Goal: Task Accomplishment & Management: Complete application form

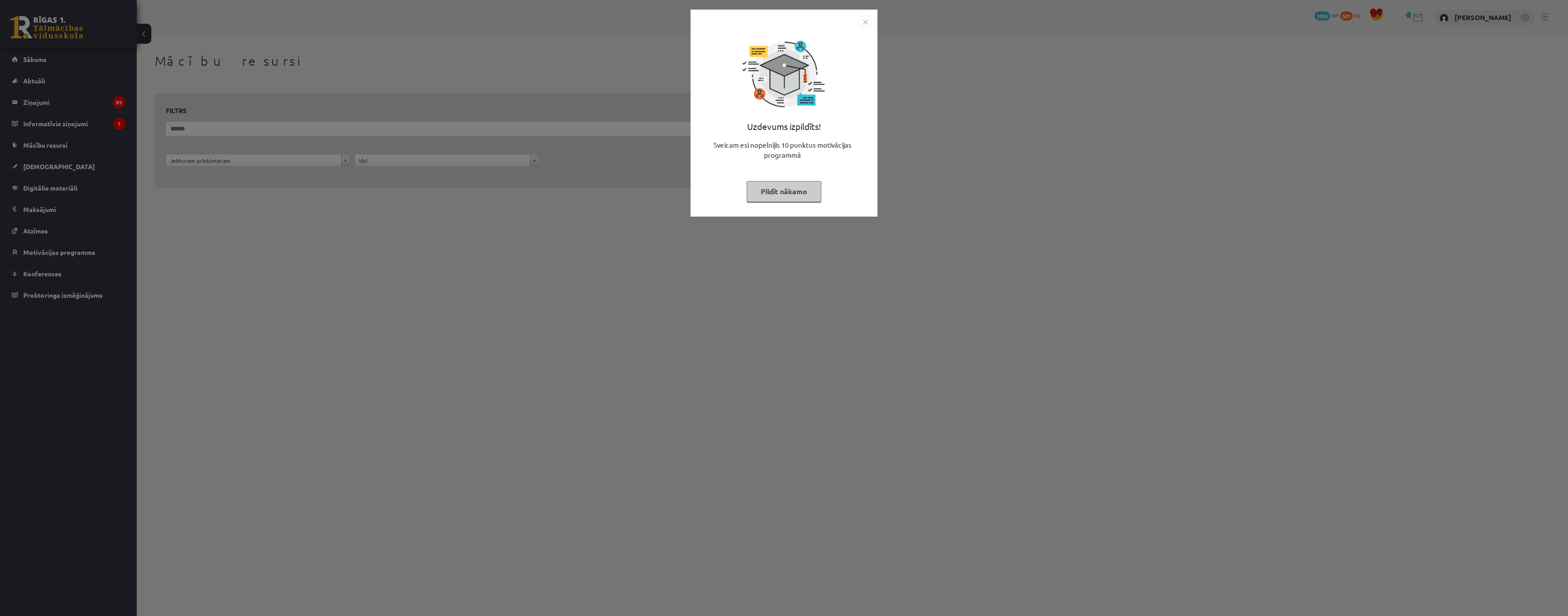
click at [769, 200] on button "Pildīt nākamo" at bounding box center [784, 191] width 74 height 21
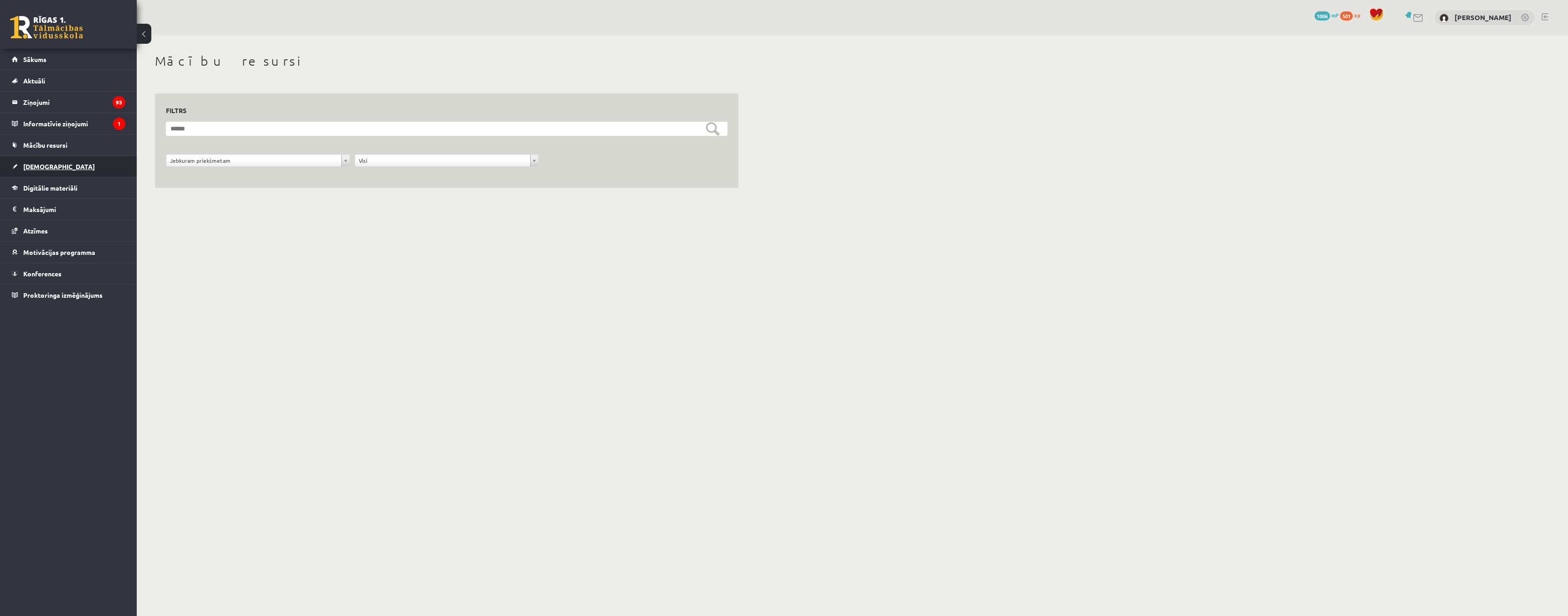
click at [64, 171] on link "[DEMOGRAPHIC_DATA]" at bounding box center [69, 166] width 114 height 21
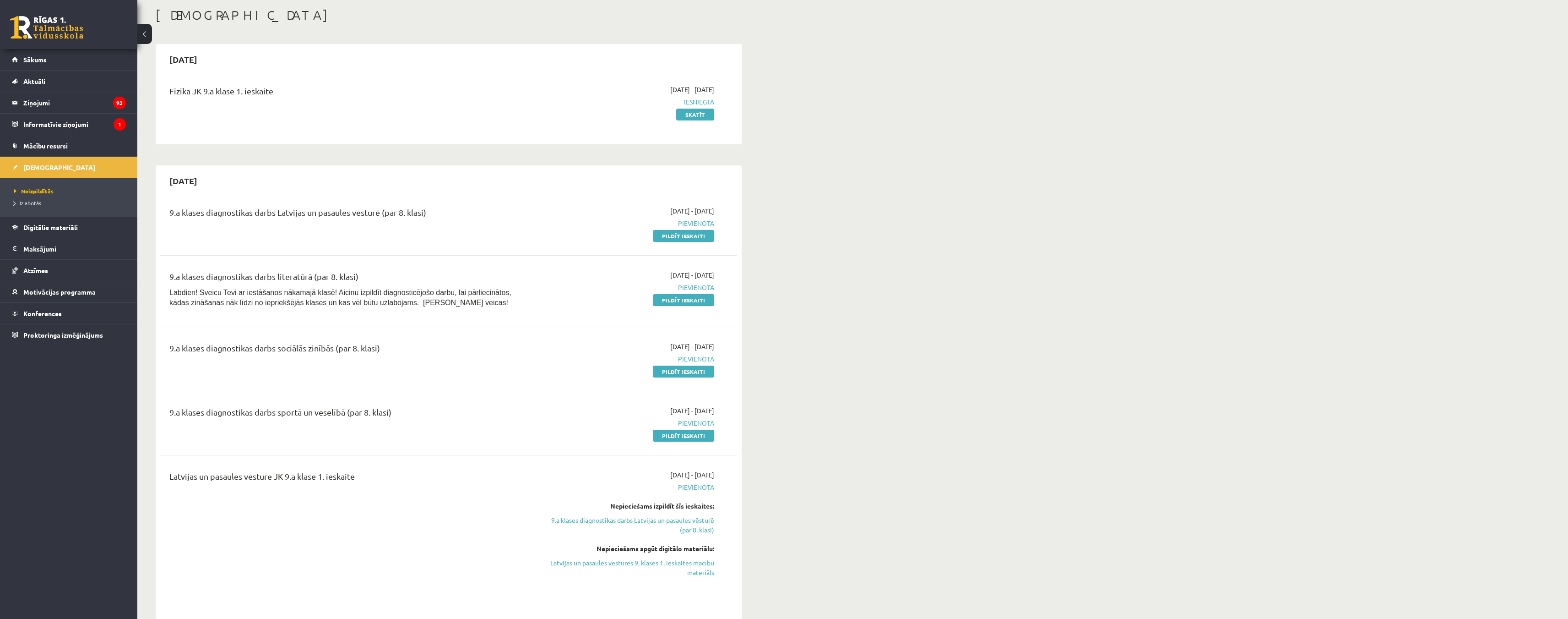
scroll to position [92, 0]
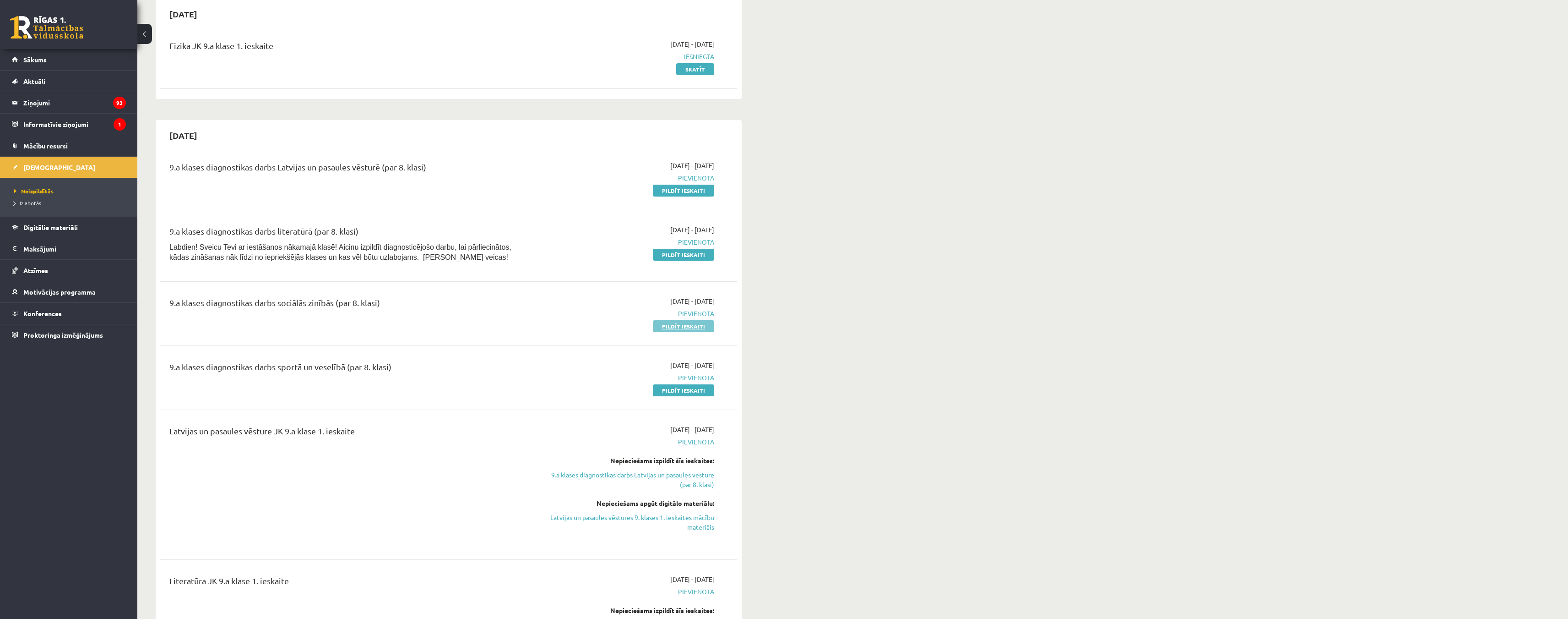
click at [685, 327] on link "Pildīt ieskaiti" at bounding box center [683, 327] width 61 height 12
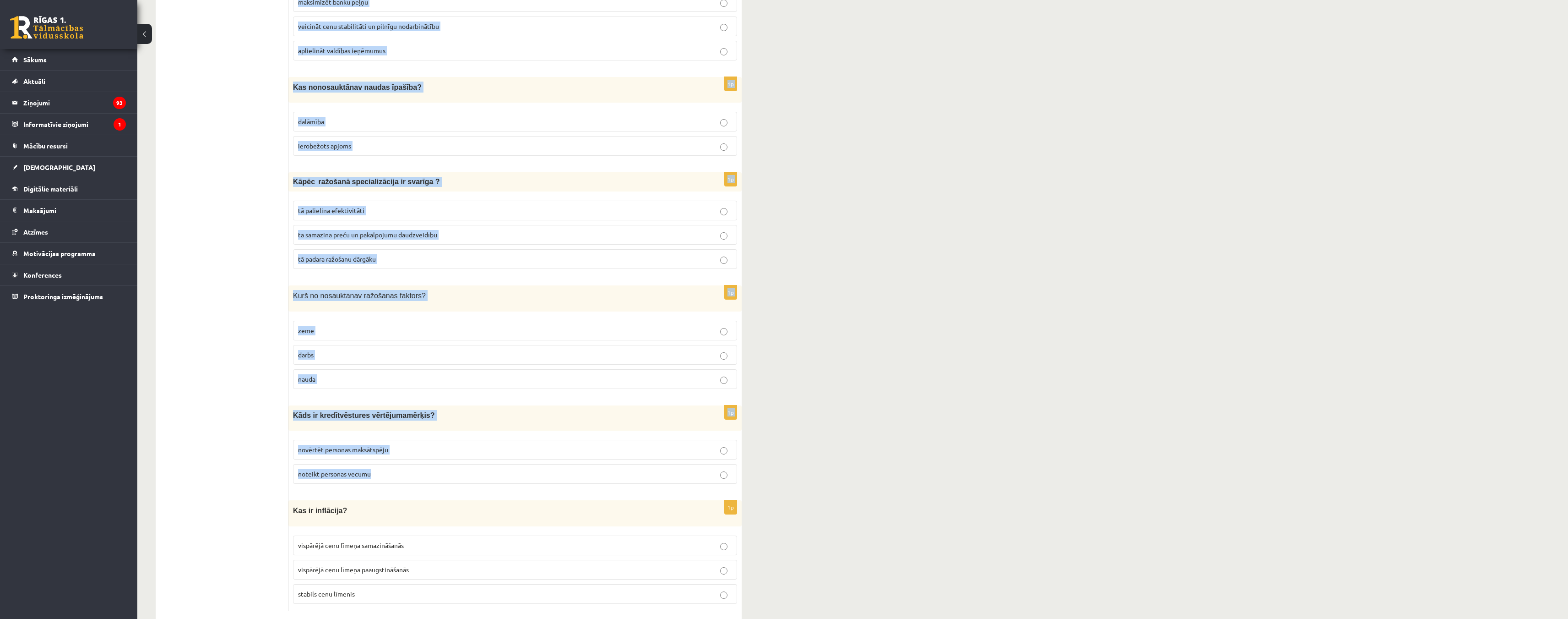
scroll to position [3024, 0]
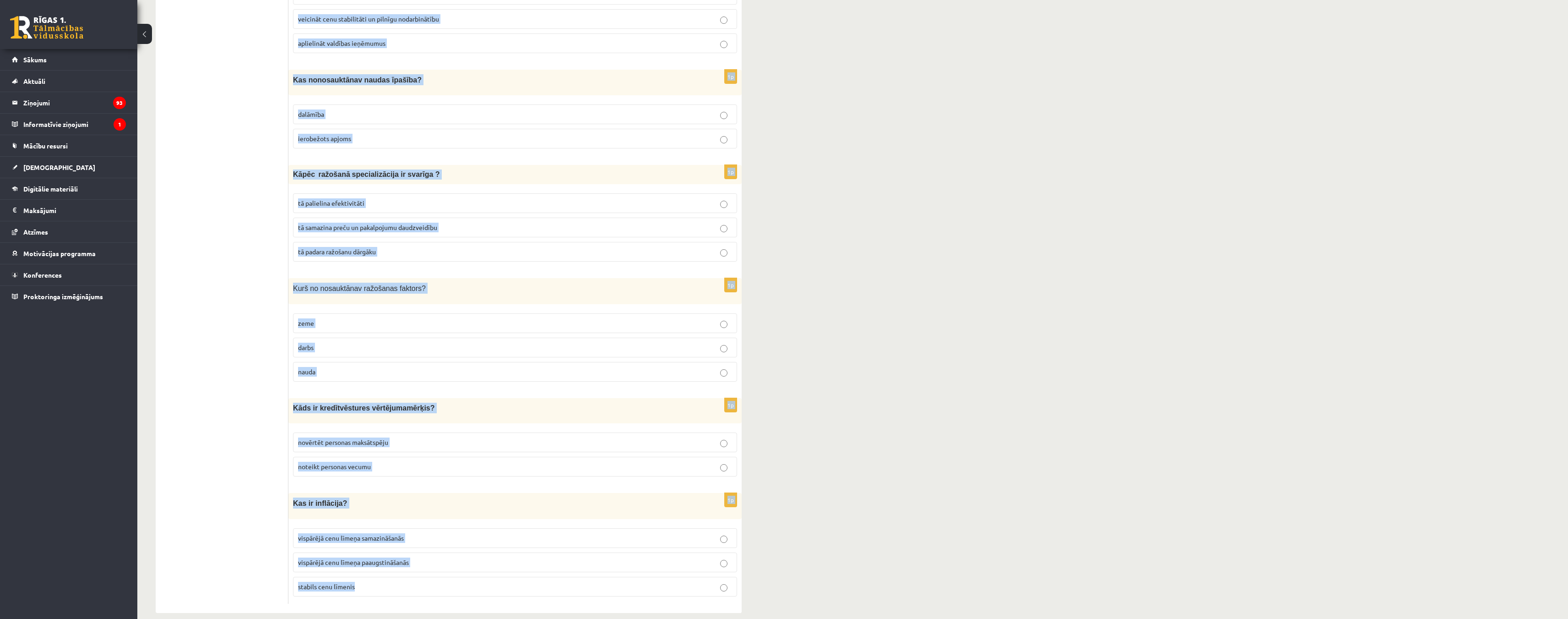
drag, startPoint x: 292, startPoint y: 185, endPoint x: 466, endPoint y: 565, distance: 417.9
copy form "K āds ir piedāvājuma likums? kad cena pieaug, piedāvātais daudzums samazinās ka…"
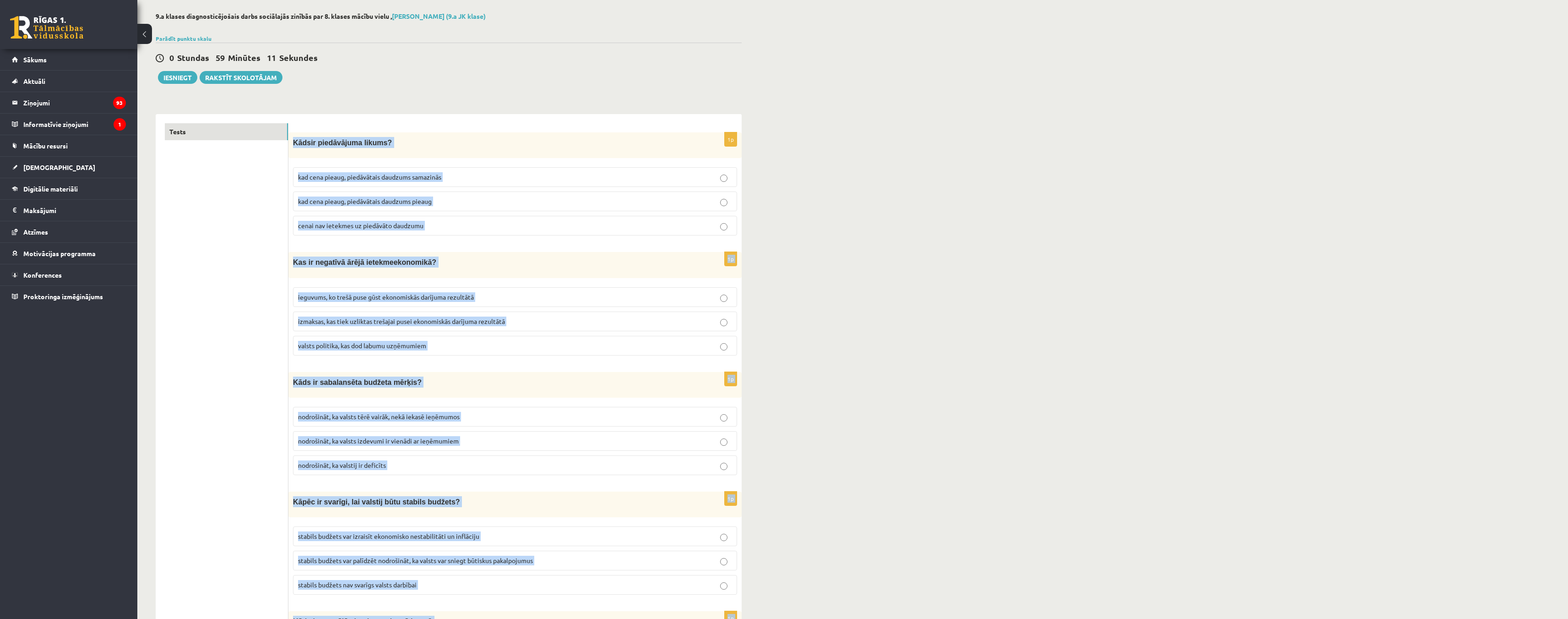
scroll to position [0, 0]
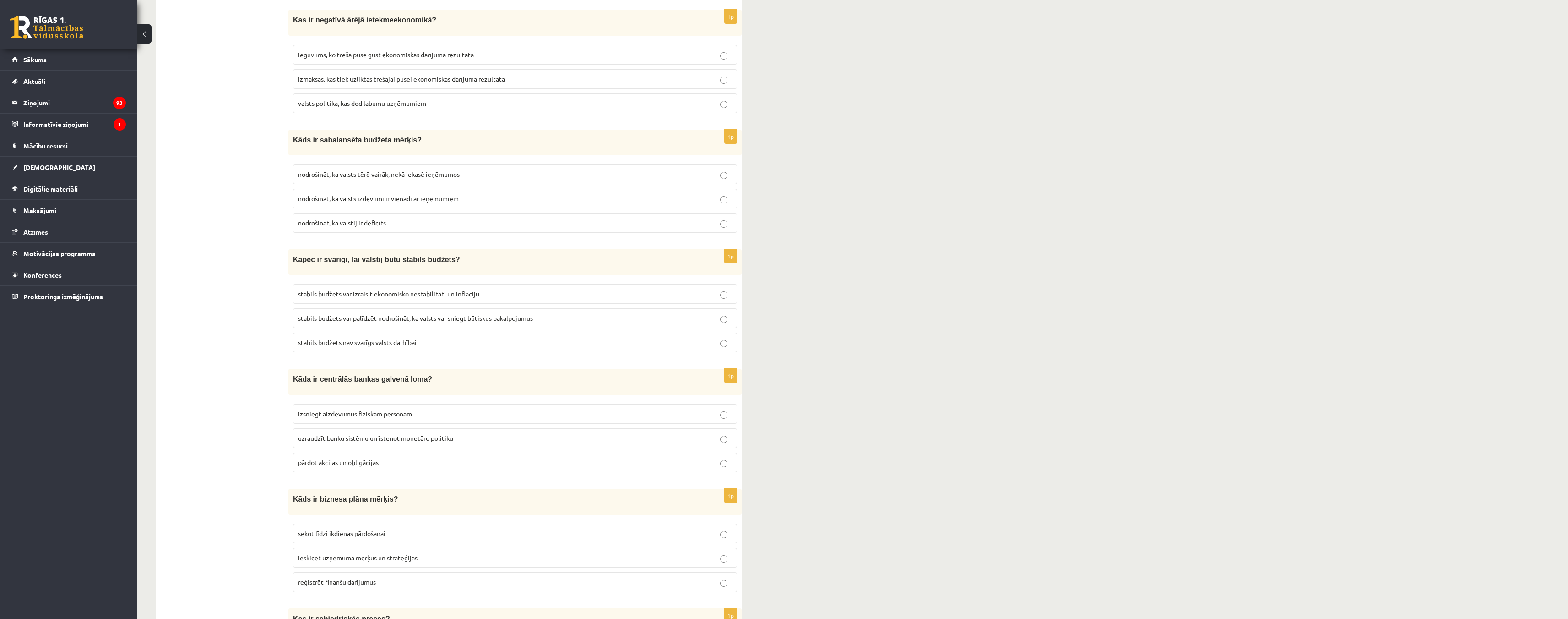
scroll to position [320, 0]
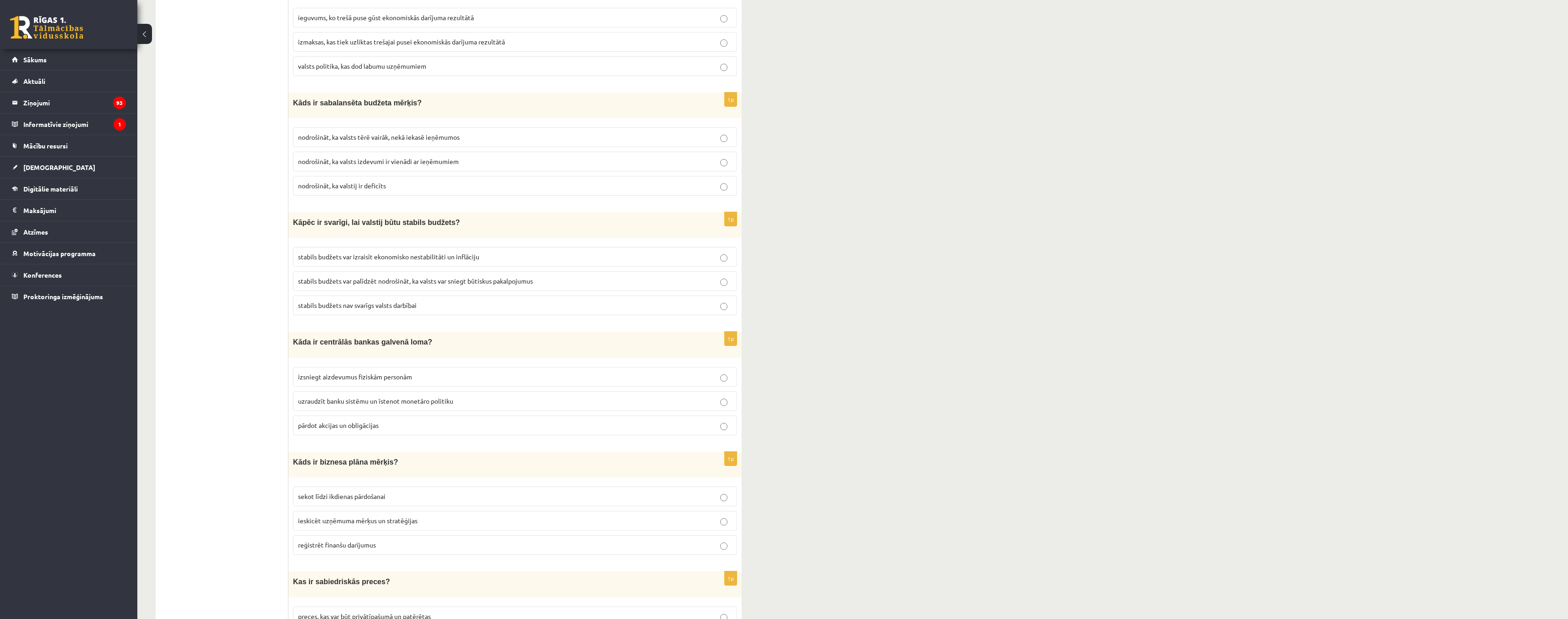
click at [728, 163] on p "nodrošināt, ka valsts izdevumi ir vienādi ar ieņēmumiem" at bounding box center [515, 161] width 434 height 10
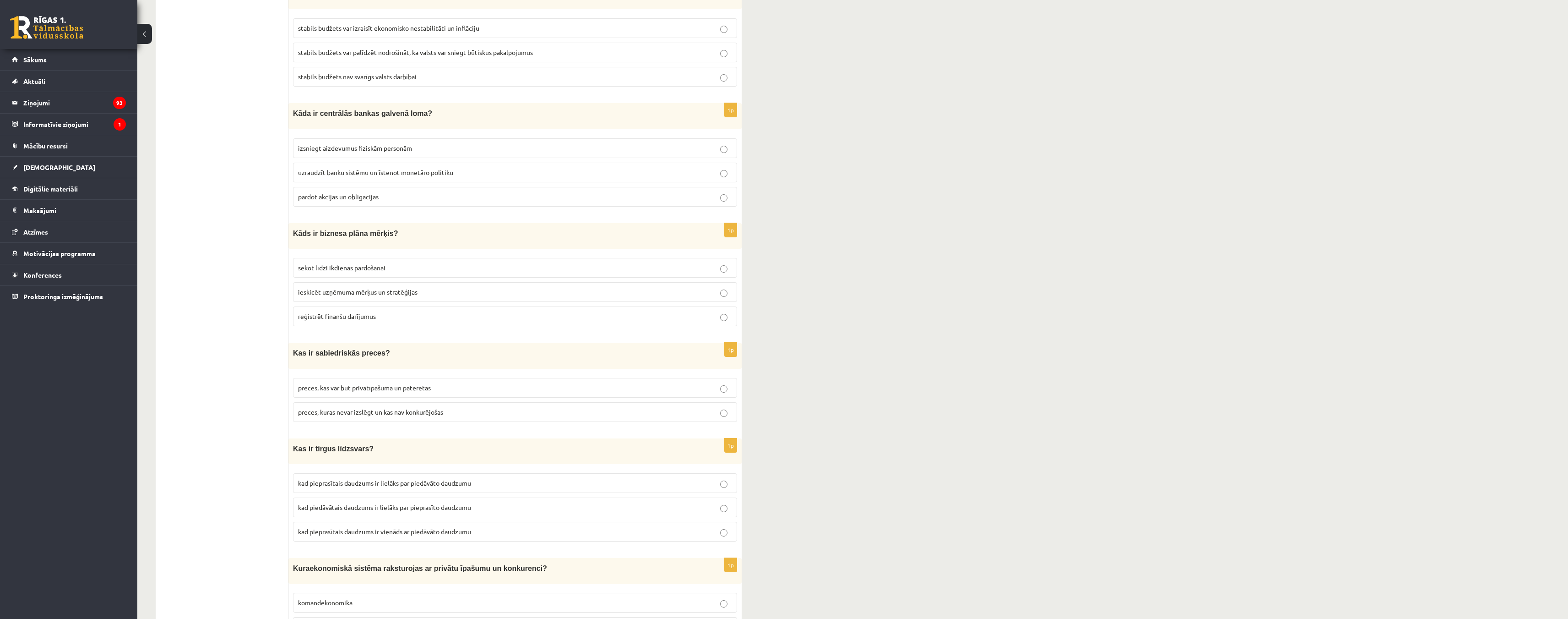
scroll to position [550, 0]
click at [728, 289] on p "ieskicēt uzņēmuma mērķus un stratēģijas" at bounding box center [515, 291] width 434 height 10
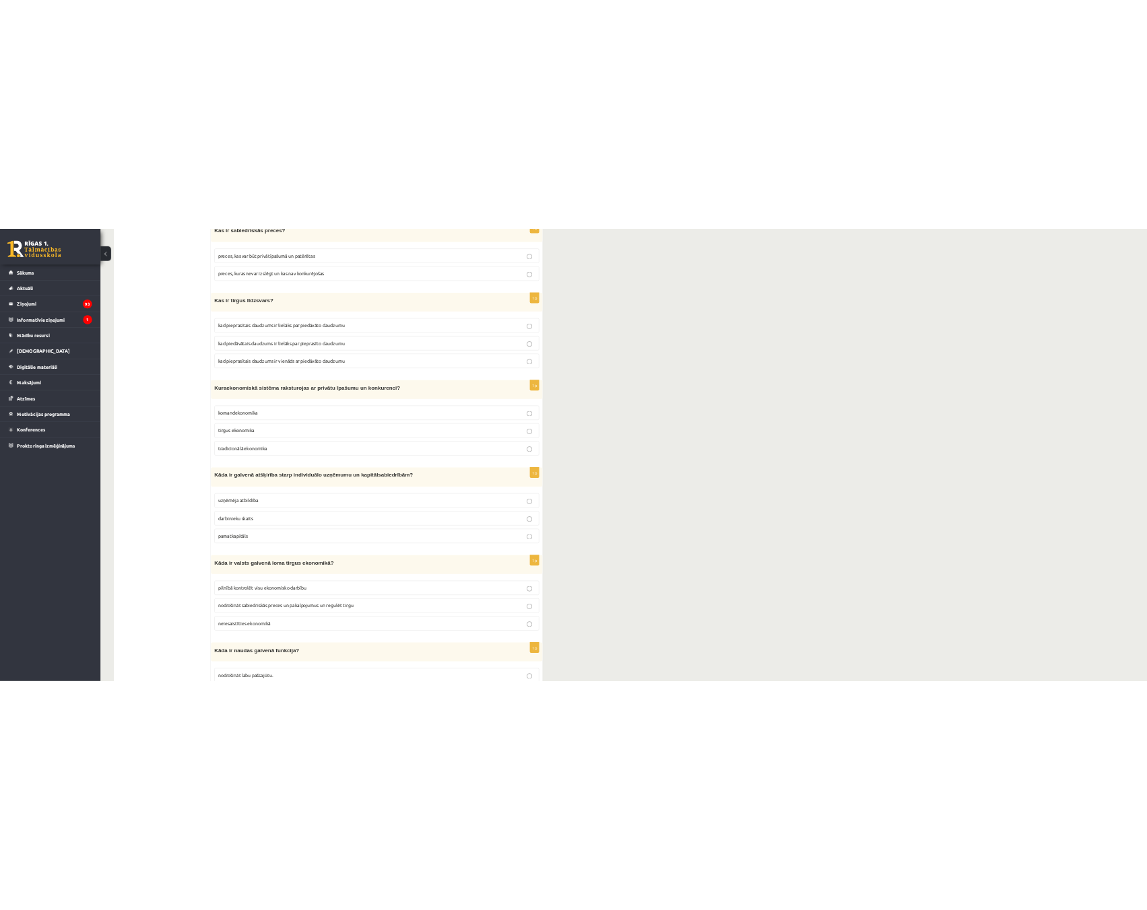
scroll to position [1347, 0]
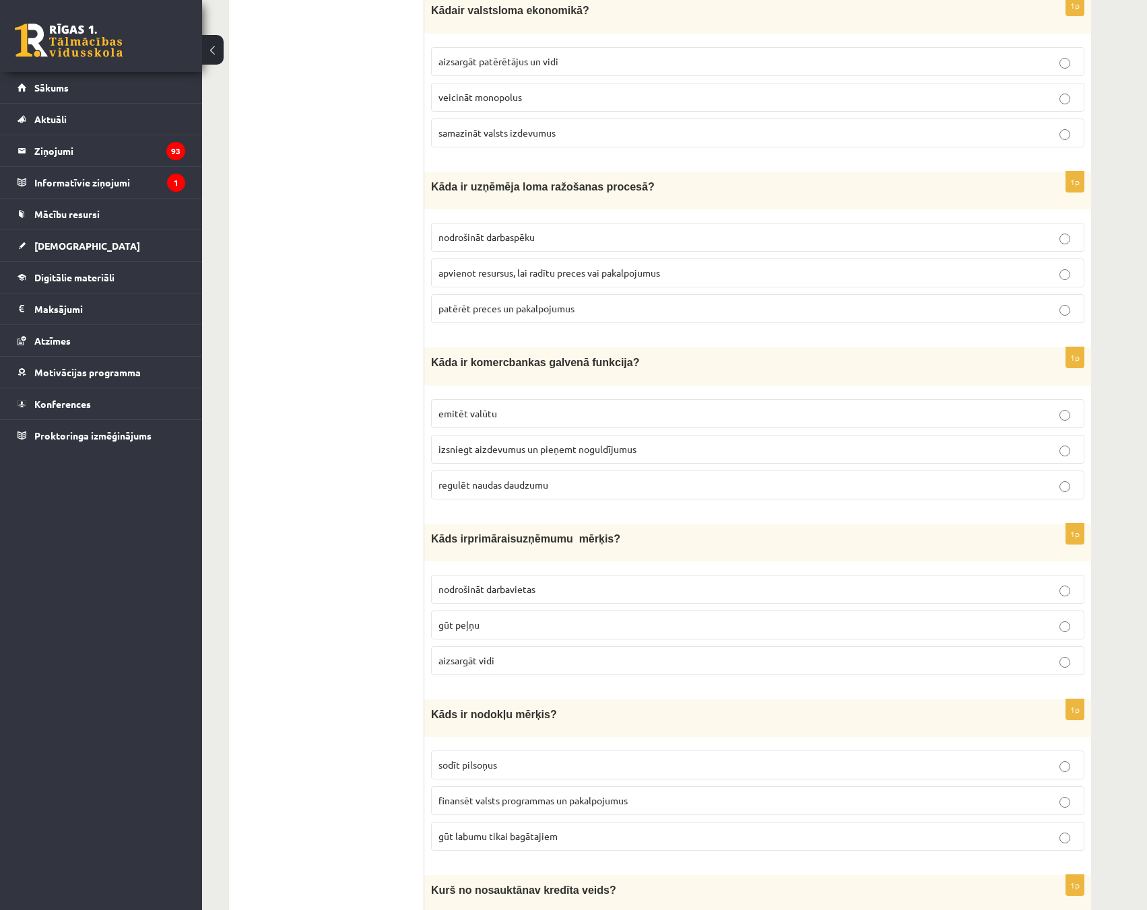
scroll to position [2222, 0]
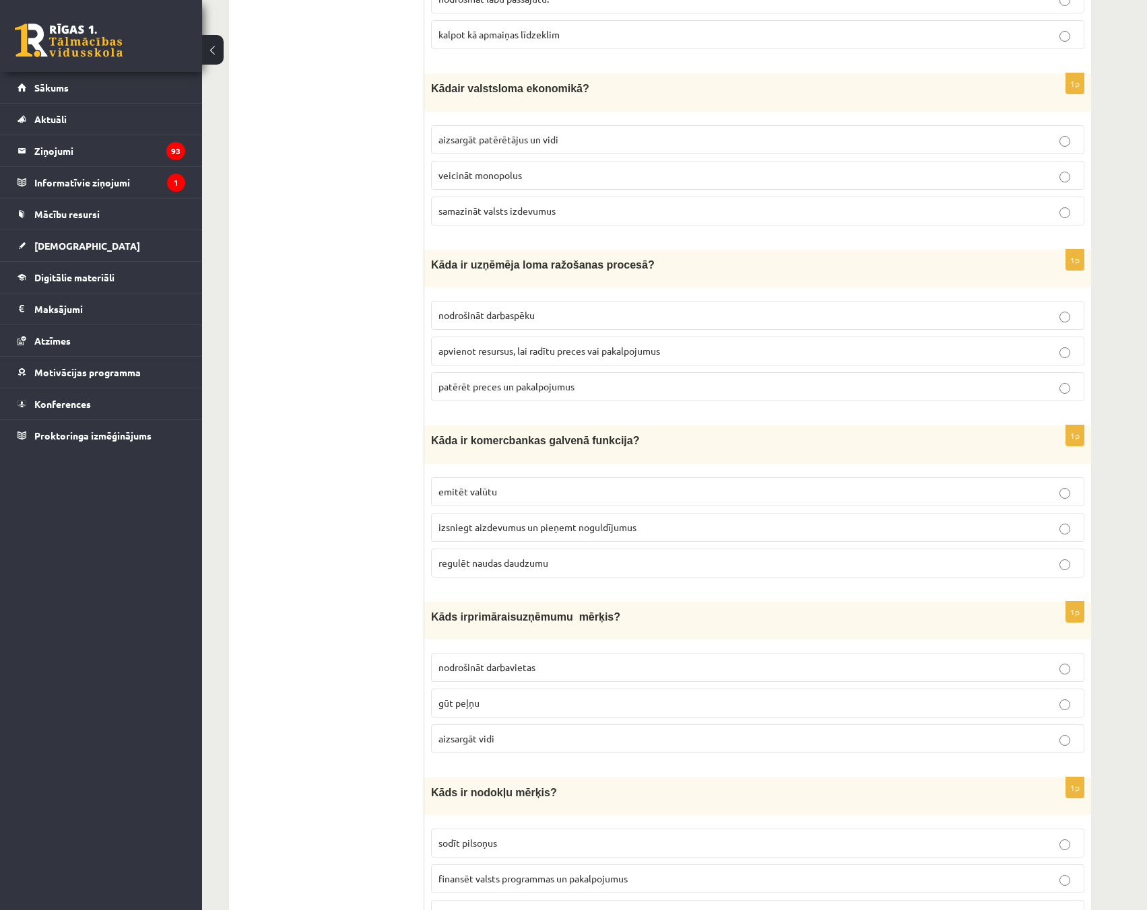
click at [844, 350] on label "apvienot resursus, lai radītu preces vai pakalpojumus" at bounding box center [757, 351] width 653 height 29
click at [1058, 696] on p "gūt peļņu" at bounding box center [757, 703] width 638 height 14
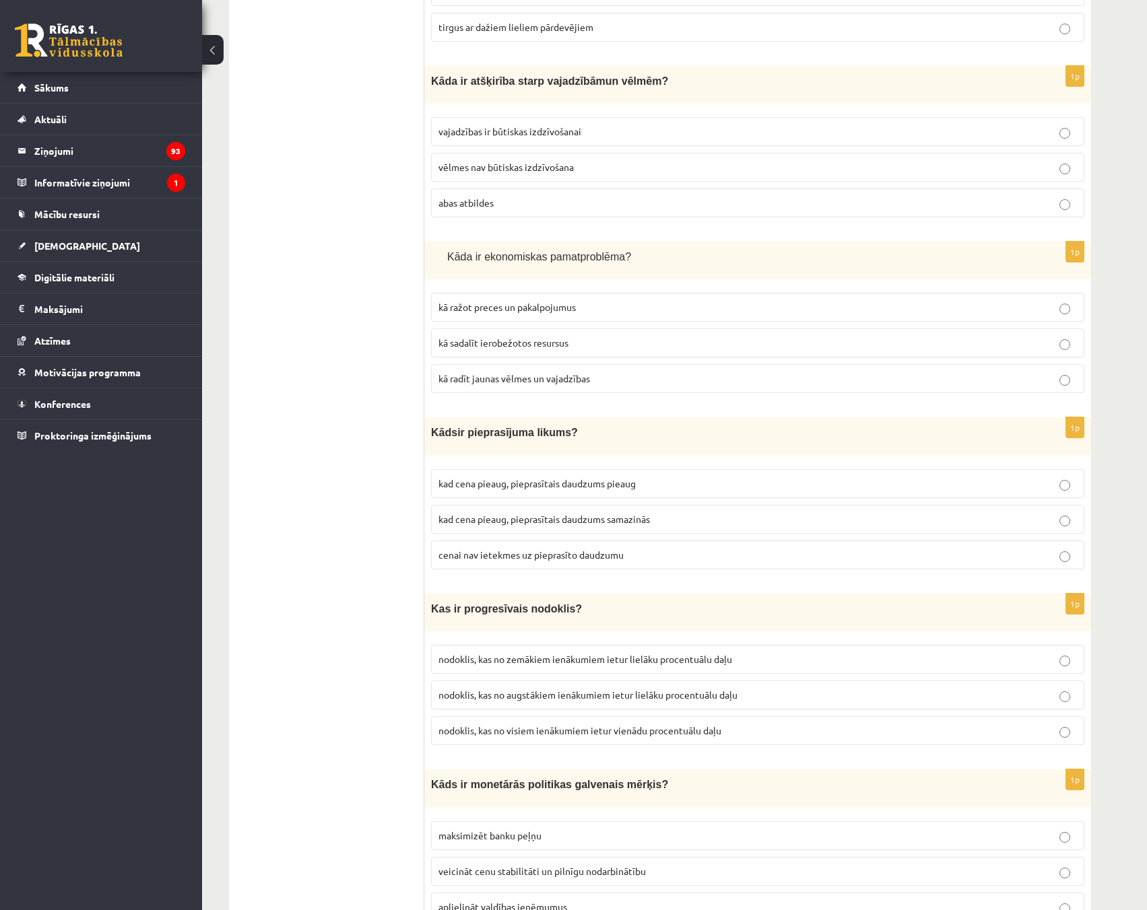
scroll to position [3636, 0]
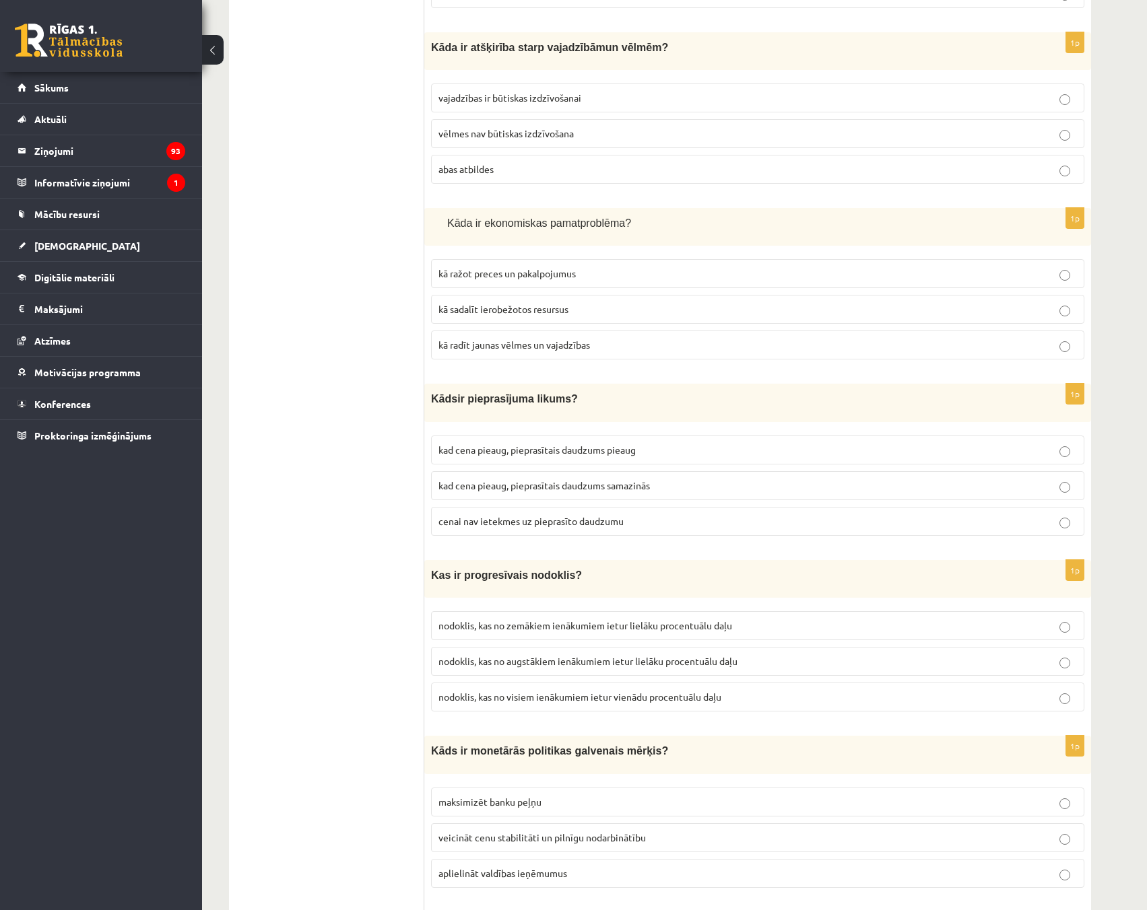
click at [632, 302] on p "kā sadalīt ierobežotos resursus" at bounding box center [757, 309] width 638 height 14
click at [879, 445] on label "kad cena pieaug, pieprasītais daudzums pieaug" at bounding box center [757, 450] width 653 height 29
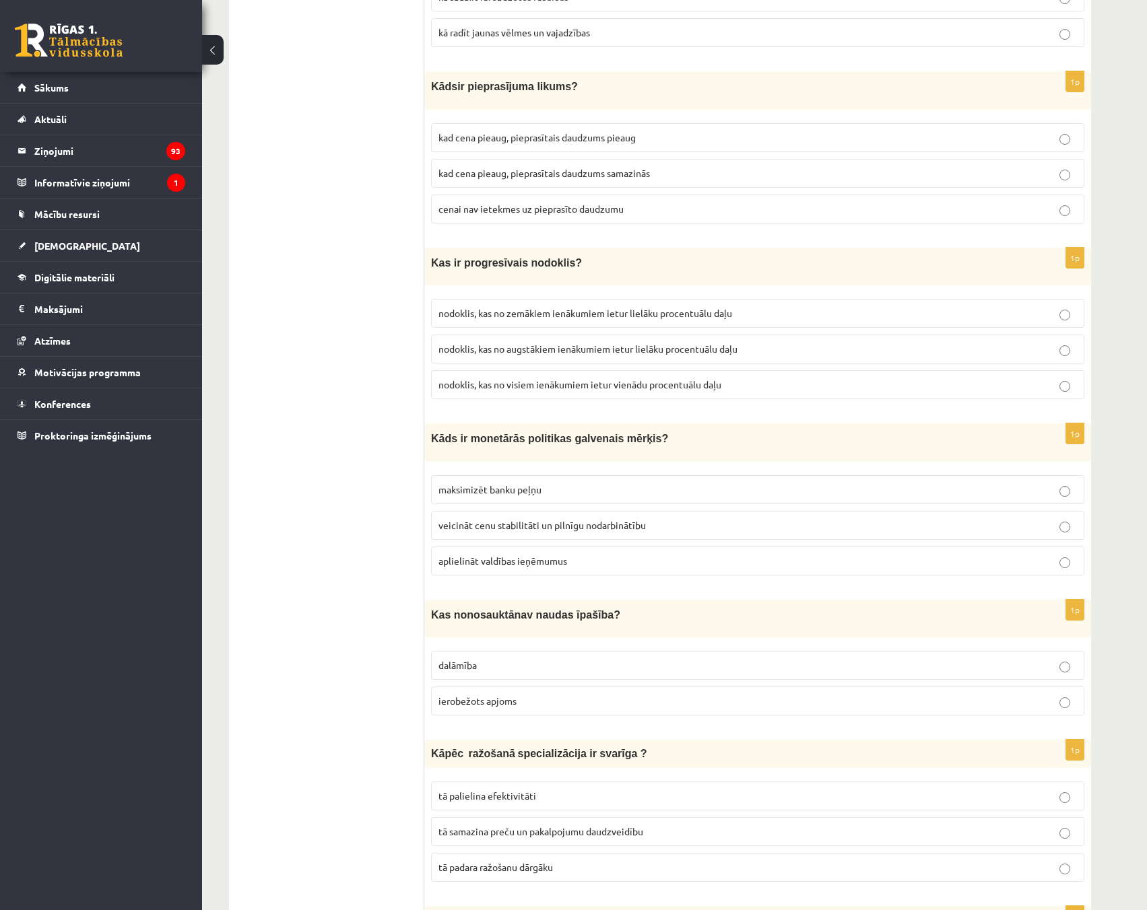
scroll to position [3973, 0]
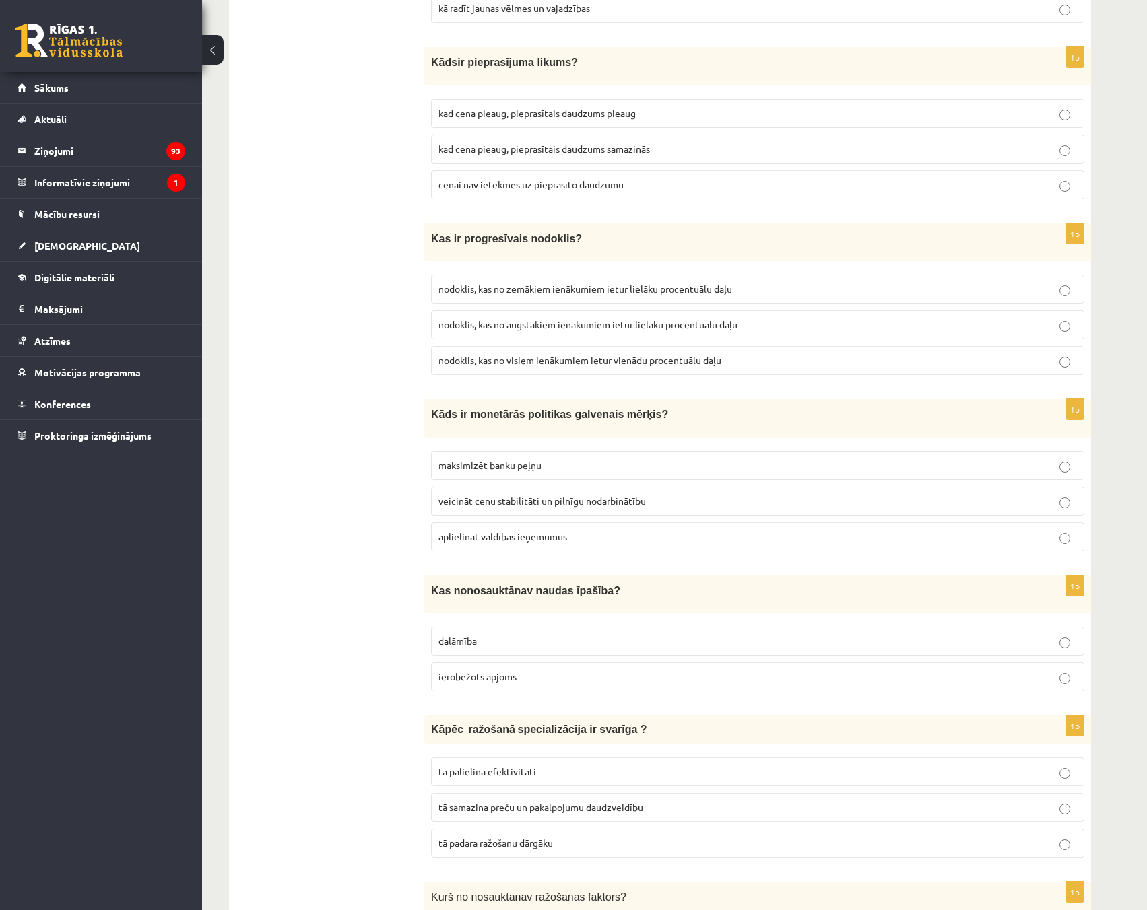
click at [762, 318] on p "nodoklis, kas no augstākiem ienākumiem ietur lielāku procentuālu daļu" at bounding box center [757, 325] width 638 height 14
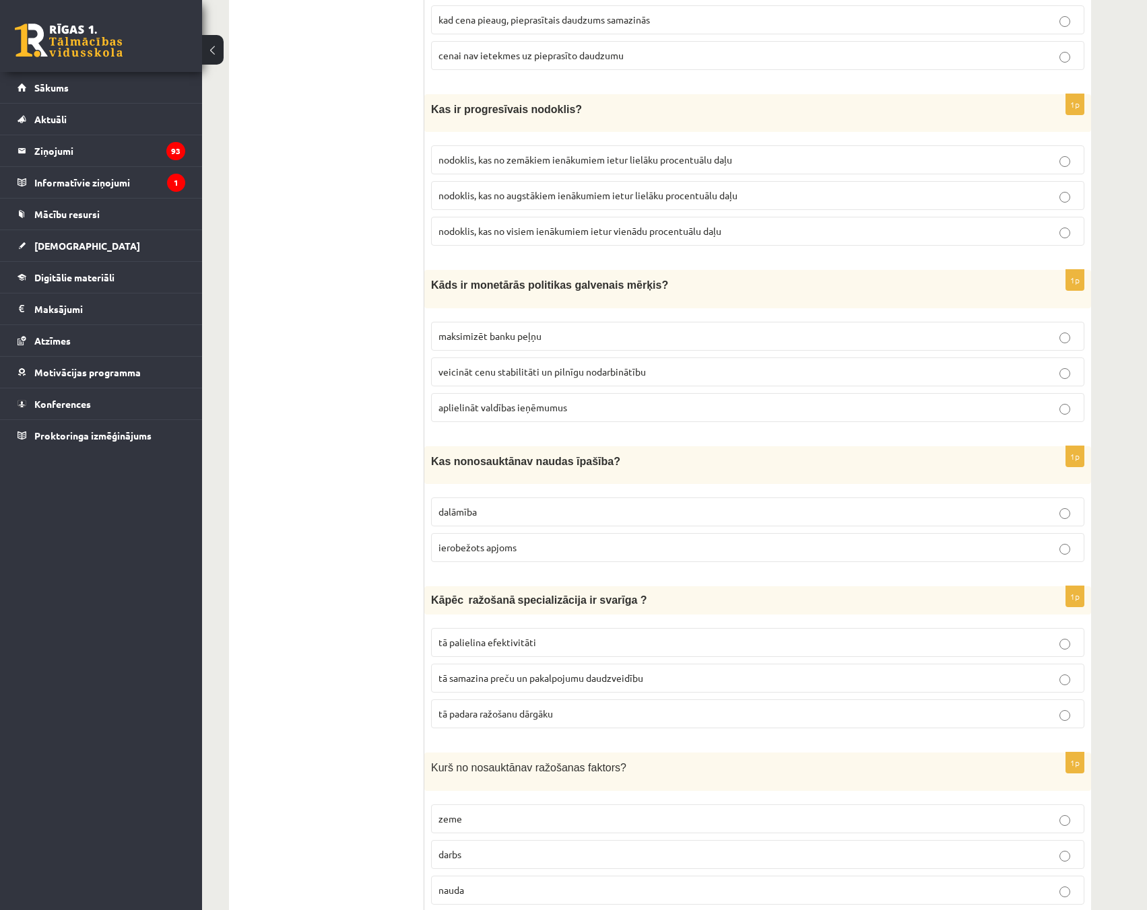
scroll to position [4107, 0]
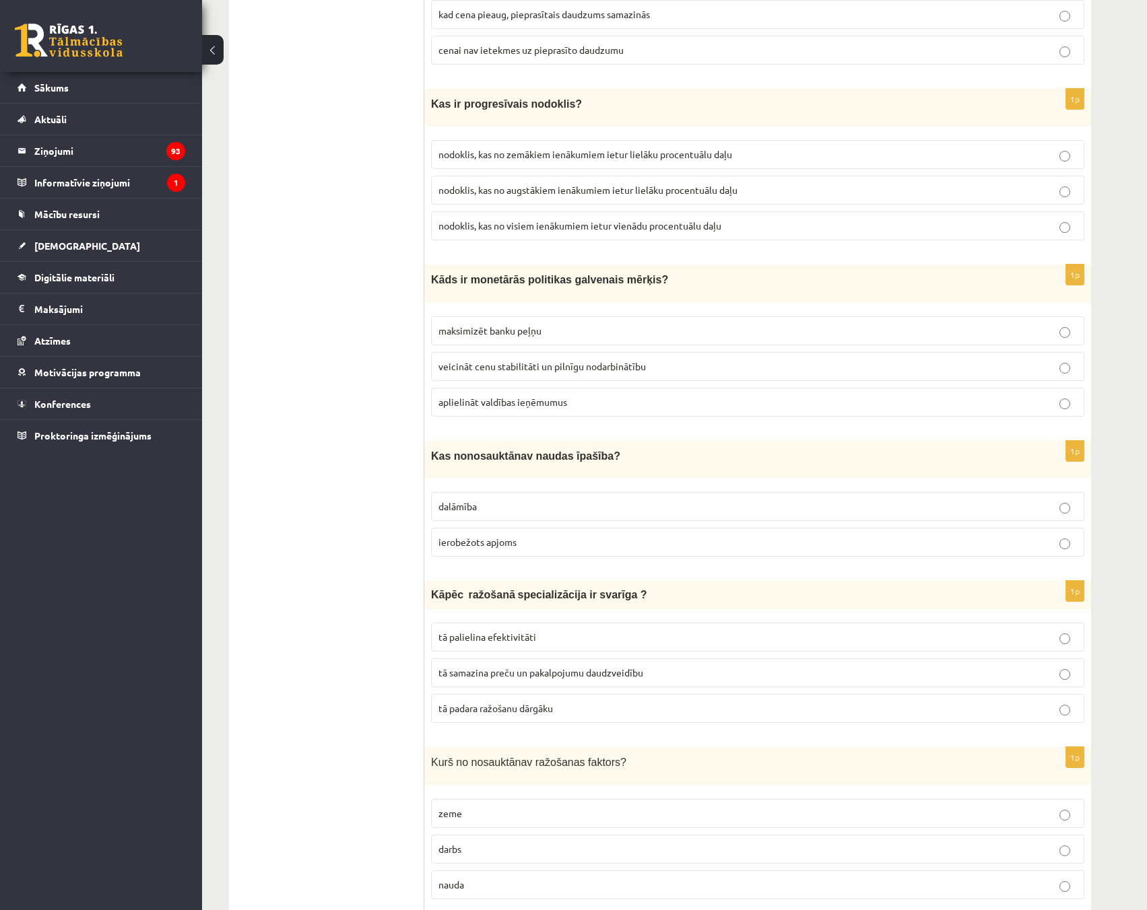
click at [987, 360] on p "veicināt cenu stabilitāti un pilnīgu nodarbinātību" at bounding box center [757, 367] width 638 height 14
click at [970, 535] on p "ierobežots apjoms" at bounding box center [757, 542] width 638 height 14
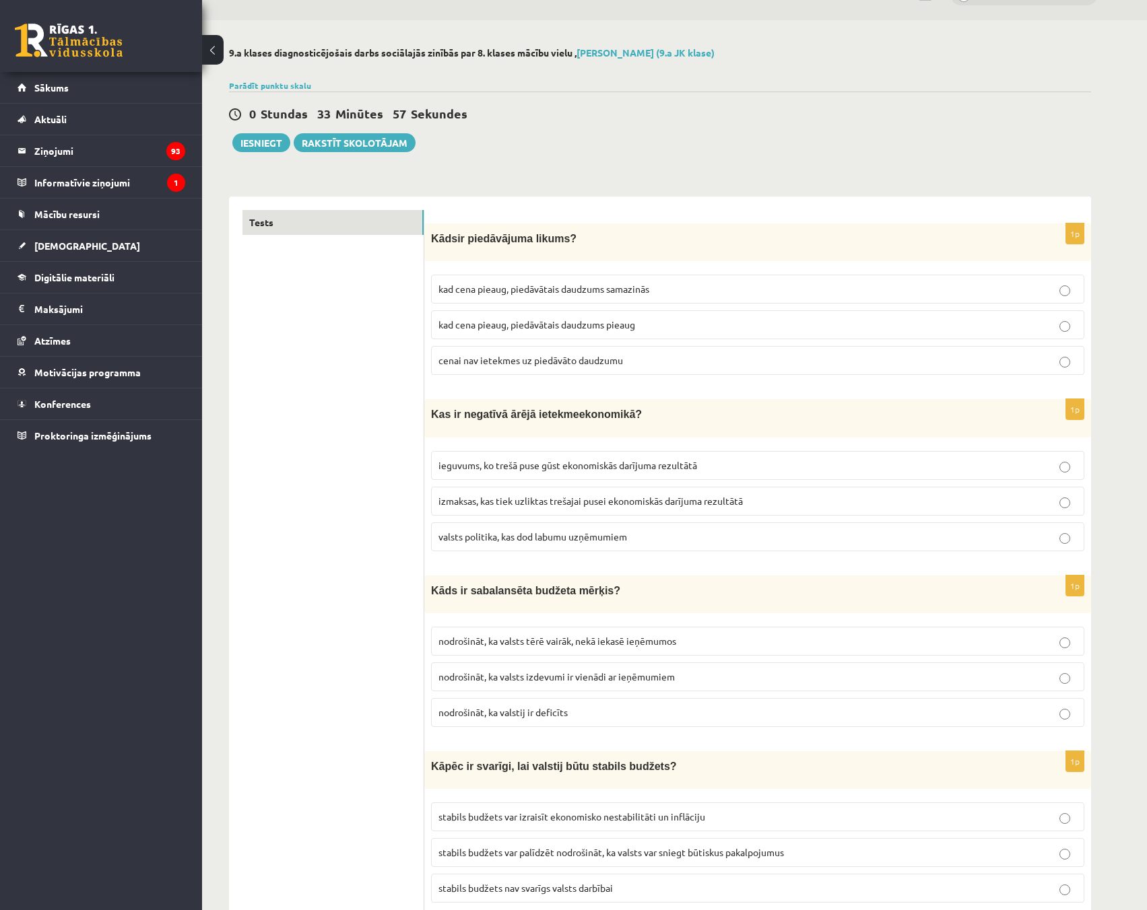
scroll to position [0, 0]
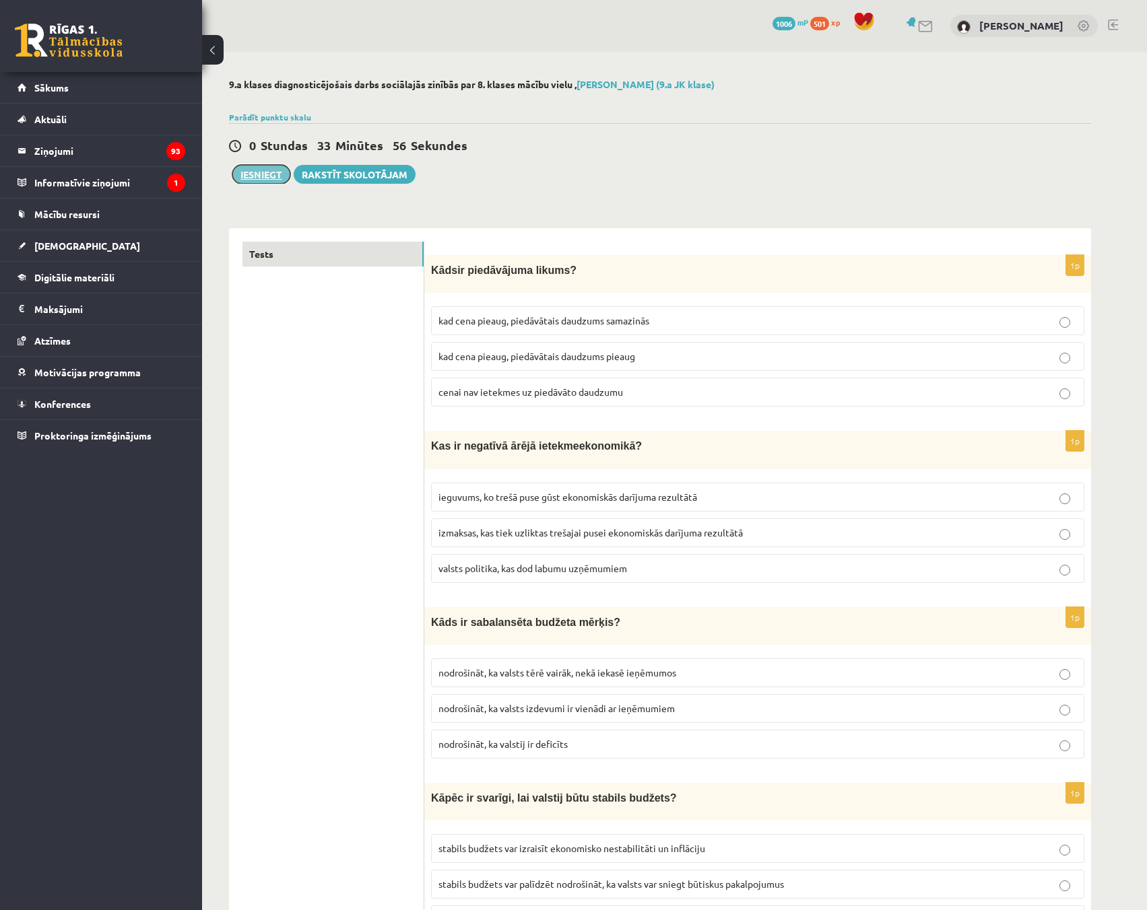
click at [269, 170] on button "Iesniegt" at bounding box center [261, 174] width 58 height 19
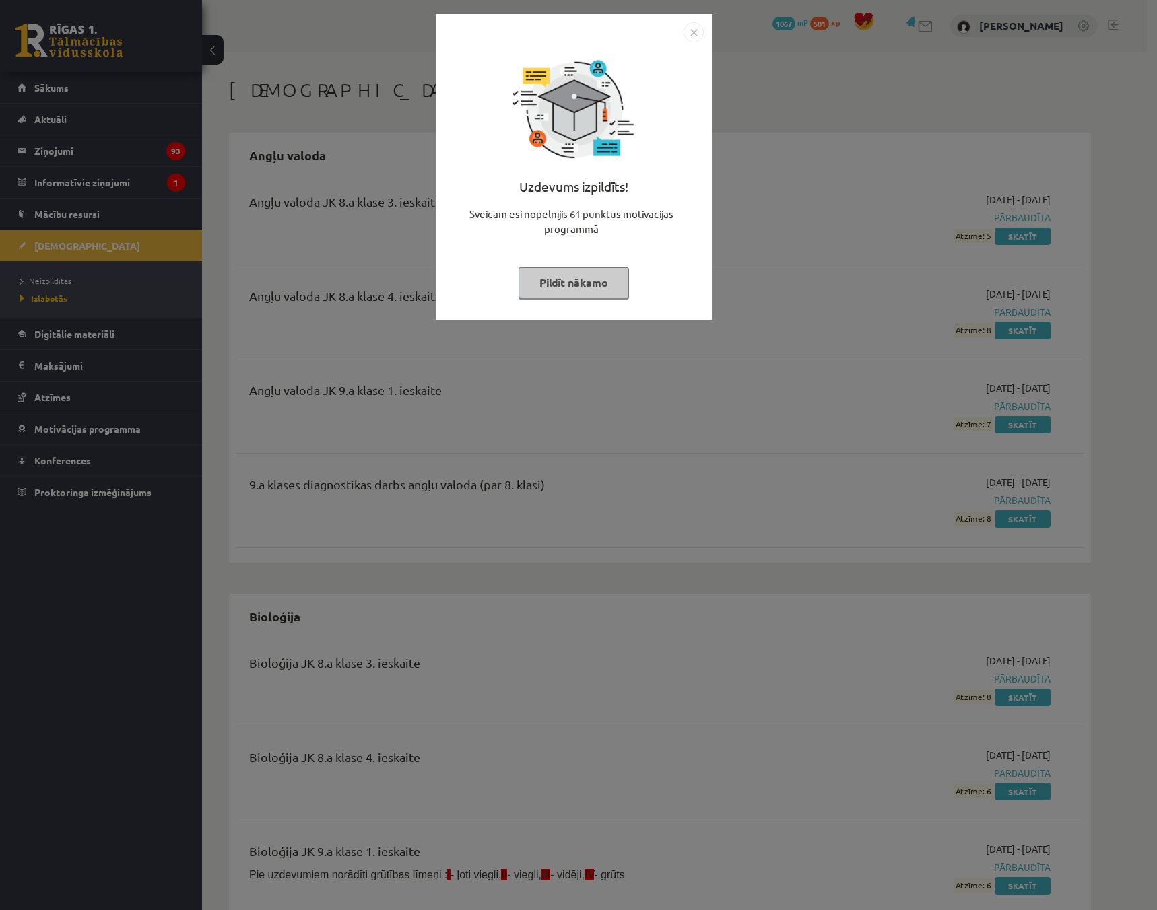
click at [560, 288] on button "Pildīt nākamo" at bounding box center [573, 282] width 110 height 31
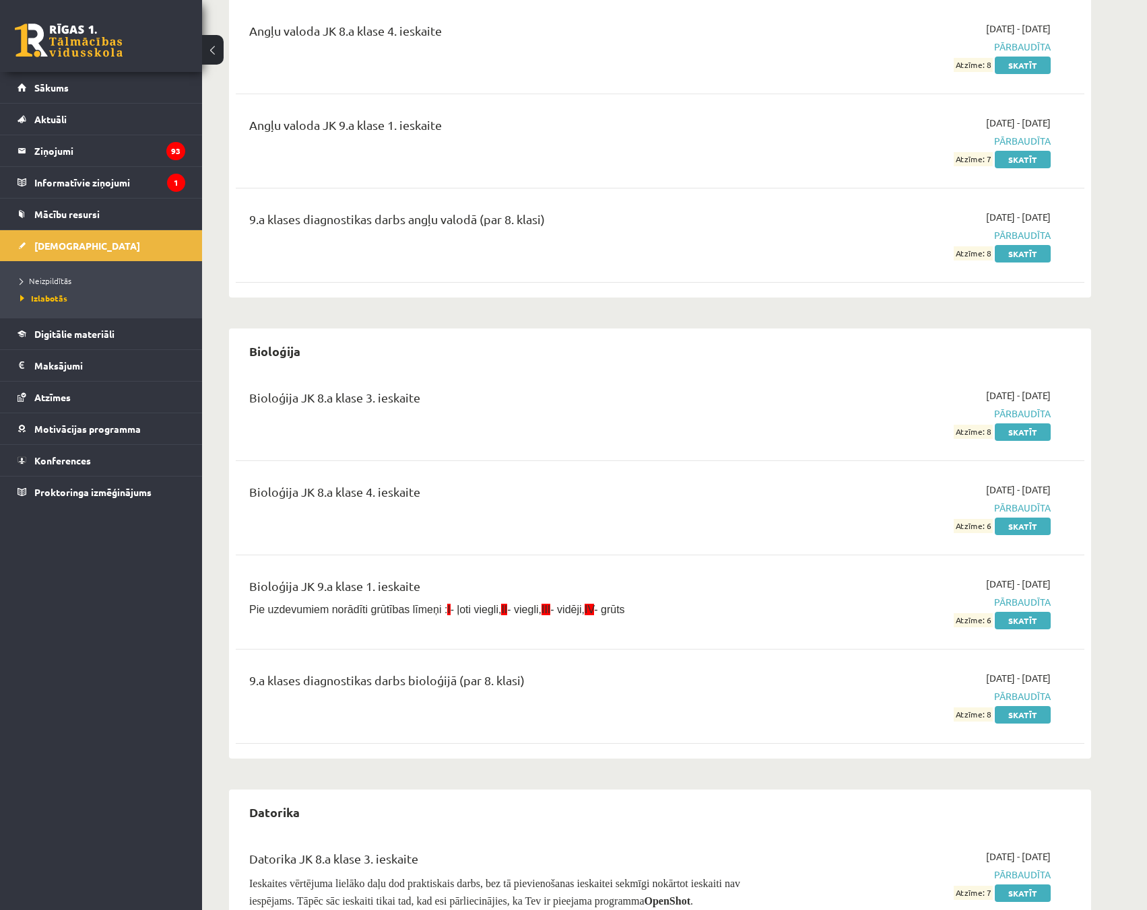
scroll to position [269, 0]
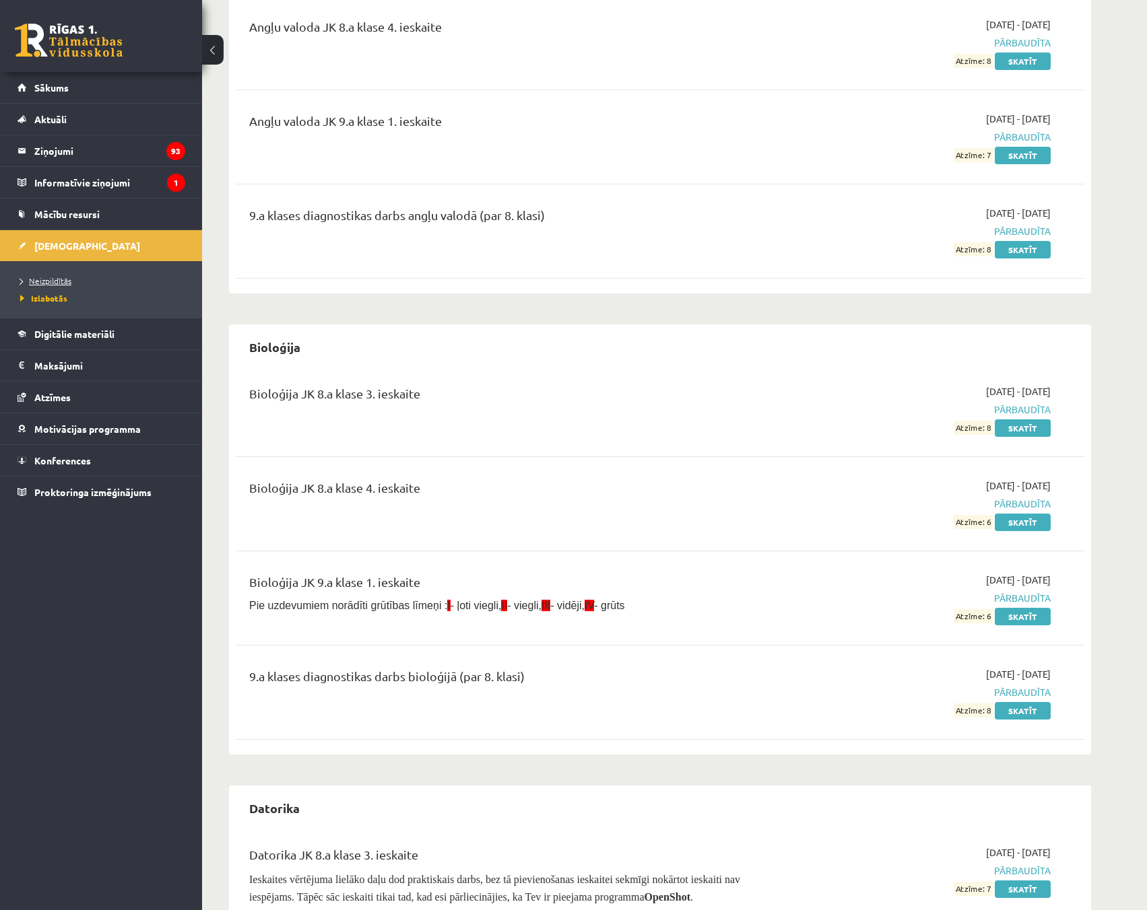
click at [74, 281] on link "Neizpildītās" at bounding box center [104, 281] width 168 height 12
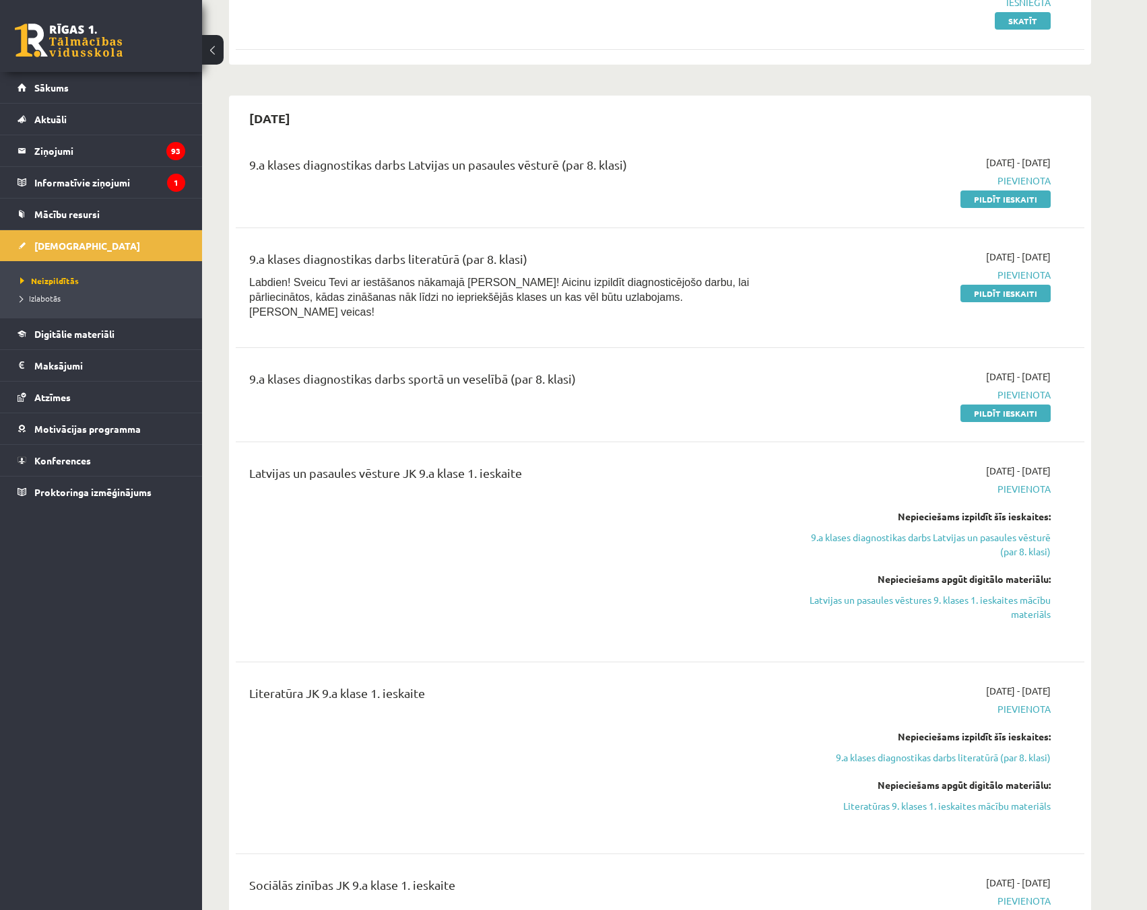
scroll to position [202, 0]
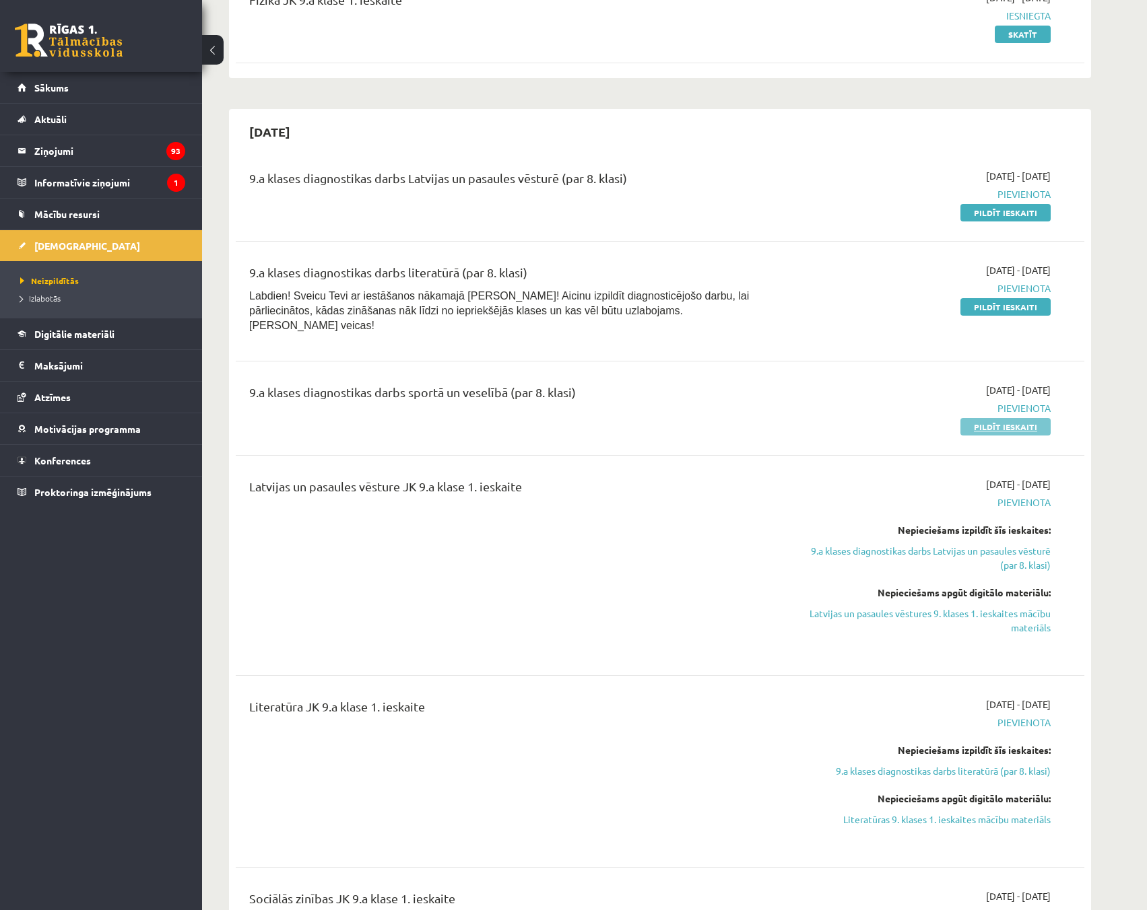
click at [978, 418] on link "Pildīt ieskaiti" at bounding box center [1005, 427] width 90 height 18
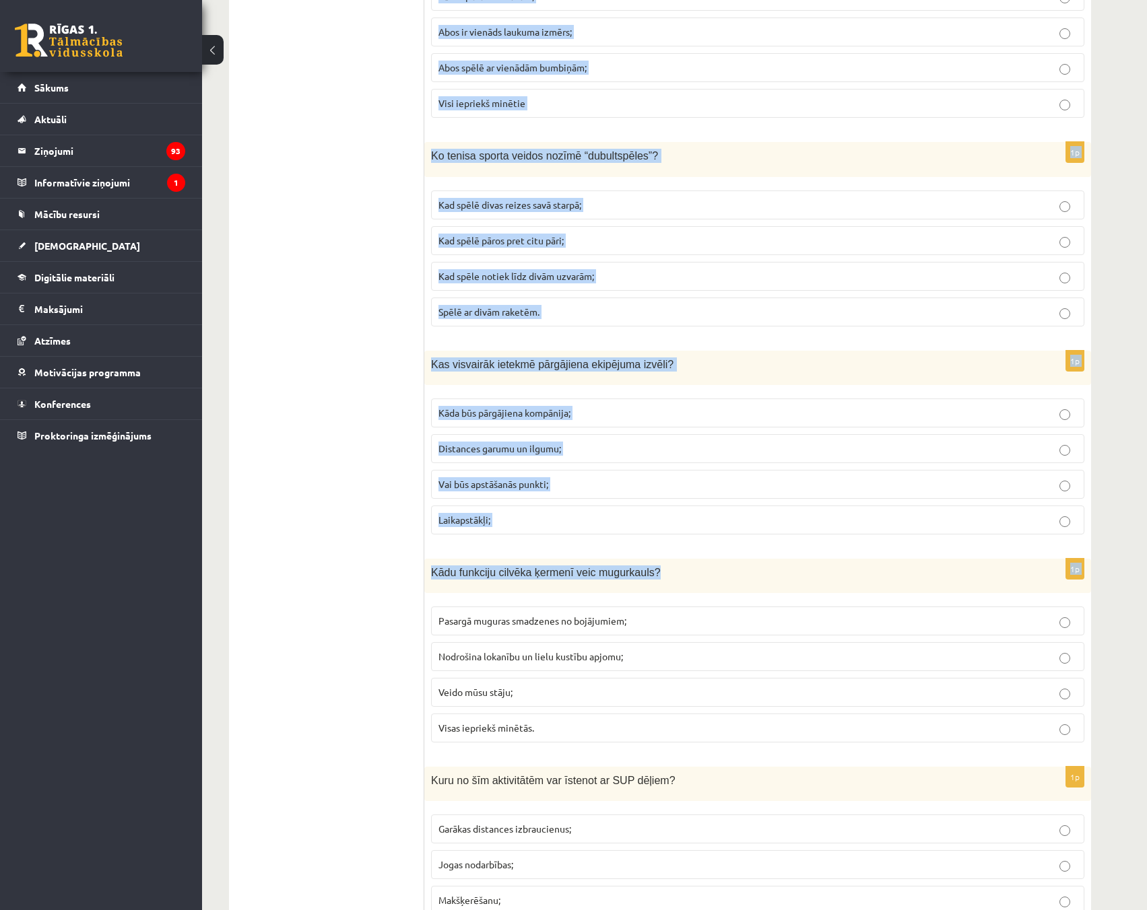
scroll to position [5619, 0]
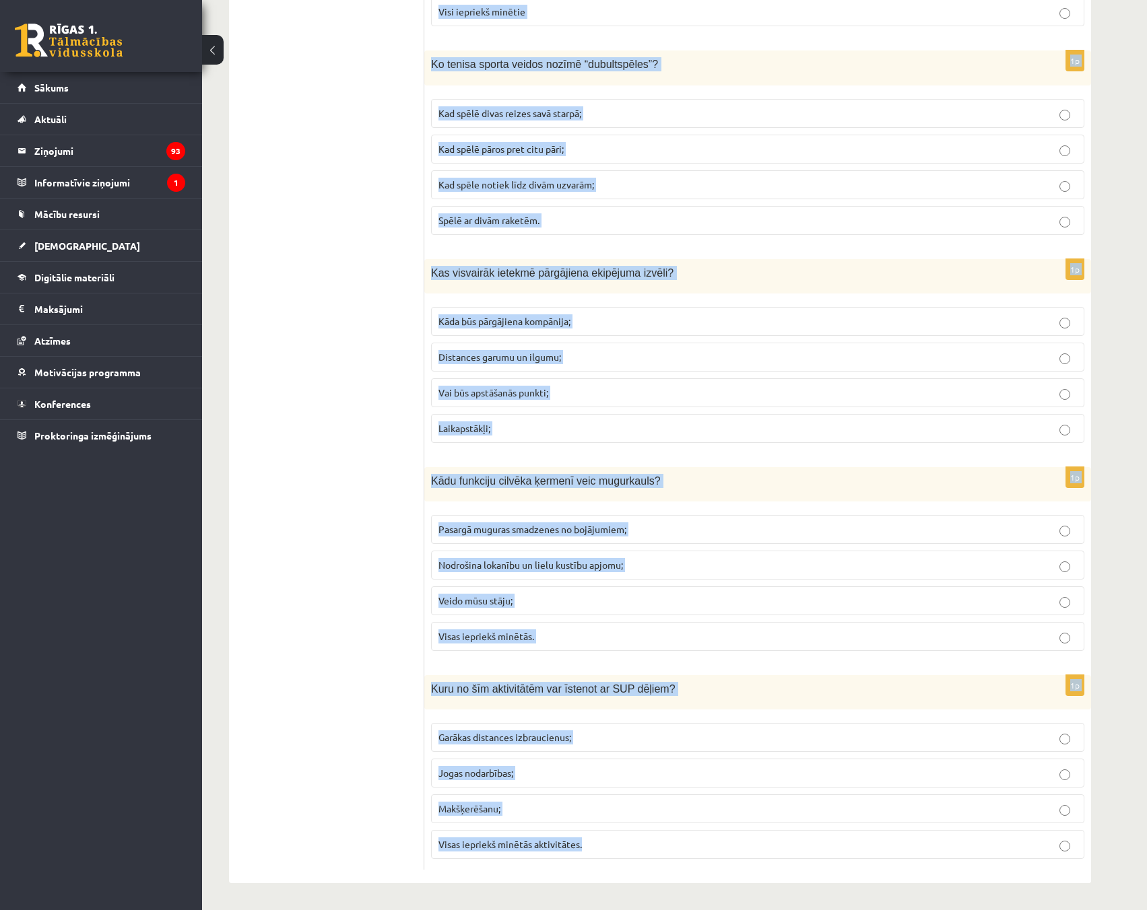
drag, startPoint x: 430, startPoint y: 199, endPoint x: 741, endPoint y: 838, distance: 711.6
copy form "Kurš no šiem ir cīņas sporta mērķis? Kļūt spēcīgākam; Iemācīties piekaut jebkur…"
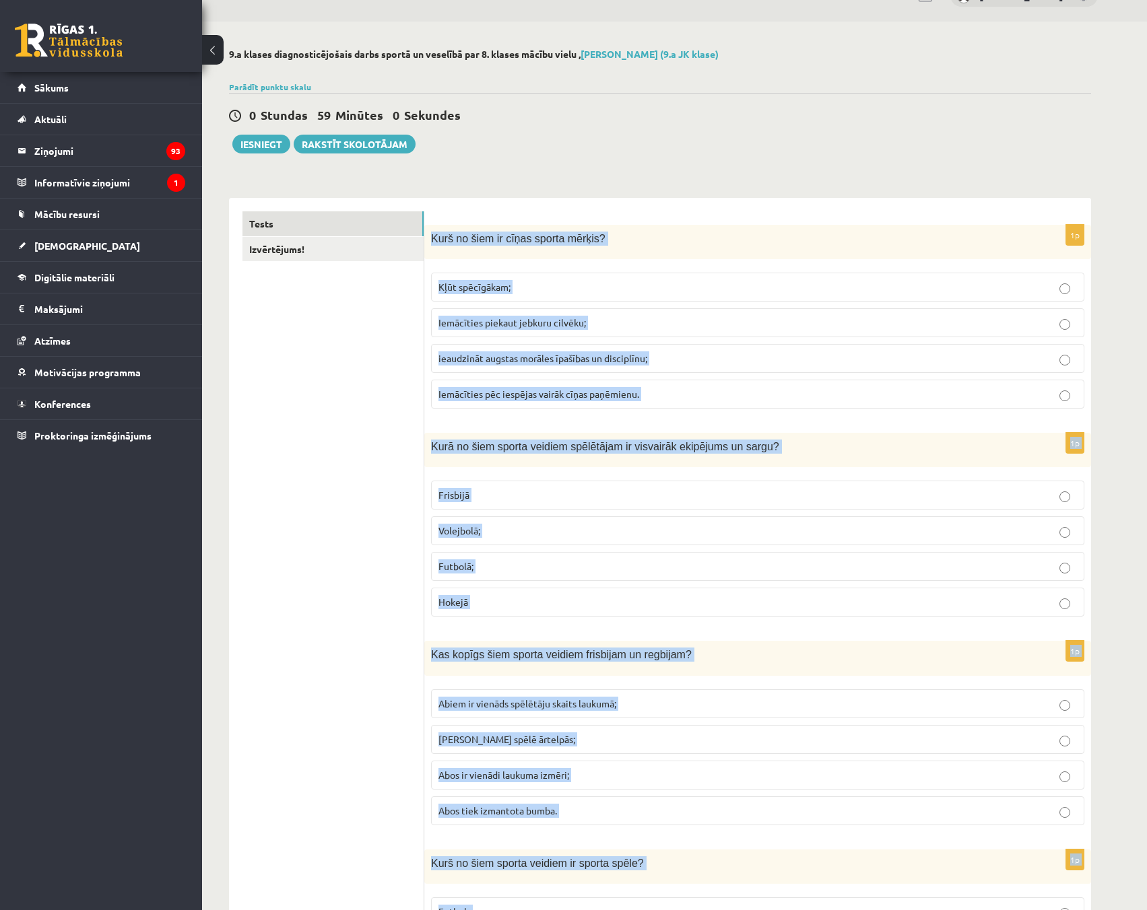
scroll to position [0, 0]
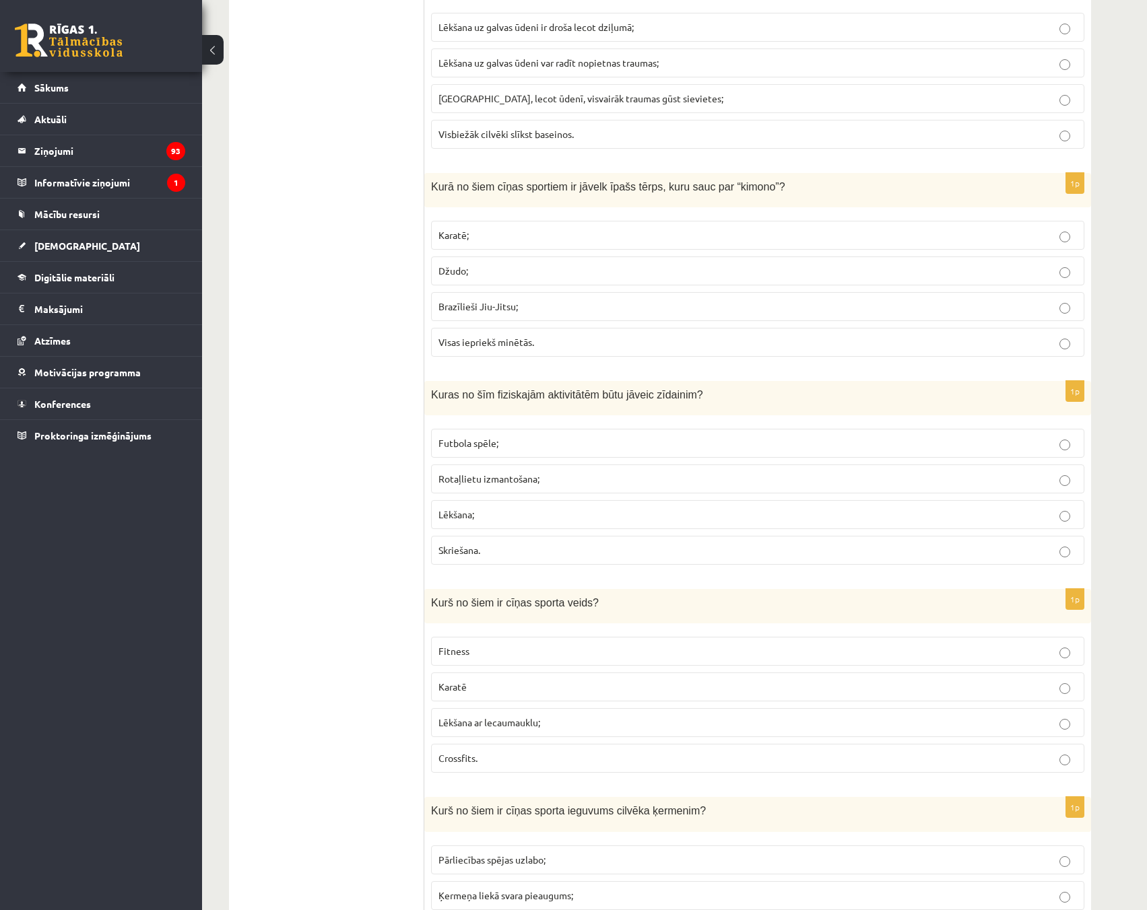
scroll to position [1616, 0]
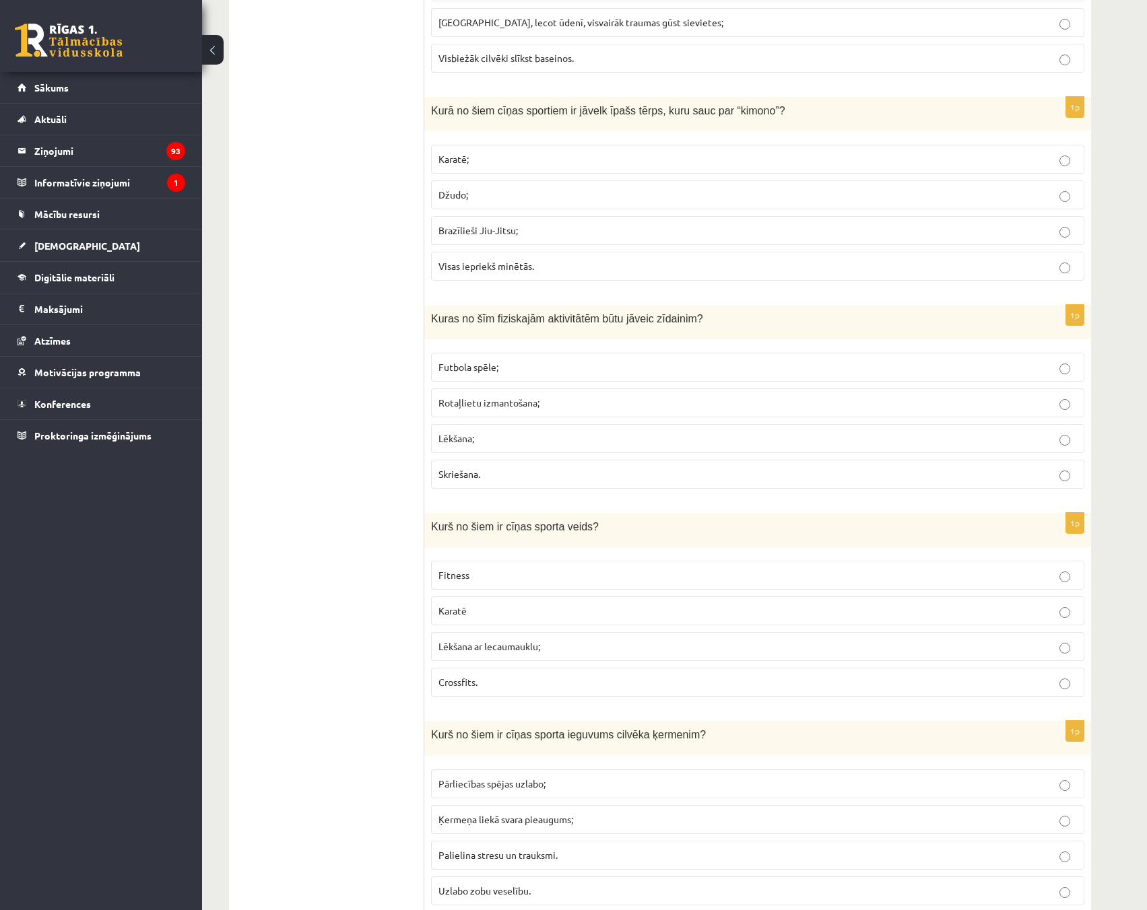
click at [1063, 411] on label "Rotaļlietu izmantošana;" at bounding box center [757, 403] width 653 height 29
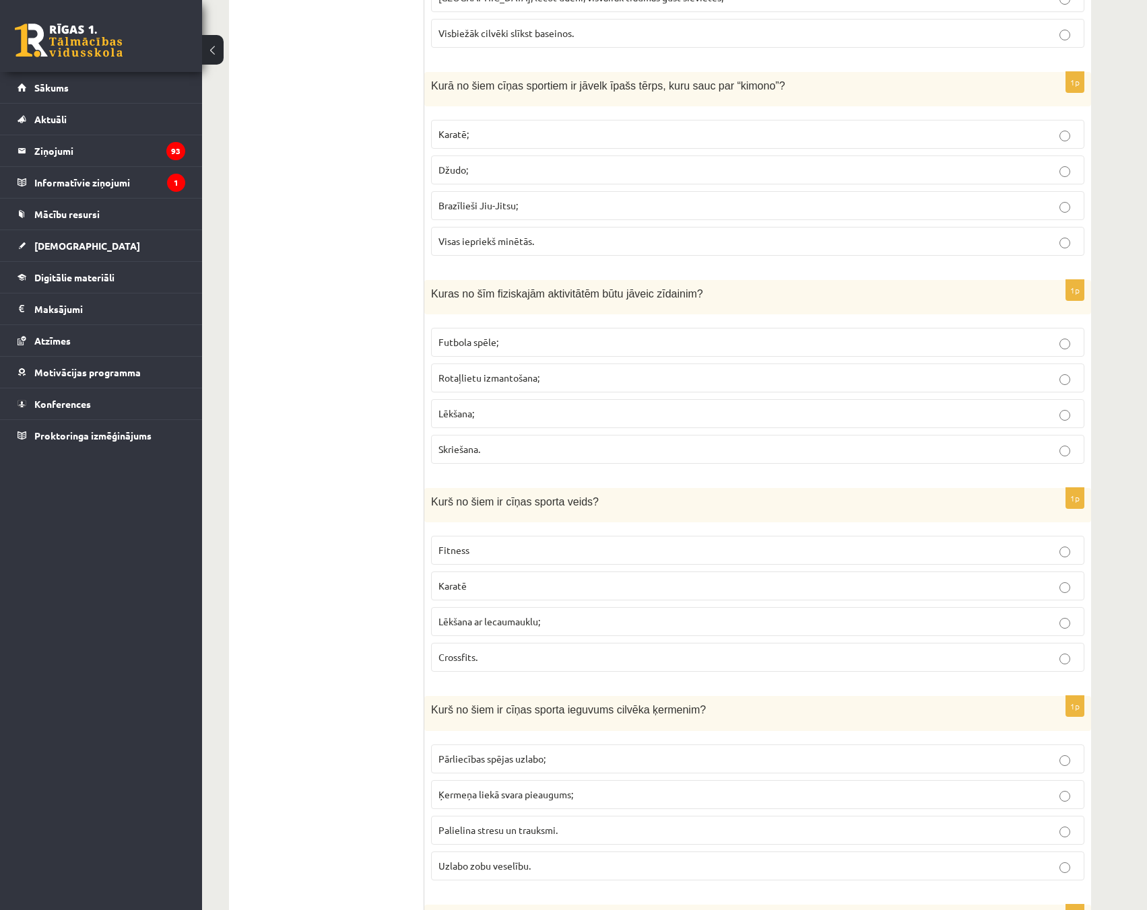
scroll to position [1683, 0]
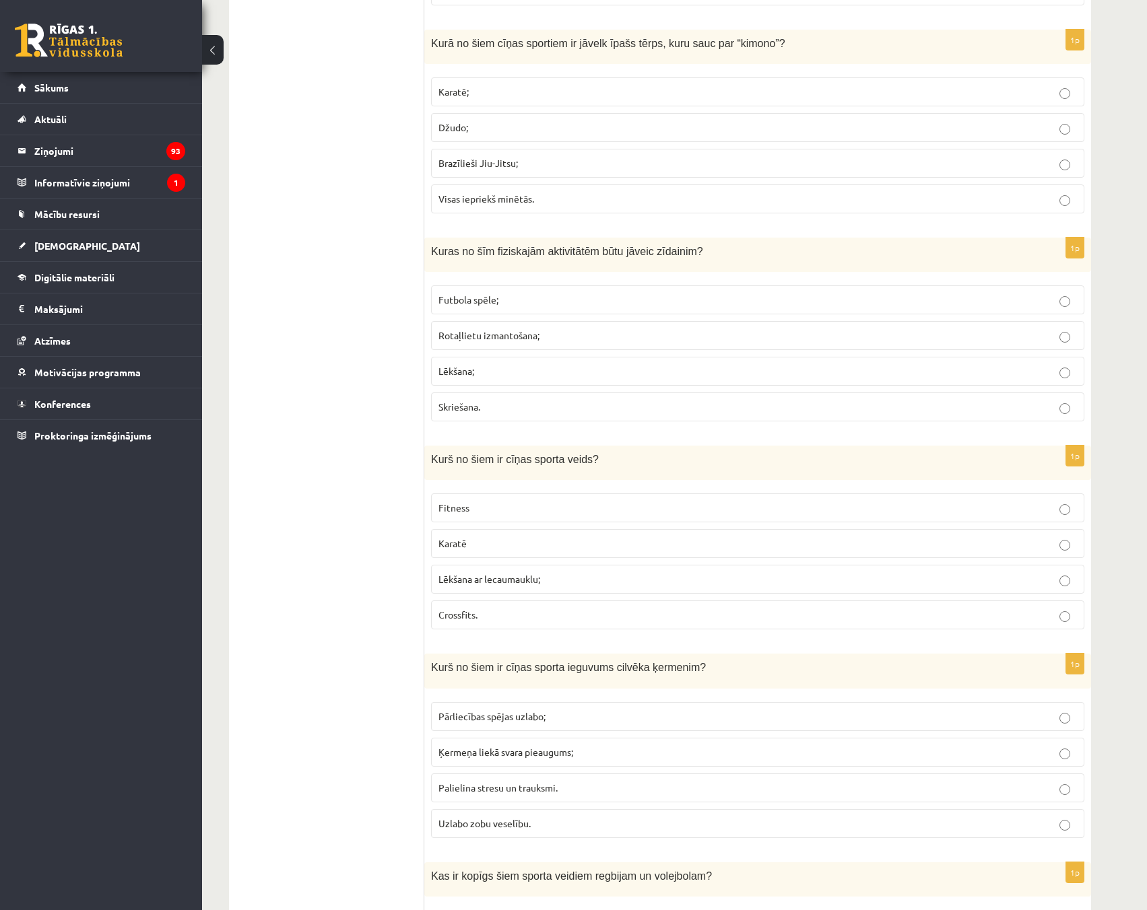
click at [1057, 546] on p "Karatē" at bounding box center [757, 544] width 638 height 14
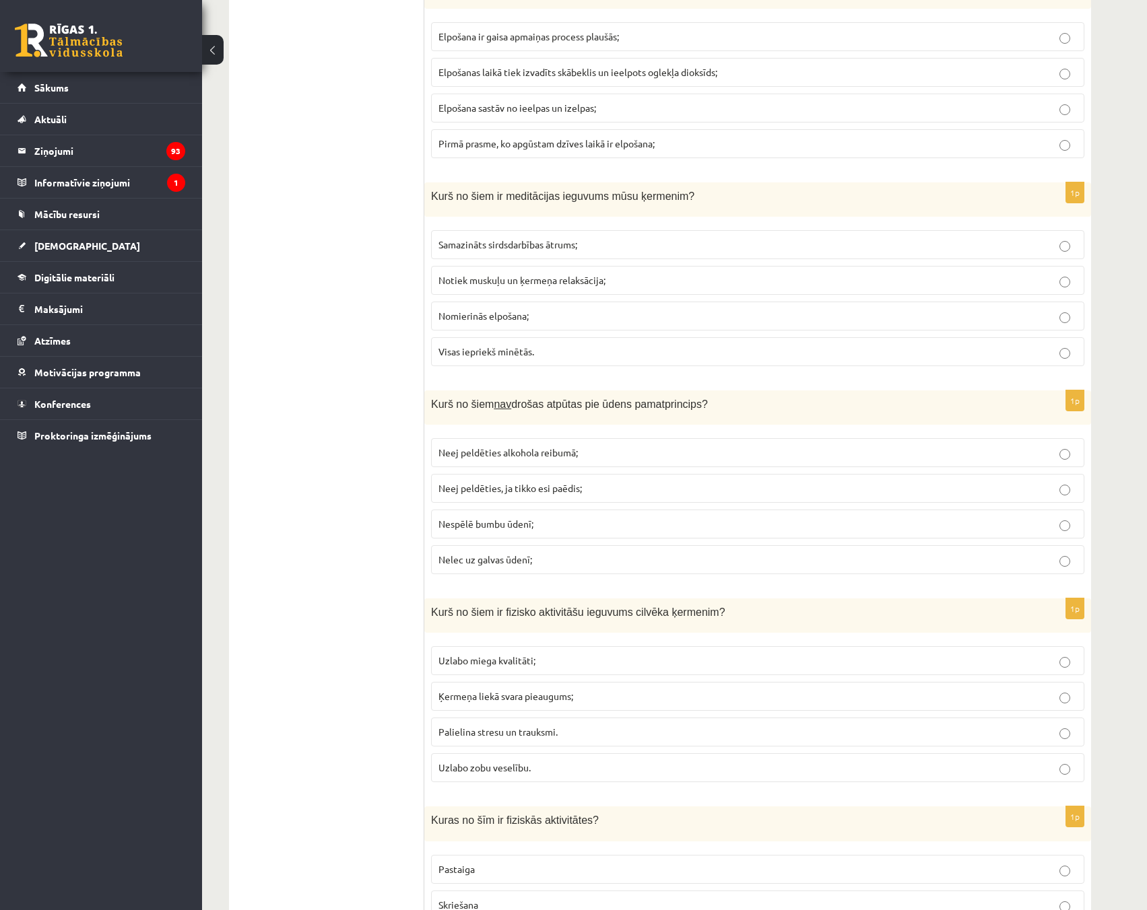
scroll to position [3232, 0]
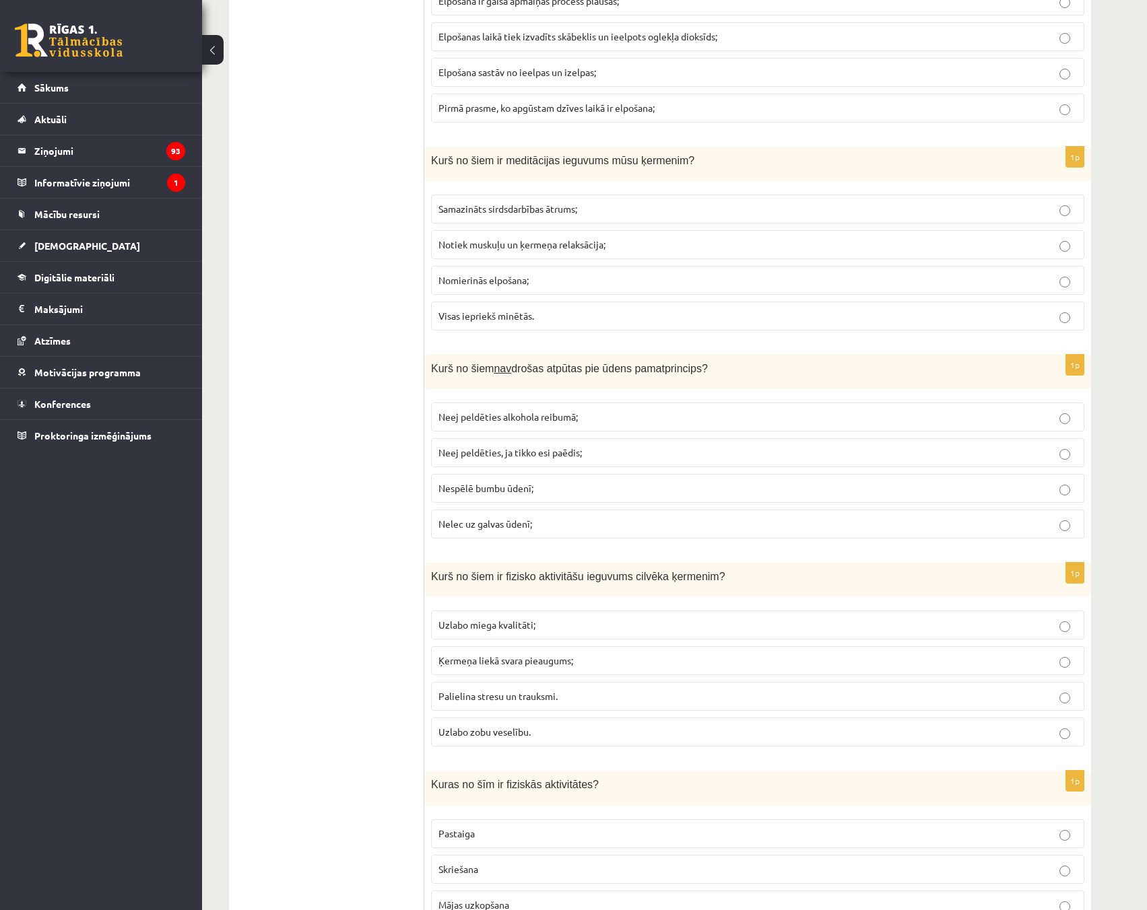
click at [1075, 486] on p "Nespēlē bumbu ūdenī;" at bounding box center [757, 488] width 638 height 14
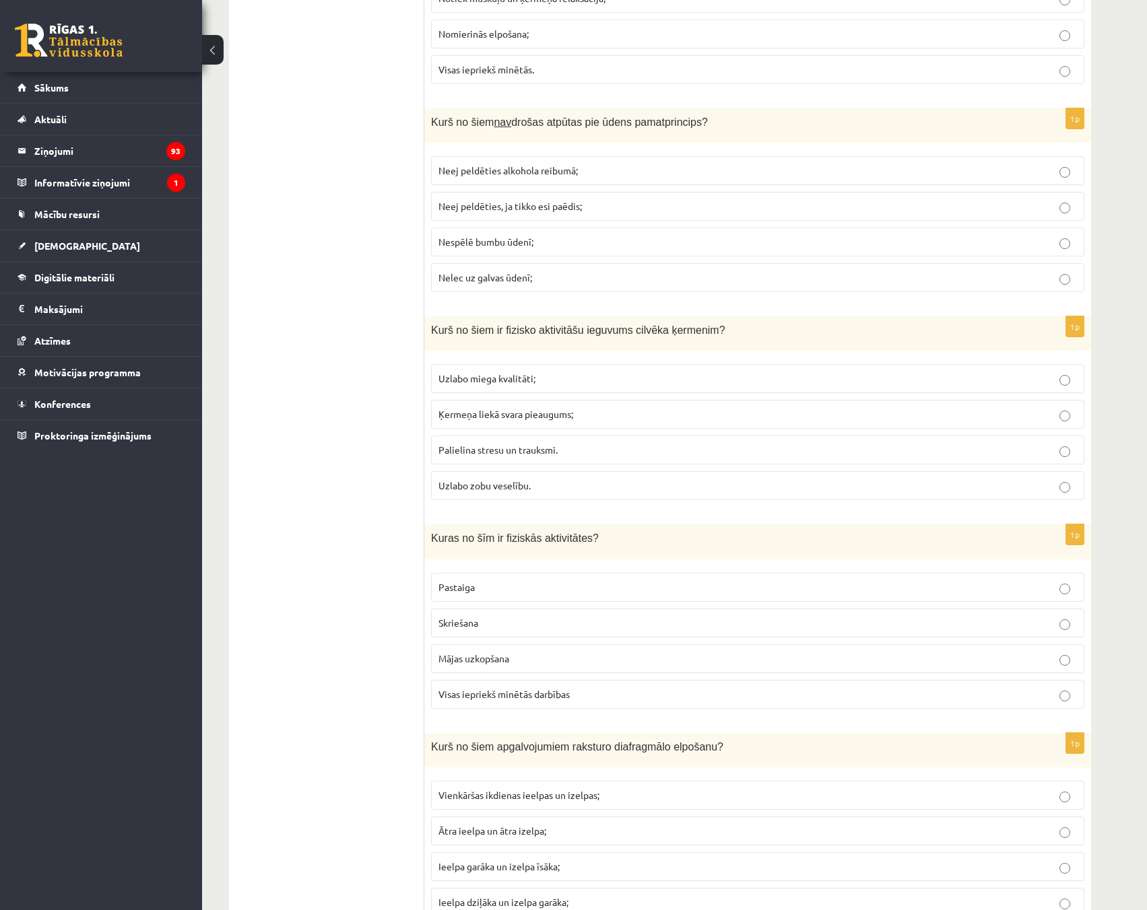
scroll to position [3501, 0]
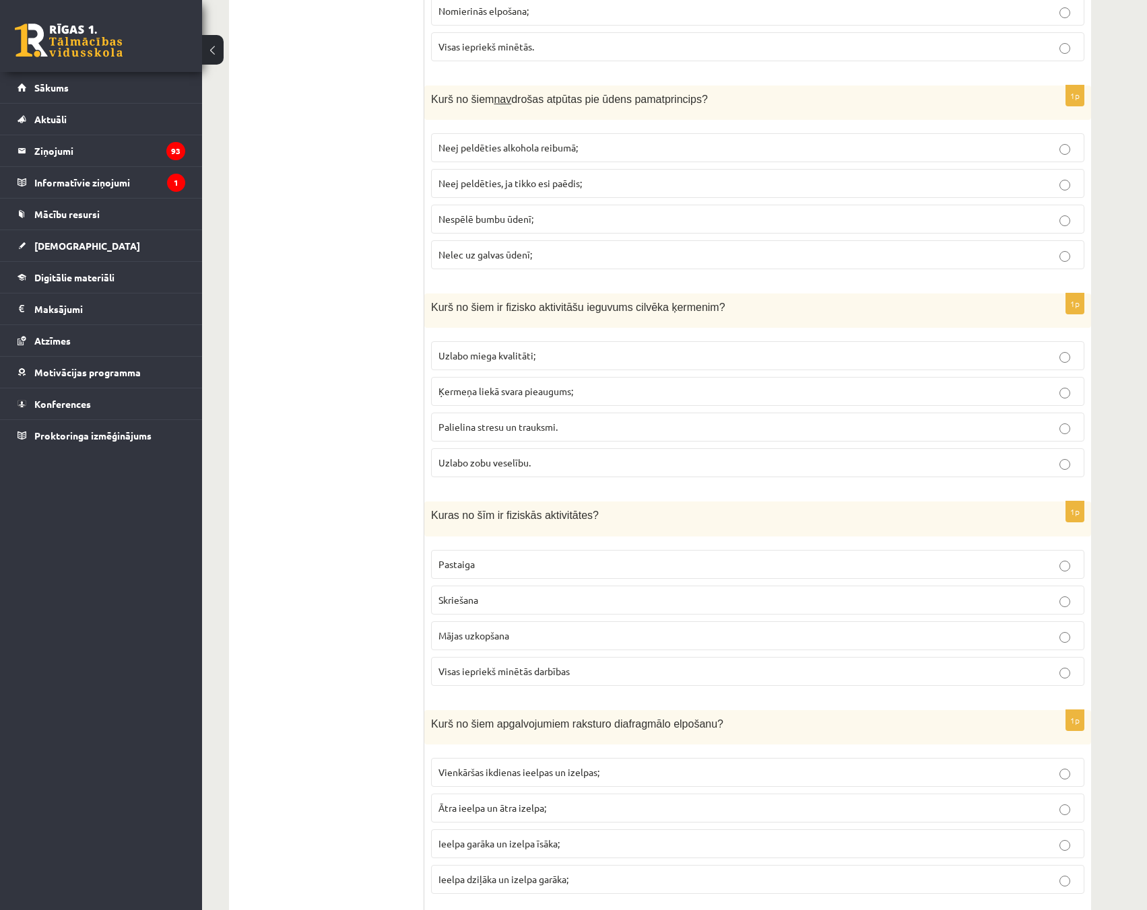
click at [1070, 360] on p "Uzlabo miega kvalitāti;" at bounding box center [757, 356] width 638 height 14
click at [1056, 673] on p "Visas iepriekš minētās darbības" at bounding box center [757, 672] width 638 height 14
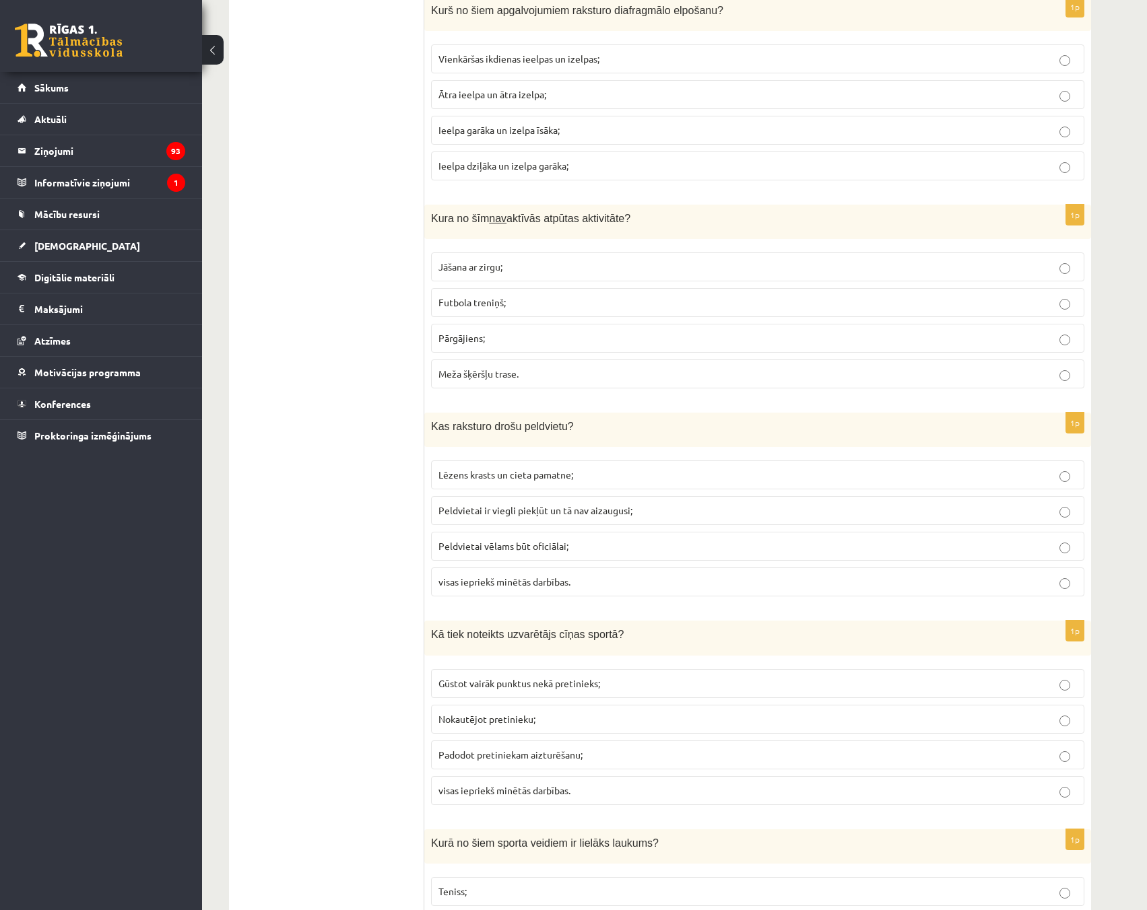
scroll to position [4309, 0]
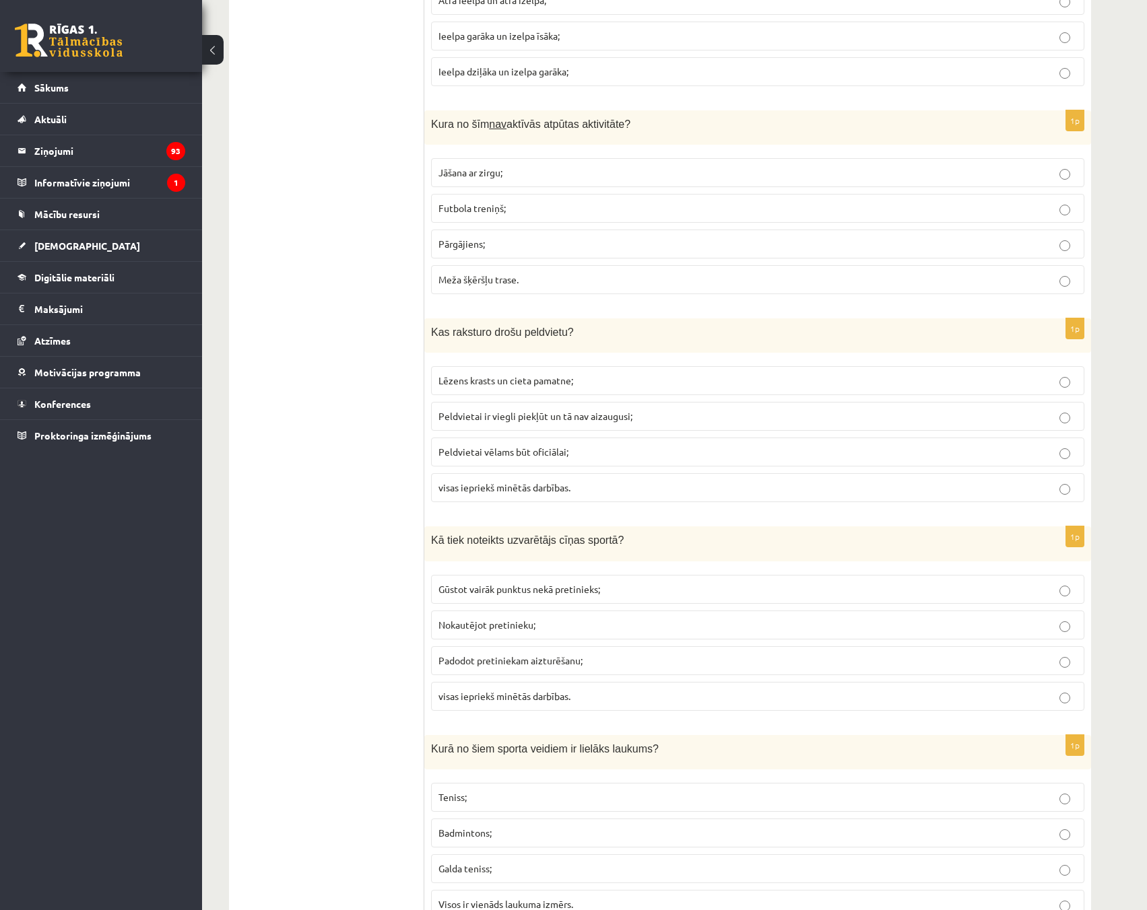
click at [1058, 485] on p "visas iepriekš minētās darbības." at bounding box center [757, 488] width 638 height 14
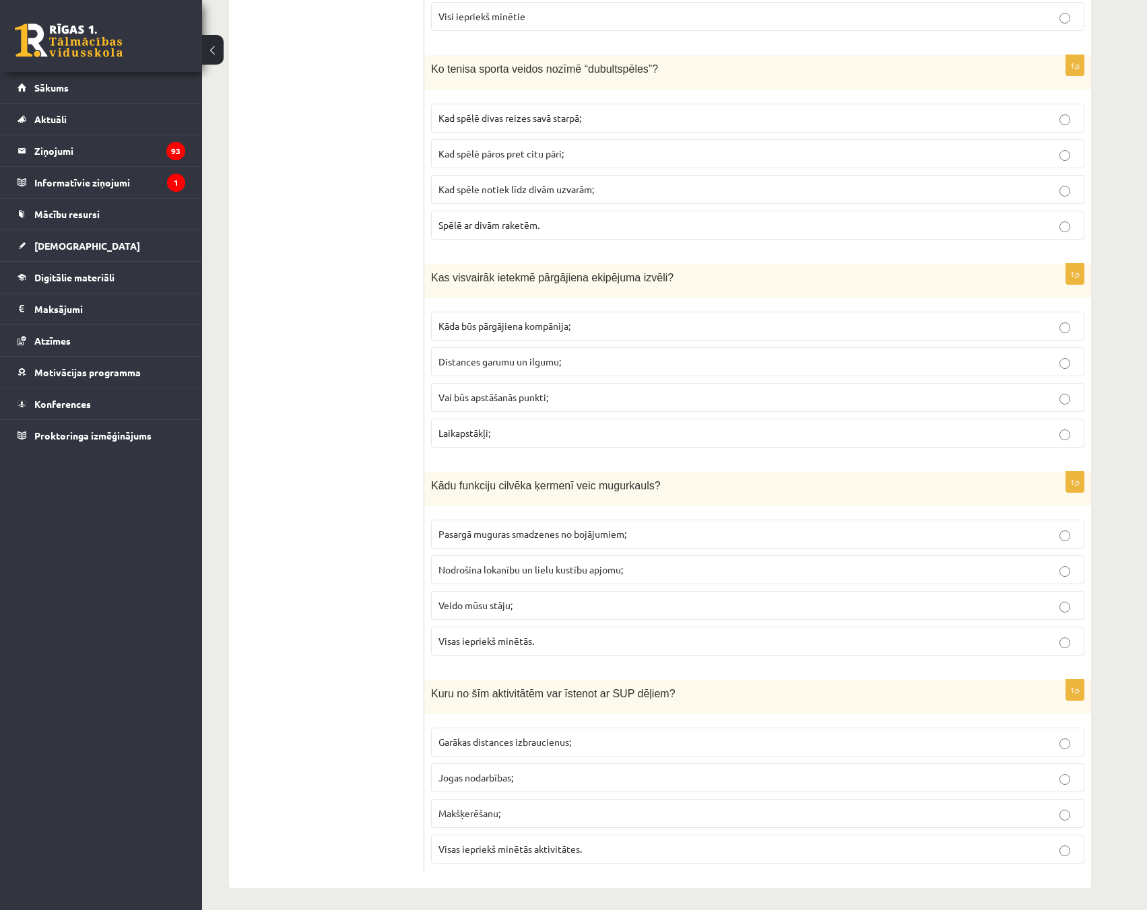
scroll to position [5619, 0]
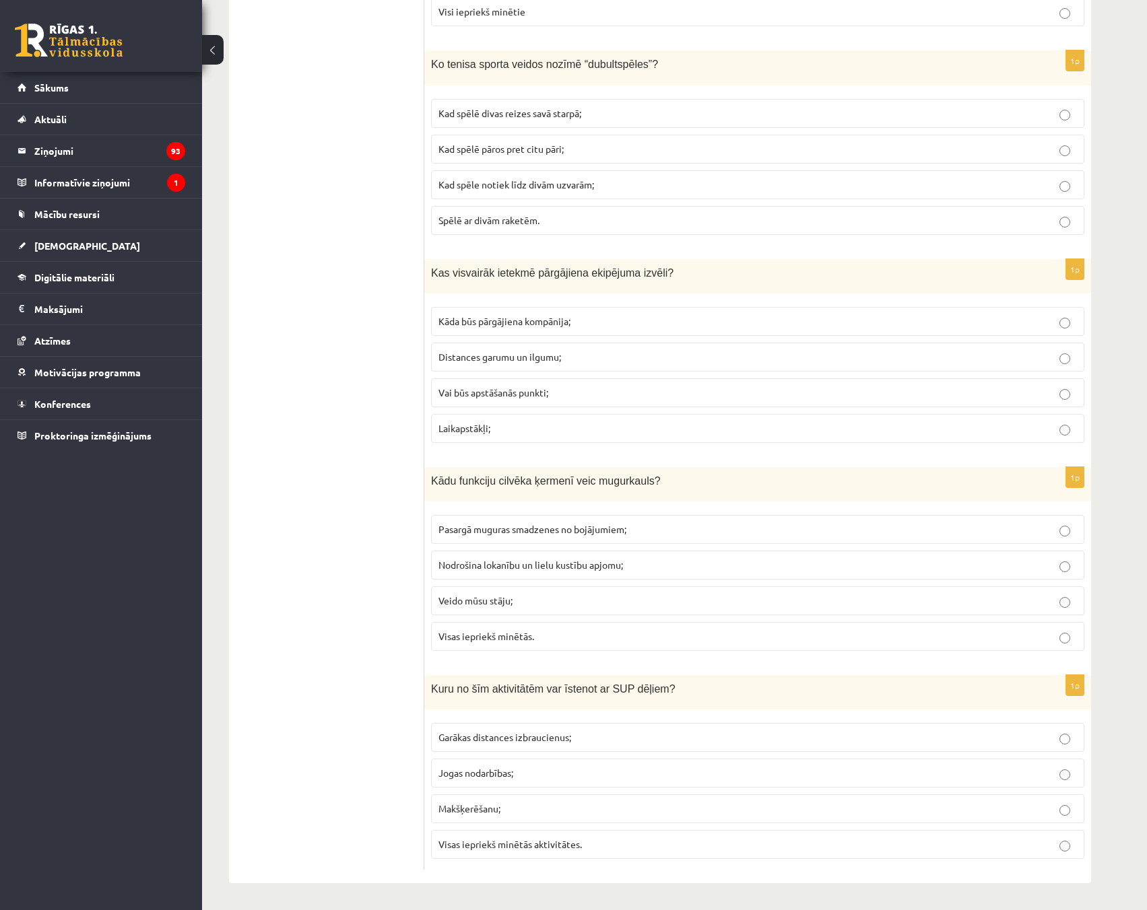
click at [1059, 632] on p "Visas iepriekš minētās." at bounding box center [757, 637] width 638 height 14
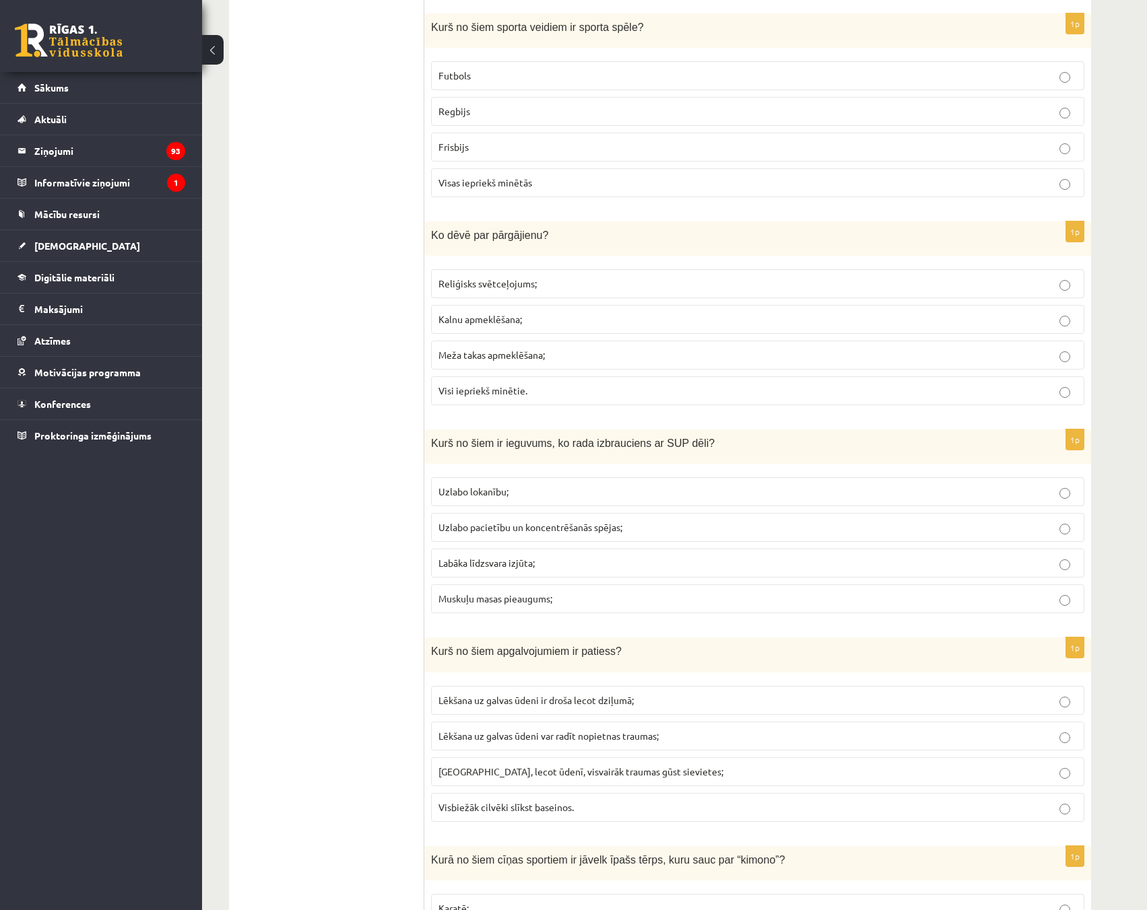
scroll to position [0, 0]
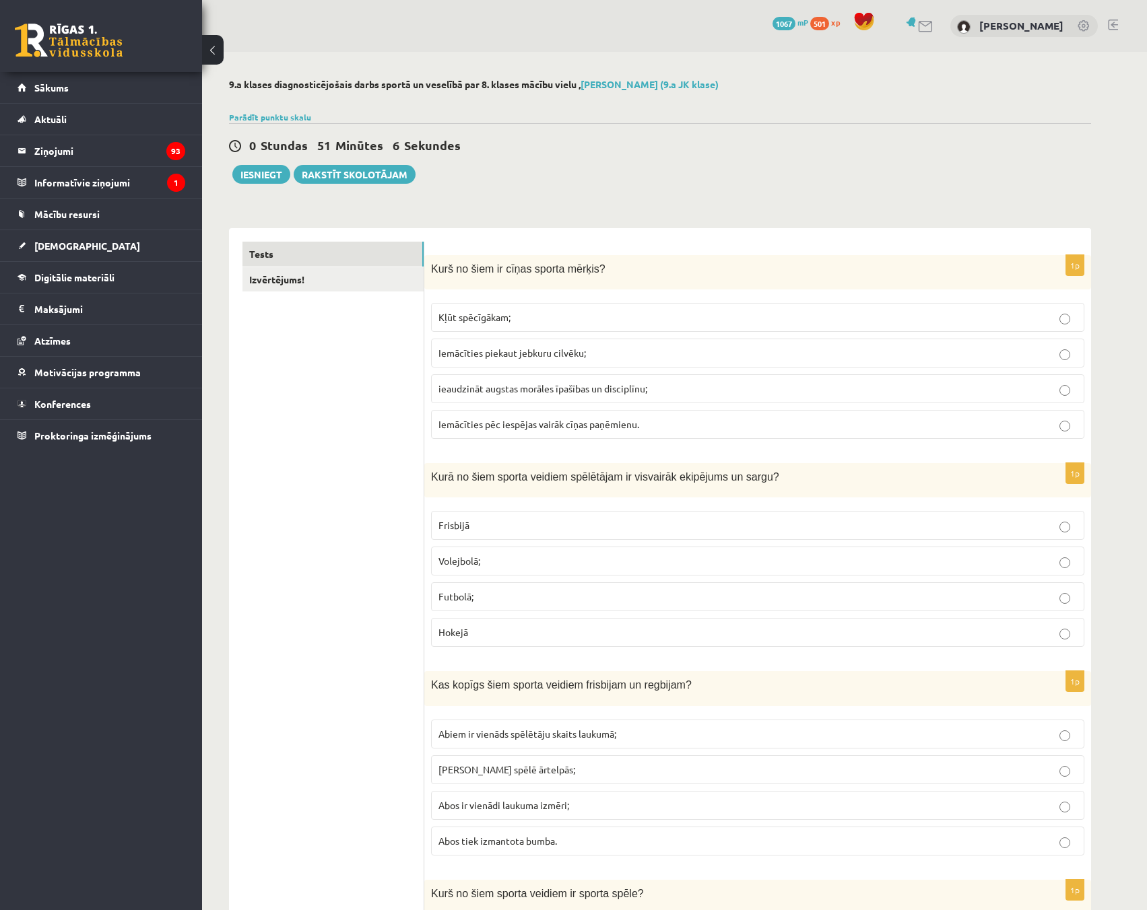
drag, startPoint x: 419, startPoint y: 423, endPoint x: 375, endPoint y: 119, distance: 307.6
click at [265, 180] on button "Iesniegt" at bounding box center [261, 174] width 58 height 19
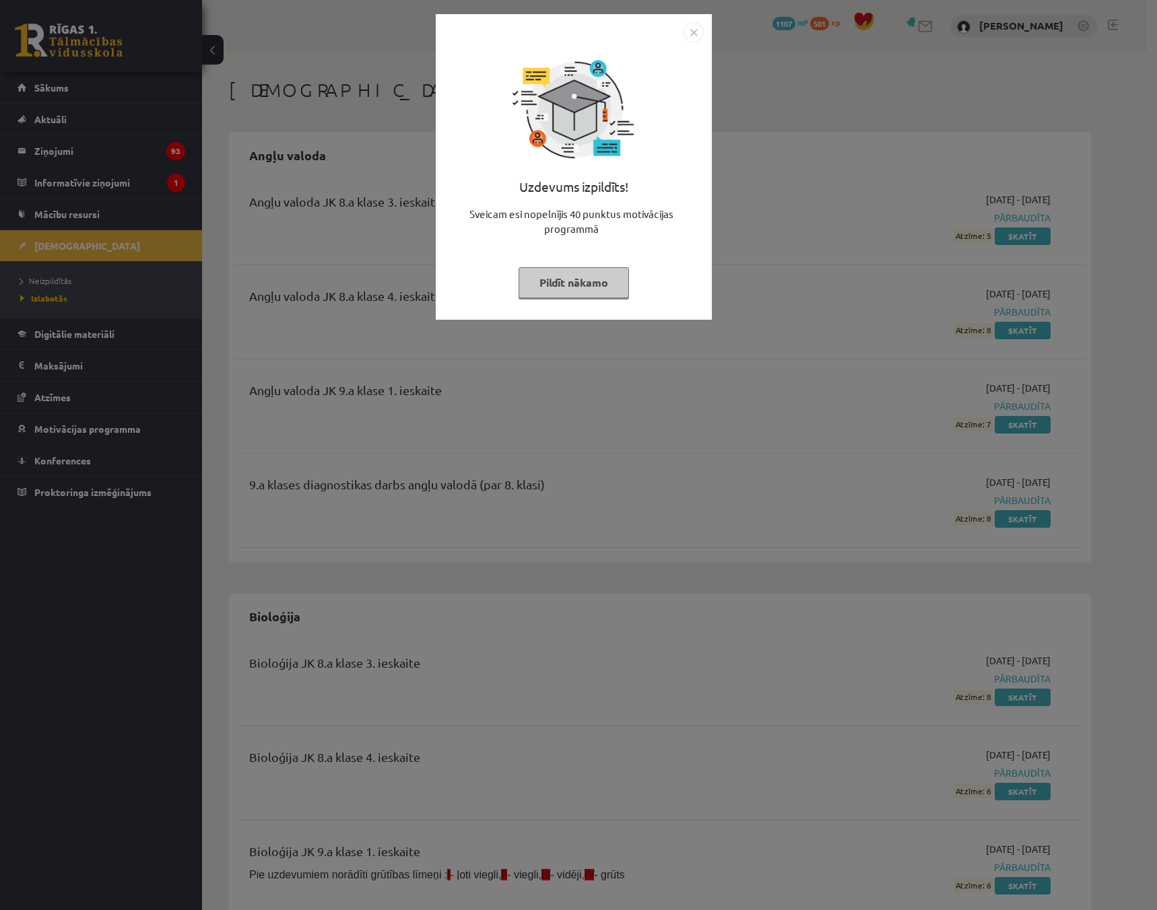
click at [597, 286] on button "Pildīt nākamo" at bounding box center [573, 282] width 110 height 31
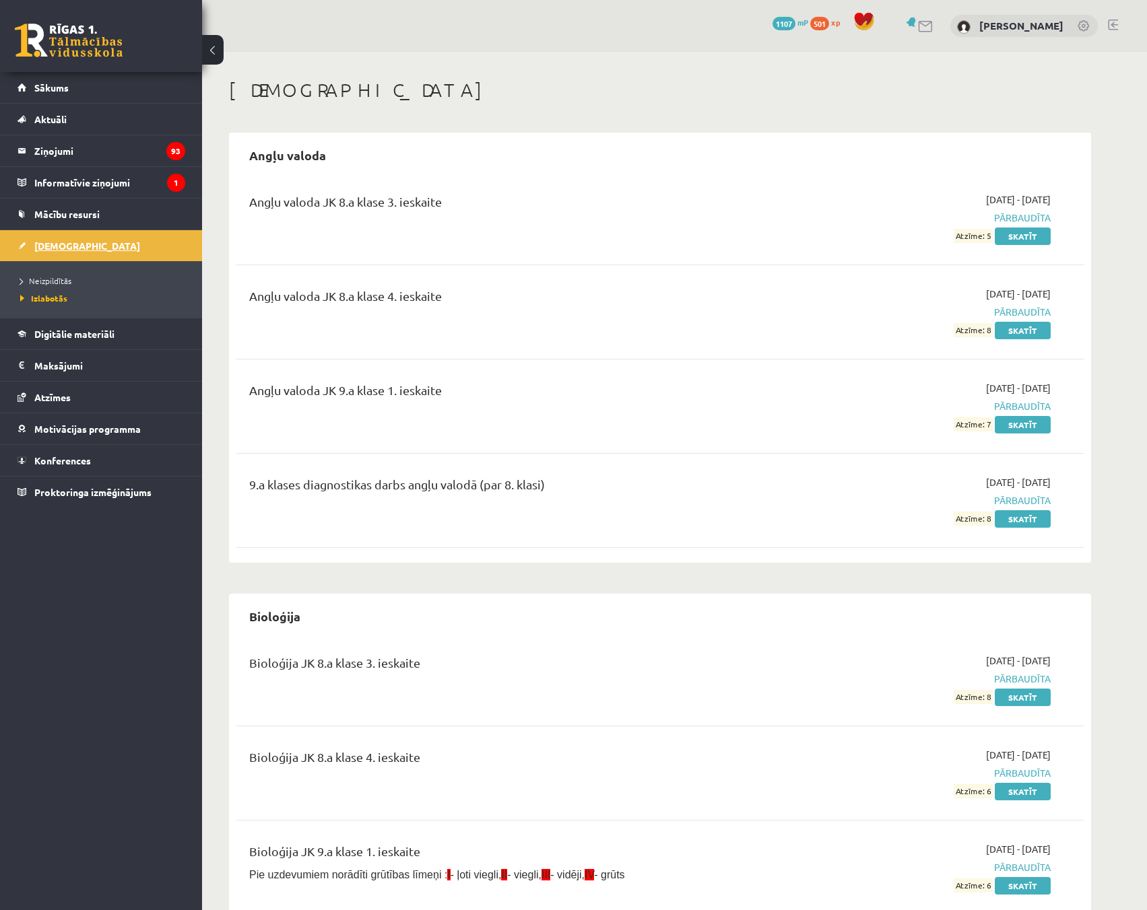
click at [51, 246] on span "[DEMOGRAPHIC_DATA]" at bounding box center [87, 246] width 106 height 12
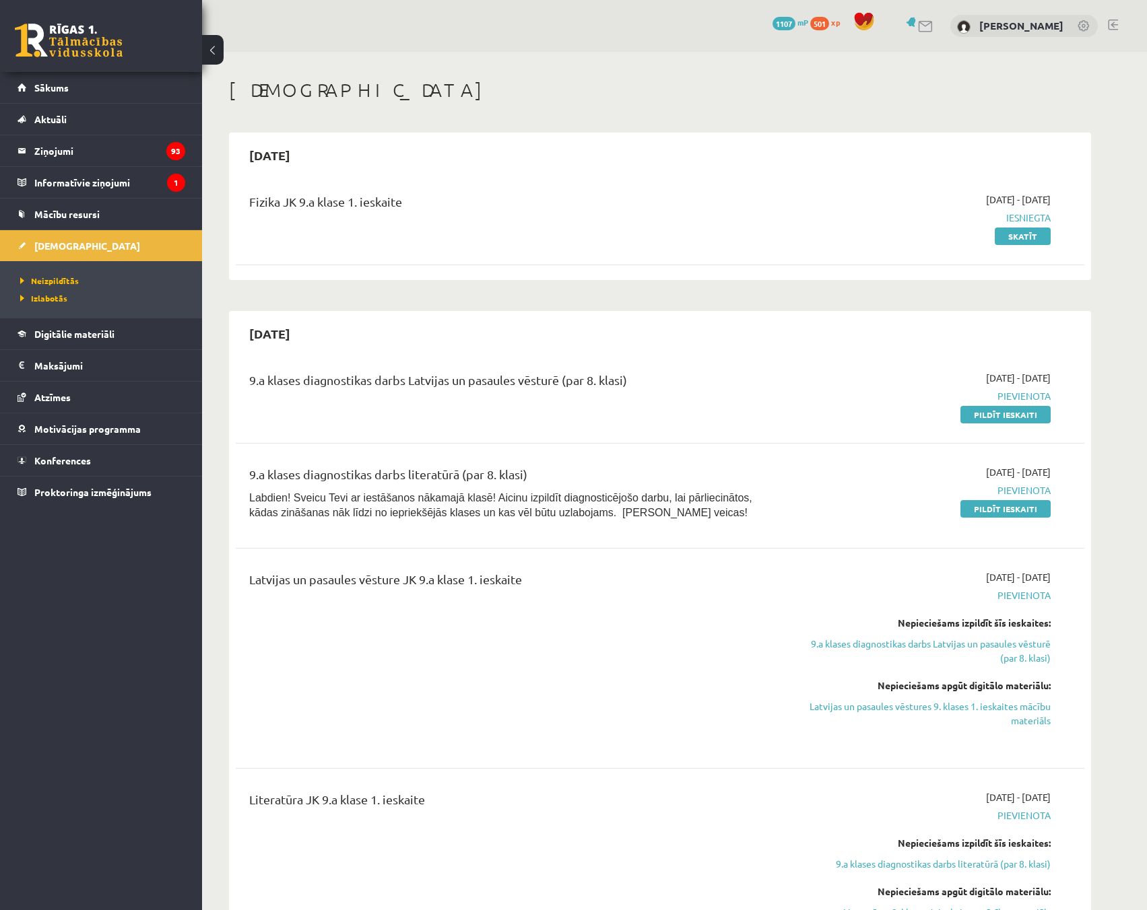
drag, startPoint x: 986, startPoint y: 417, endPoint x: 638, endPoint y: 70, distance: 491.3
click at [986, 417] on link "Pildīt ieskaiti" at bounding box center [1005, 415] width 90 height 18
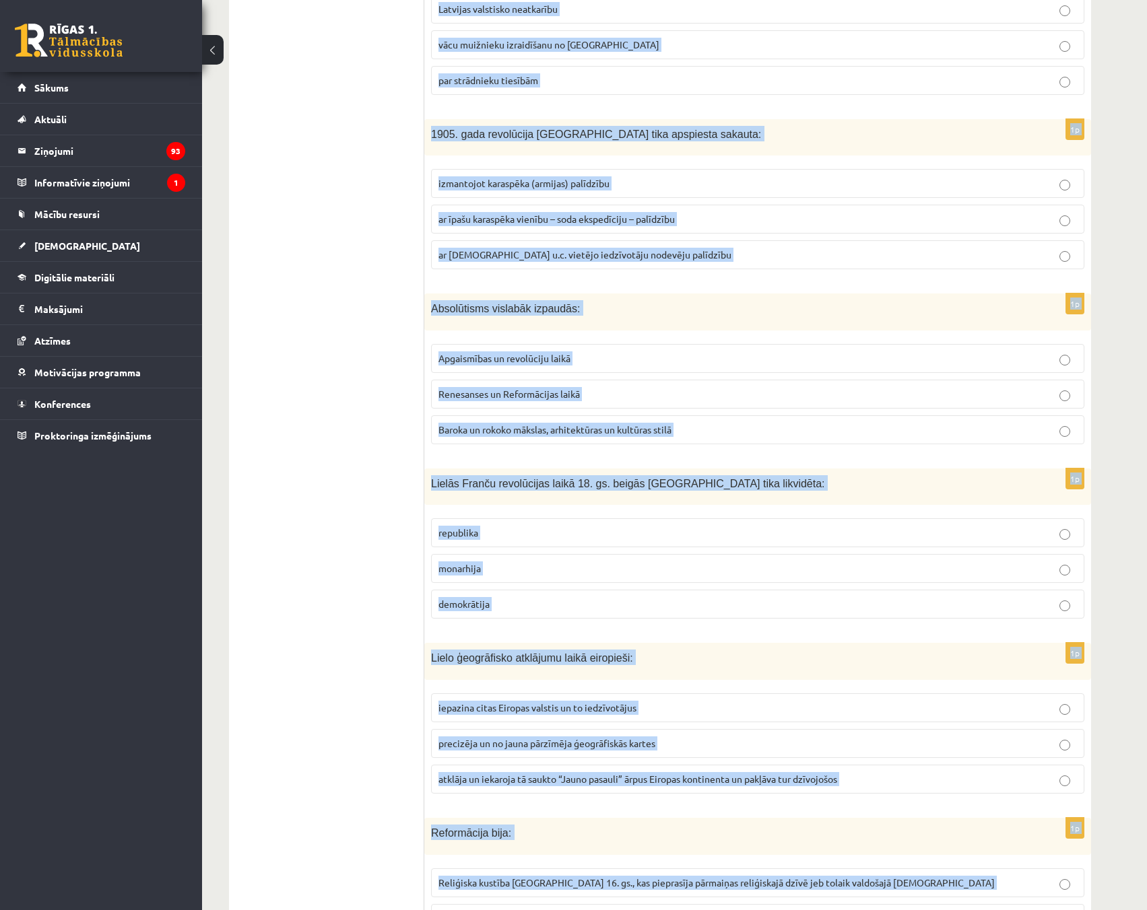
scroll to position [4643, 0]
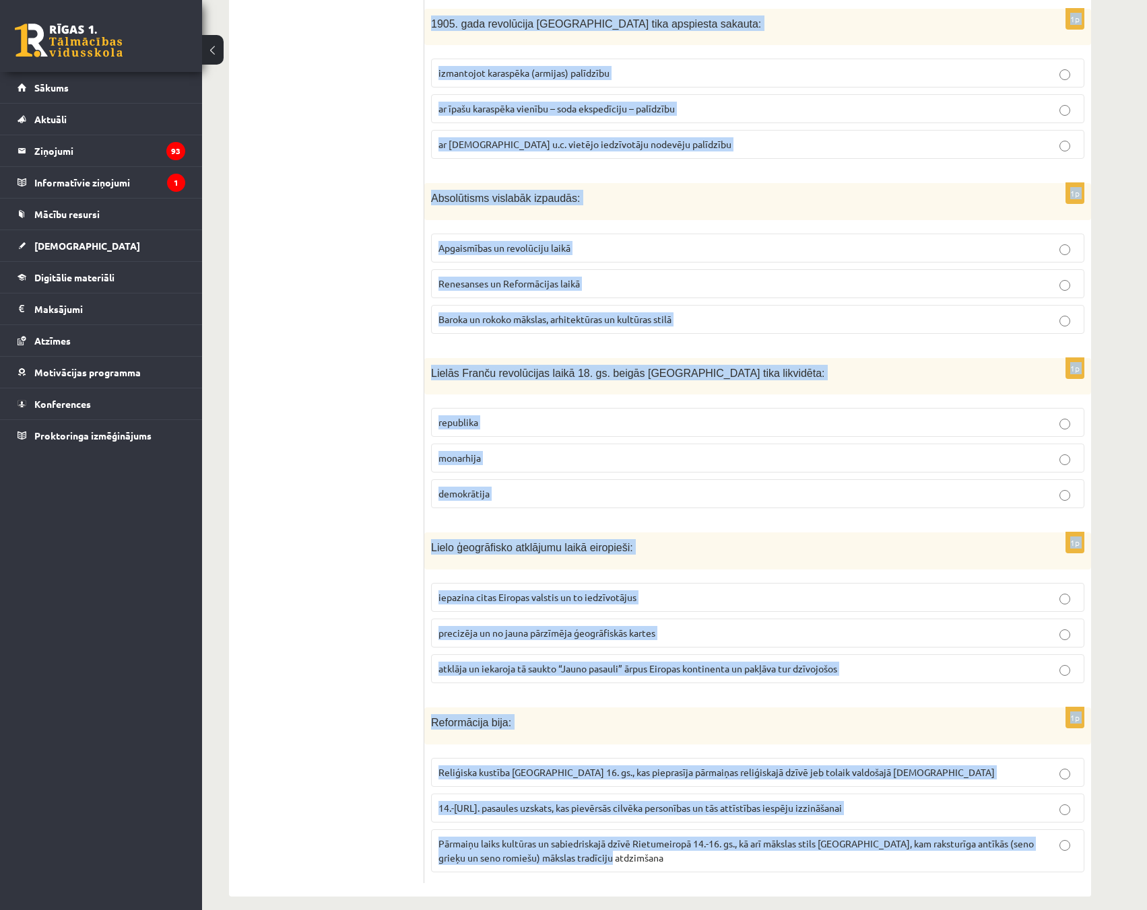
drag, startPoint x: 431, startPoint y: 270, endPoint x: 654, endPoint y: 847, distance: 618.8
copy form "Lore ipsumdol sitame consectetu 63. ad. elitsed Doeiusmo? Temporinc, Utlabore e…"
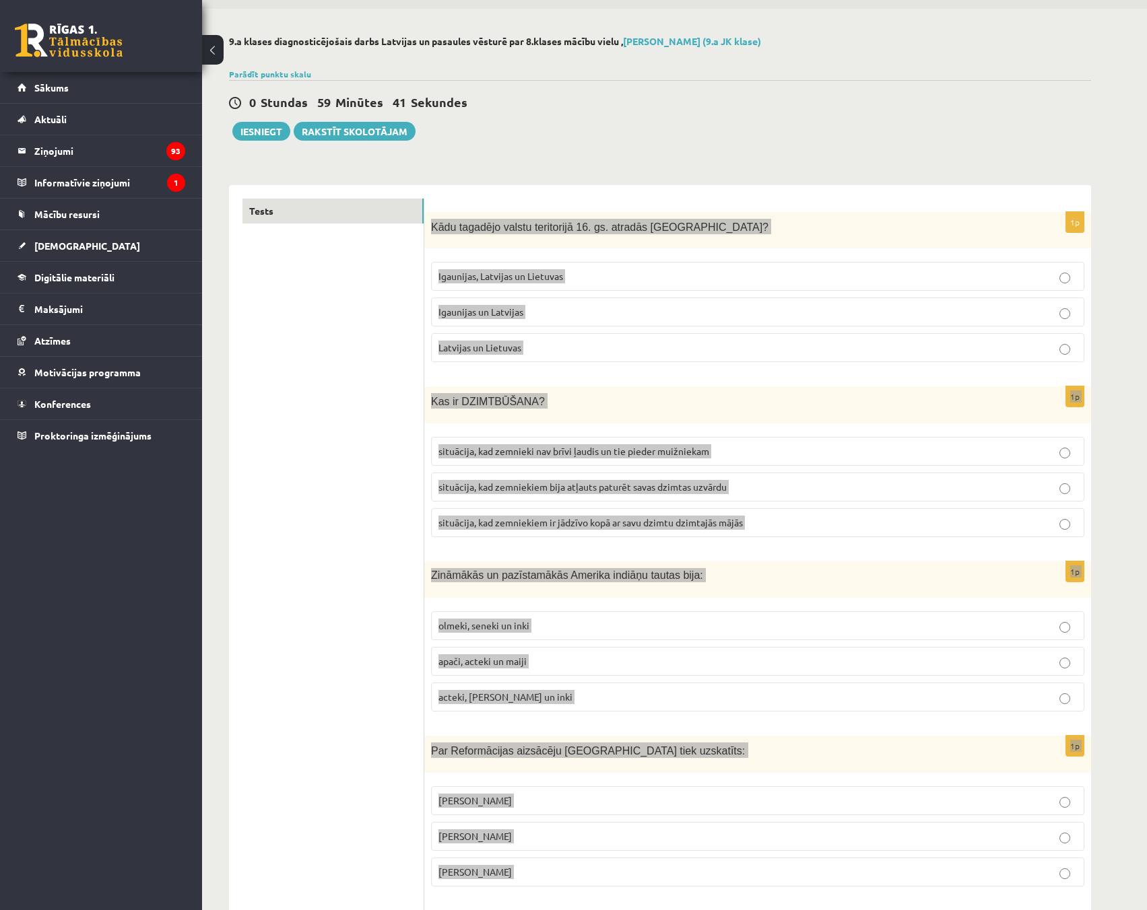
scroll to position [0, 0]
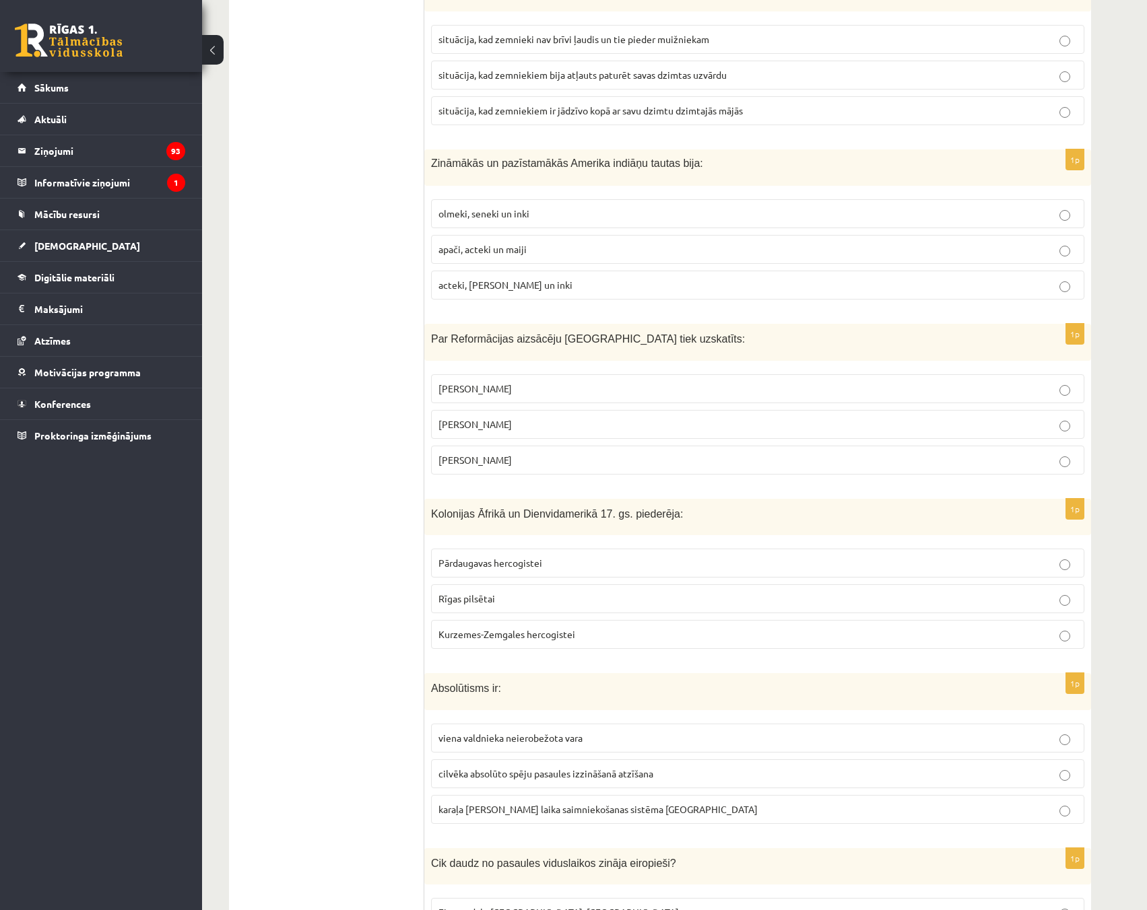
scroll to position [539, 0]
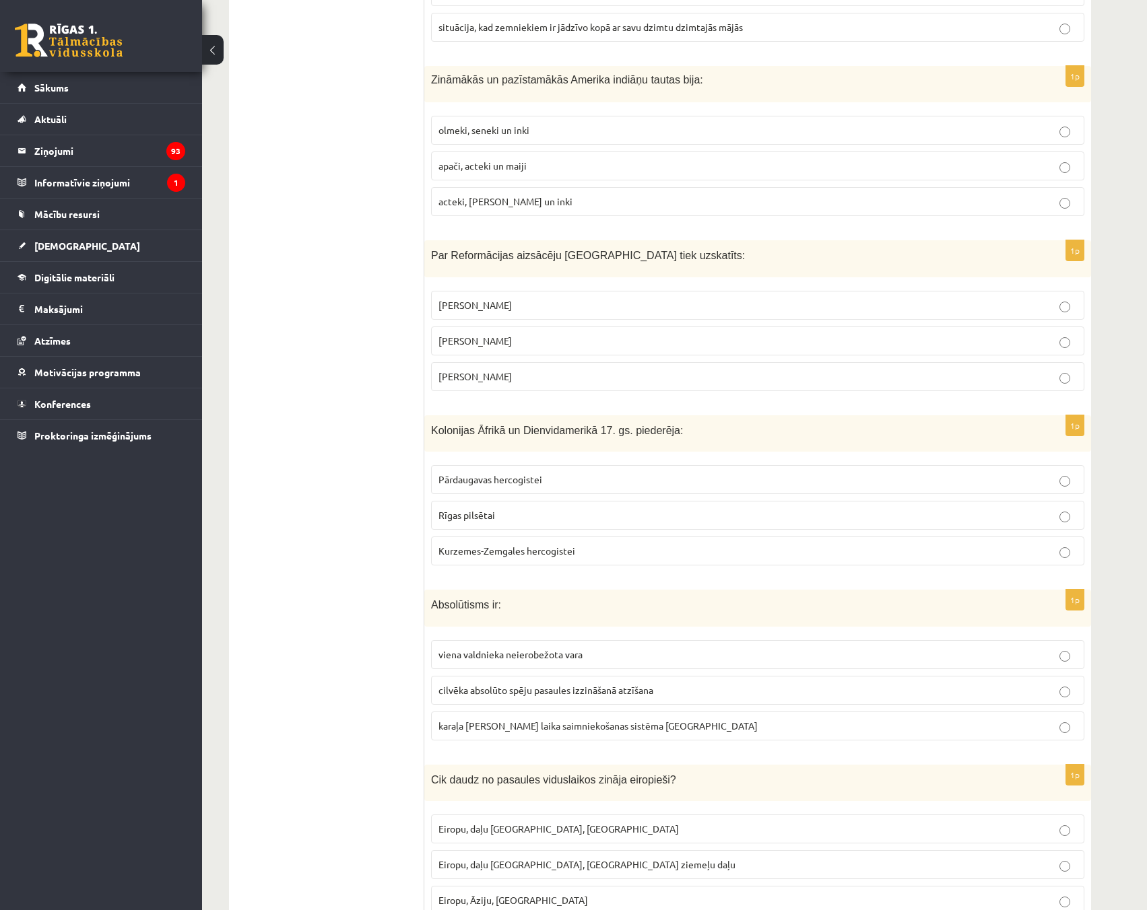
click at [1050, 347] on p "[PERSON_NAME]" at bounding box center [757, 341] width 638 height 14
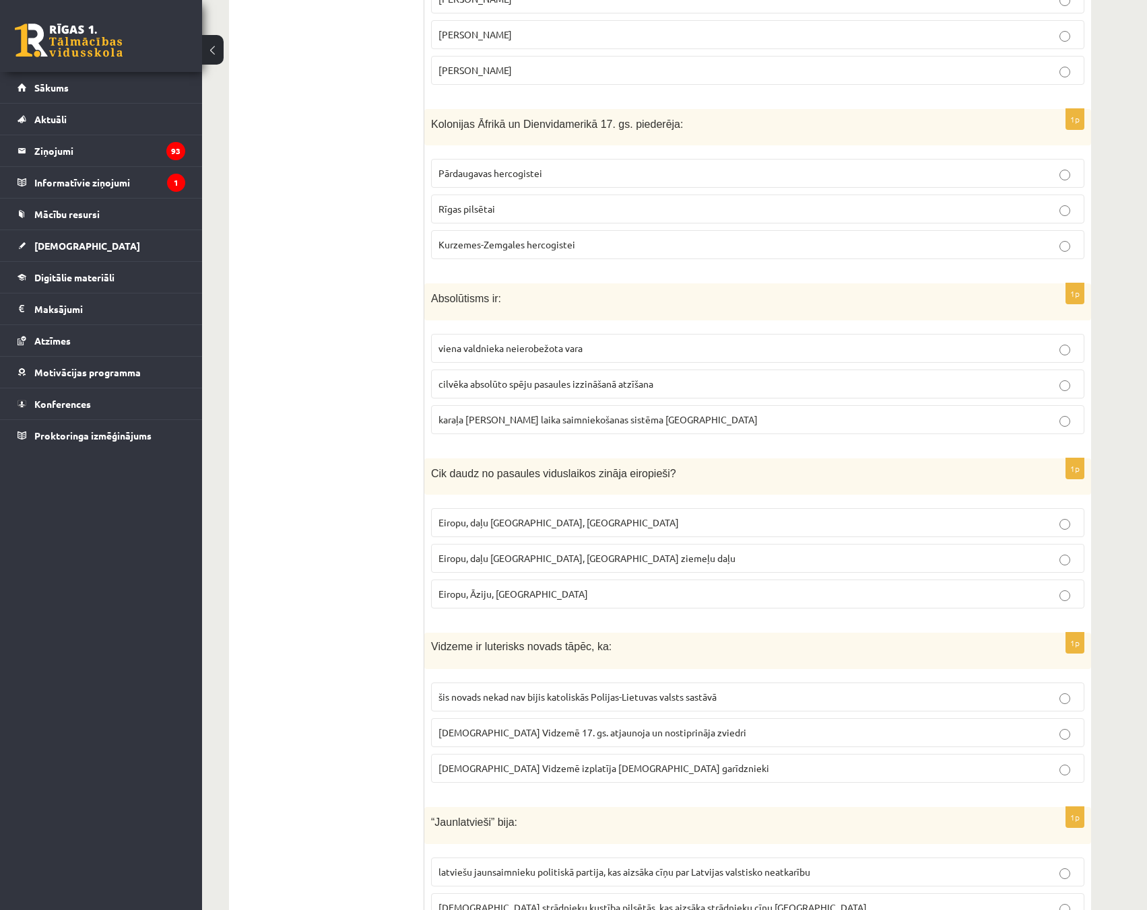
scroll to position [875, 0]
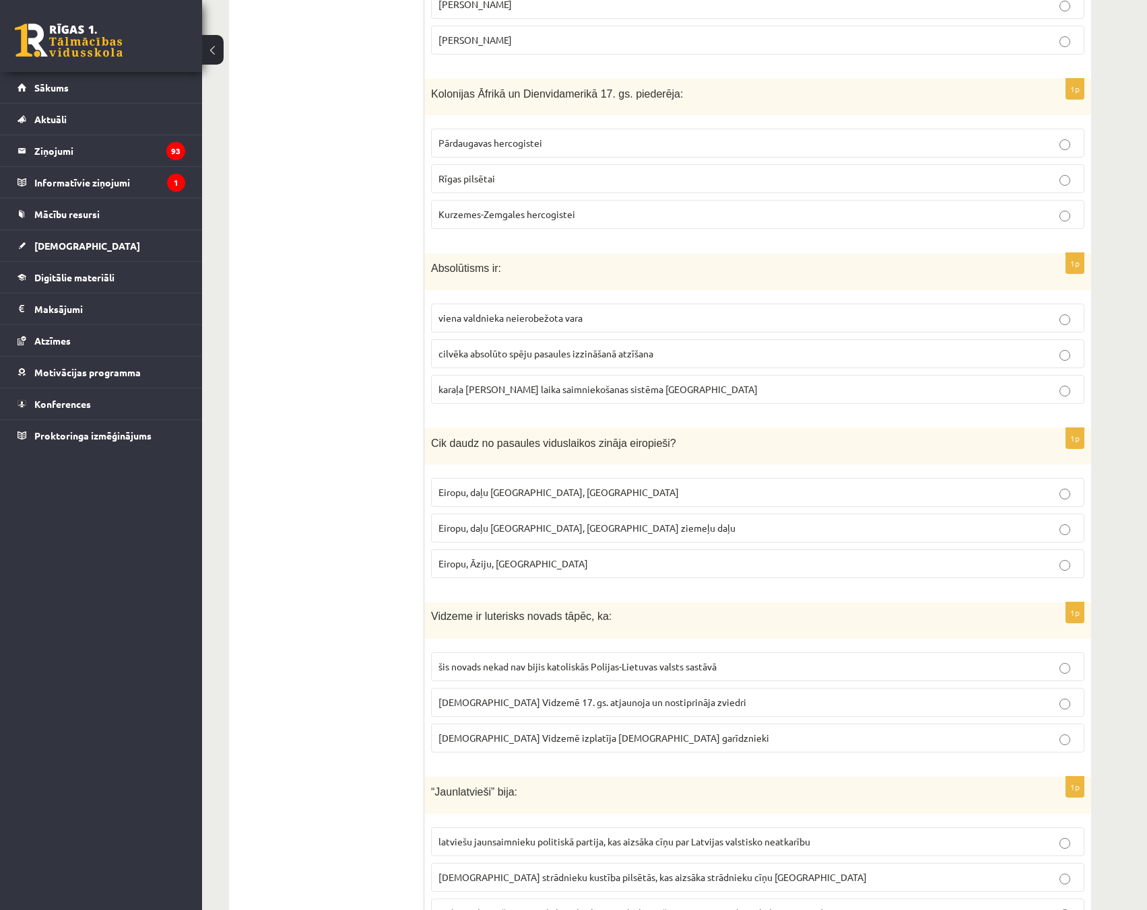
click at [1061, 329] on label "viena valdnieka neierobežota vara" at bounding box center [757, 318] width 653 height 29
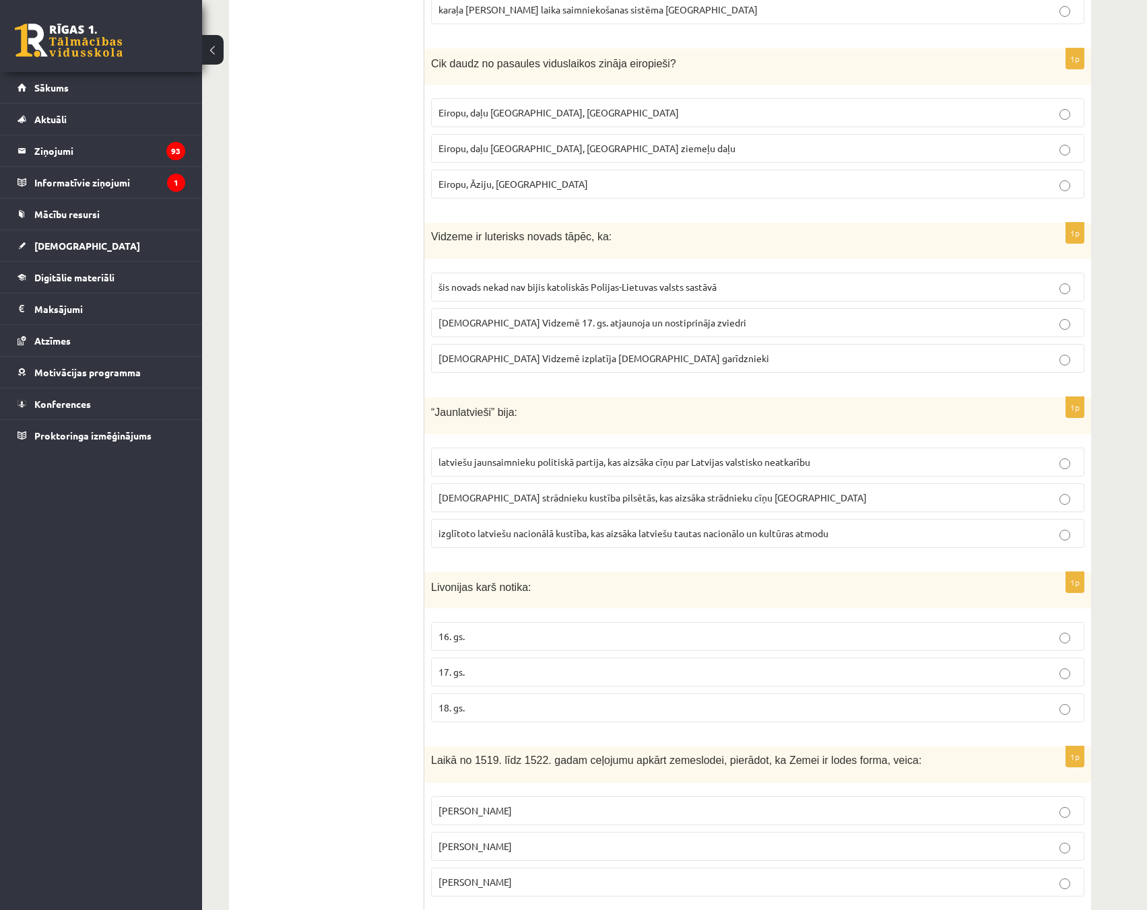
scroll to position [1279, 0]
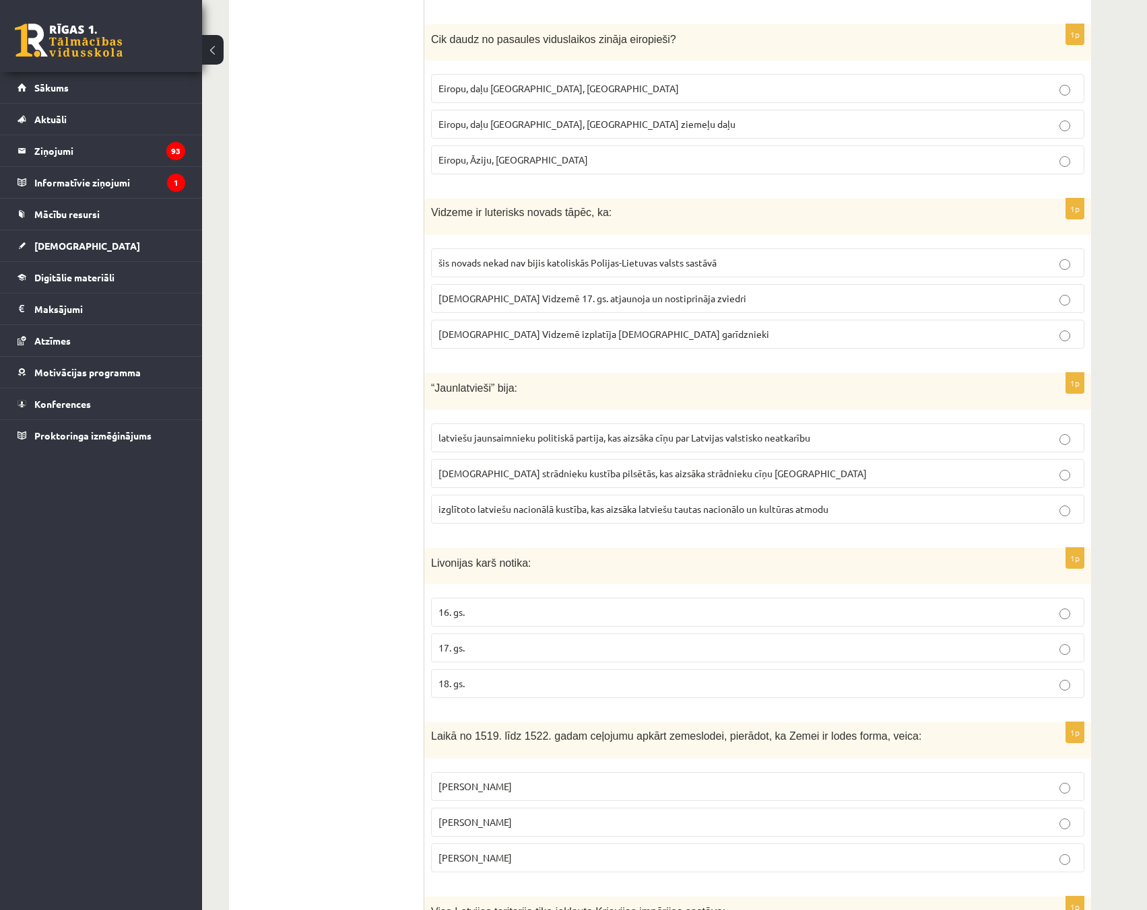
click at [1058, 512] on p "izglītoto latviešu nacionālā kustība, kas aizsāka latviešu tautas nacionālo un …" at bounding box center [757, 509] width 638 height 14
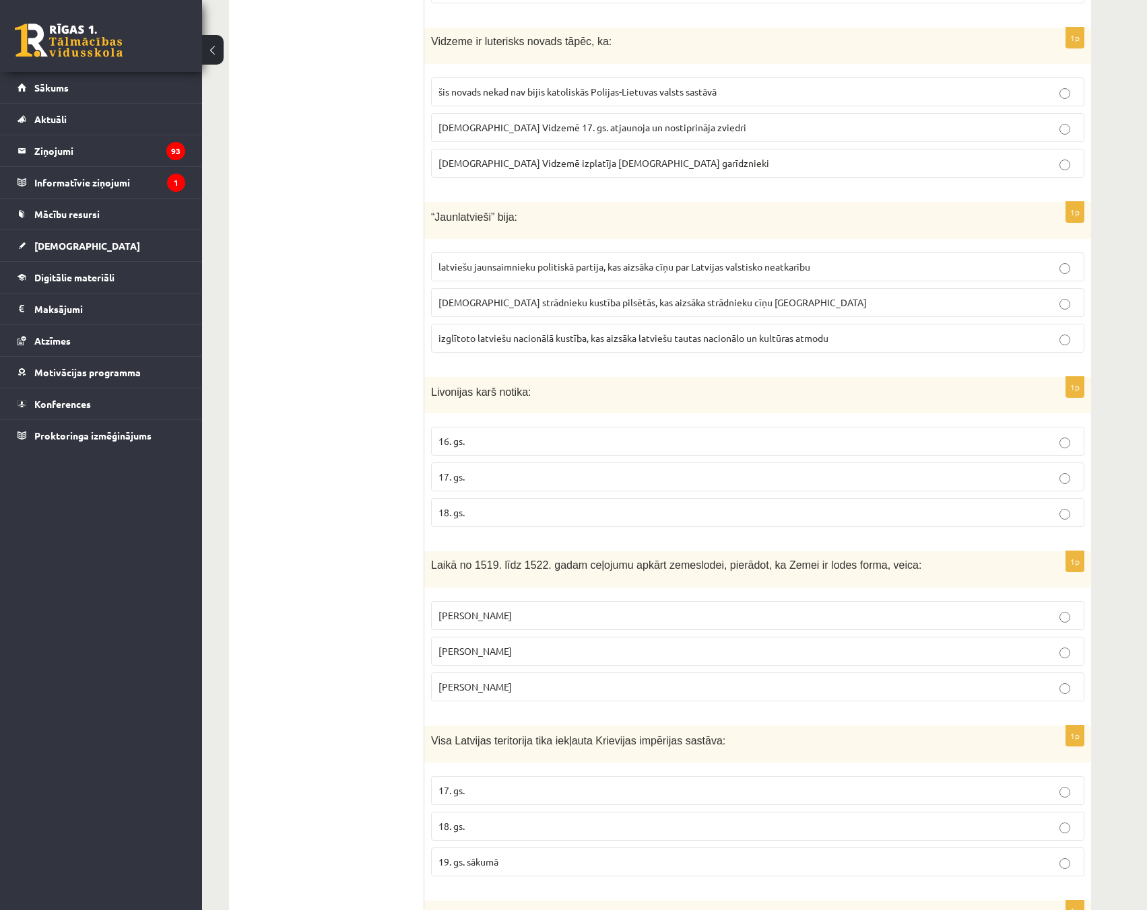
scroll to position [1481, 0]
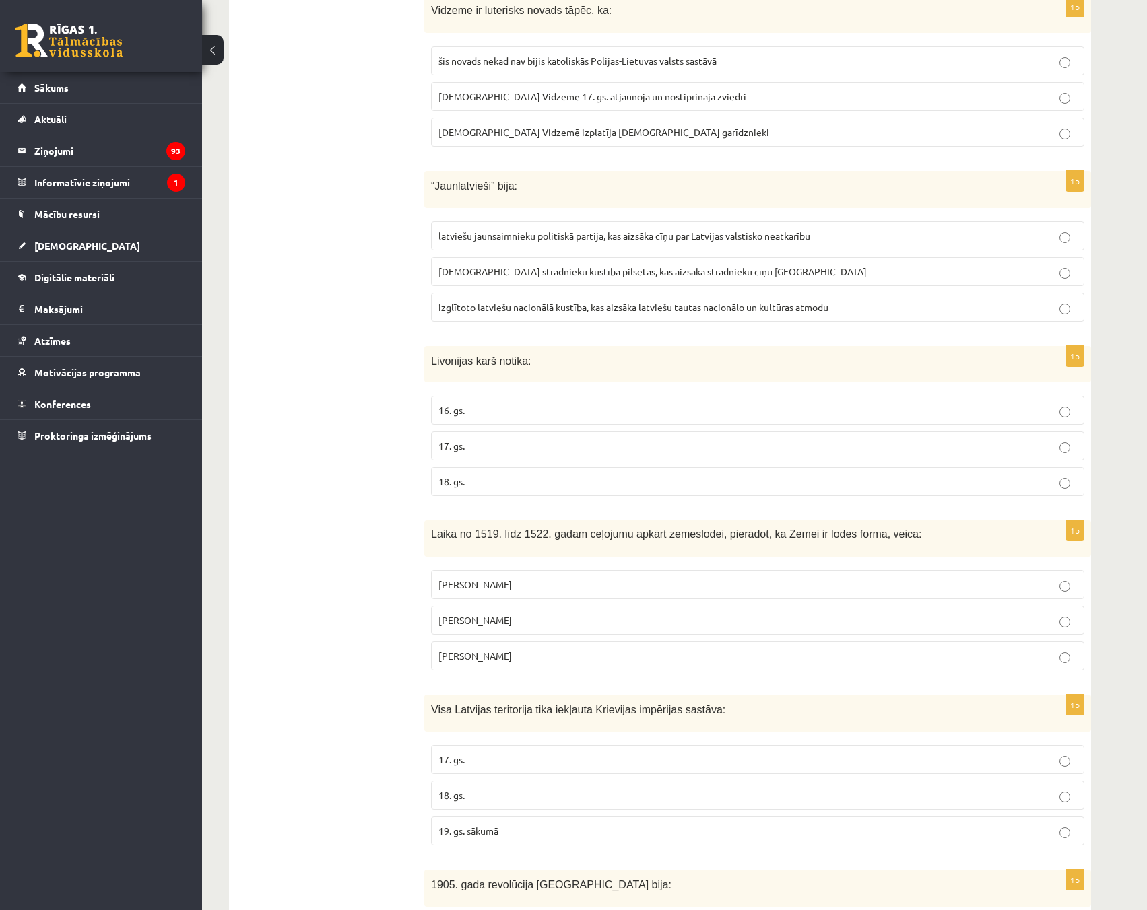
click at [1058, 419] on label "16. gs." at bounding box center [757, 410] width 653 height 29
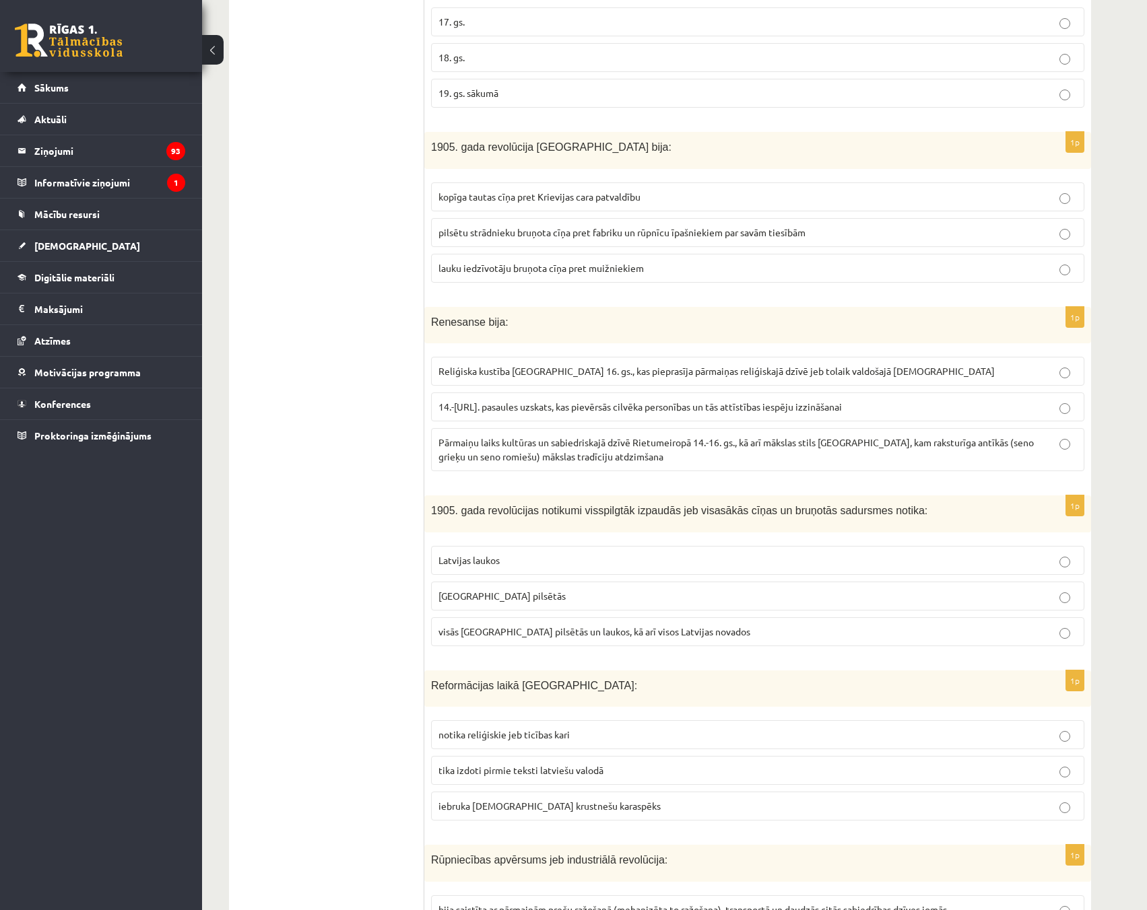
scroll to position [2222, 0]
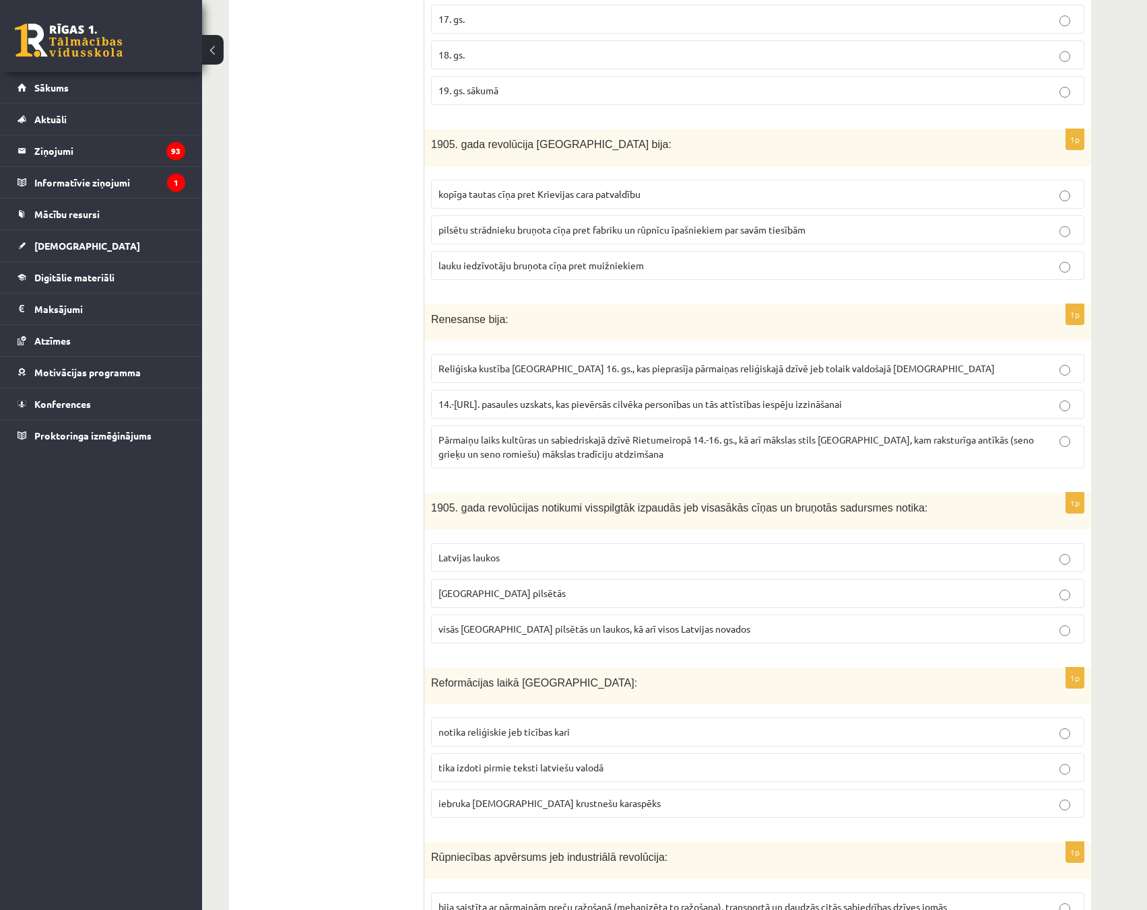
click at [1077, 444] on label "Pārmaiņu laiks kultūras un sabiedriskajā dzīvē Rietumeiropā 14.-16. gs., kā arī…" at bounding box center [757, 447] width 653 height 43
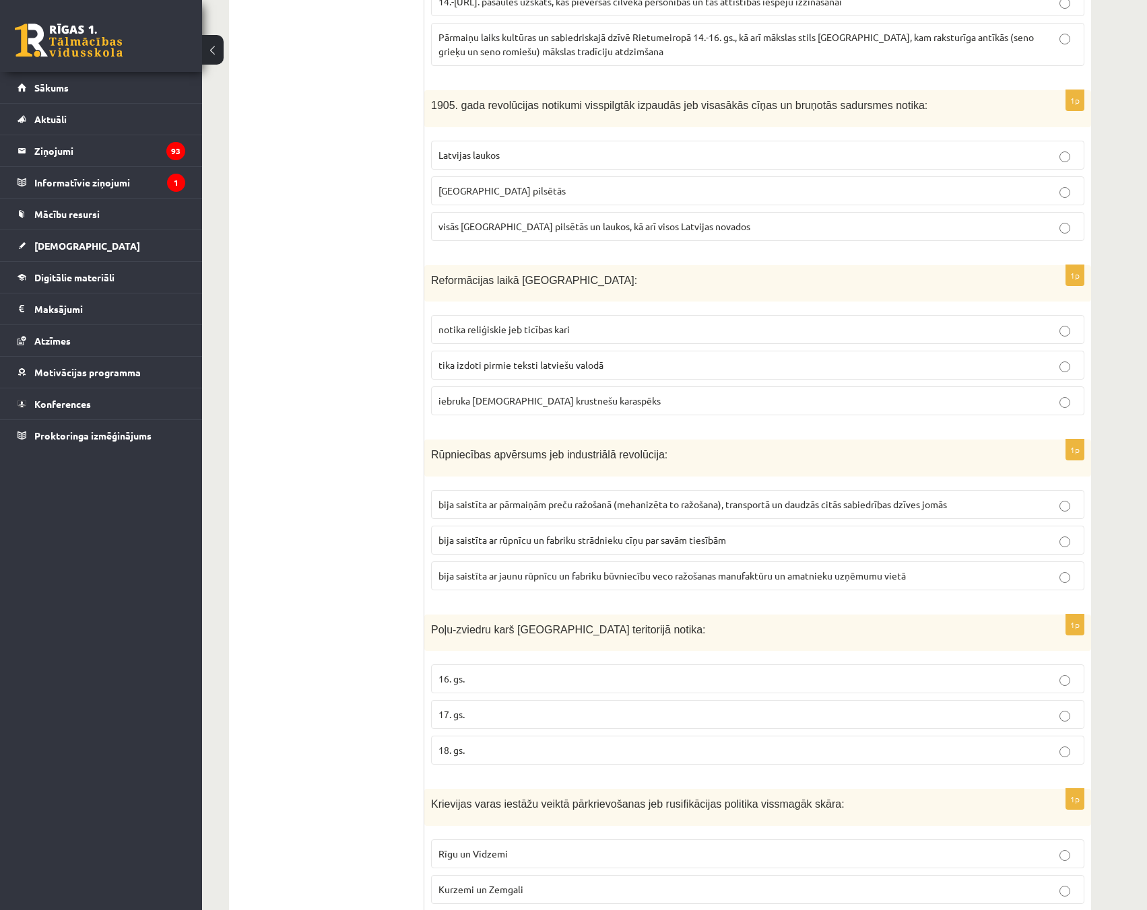
scroll to position [2626, 0]
click at [1056, 350] on label "tika izdoti pirmie teksti latviešu valodā" at bounding box center [757, 363] width 653 height 29
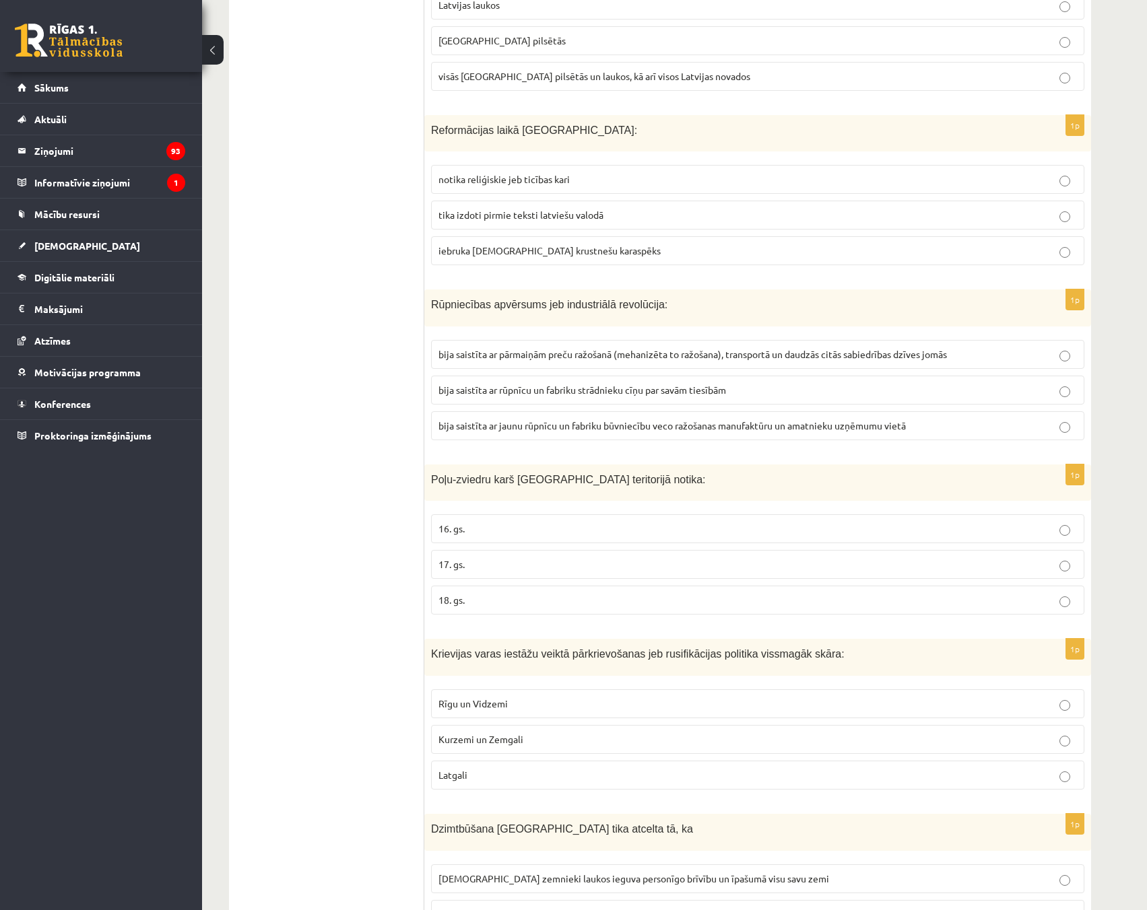
scroll to position [2828, 0]
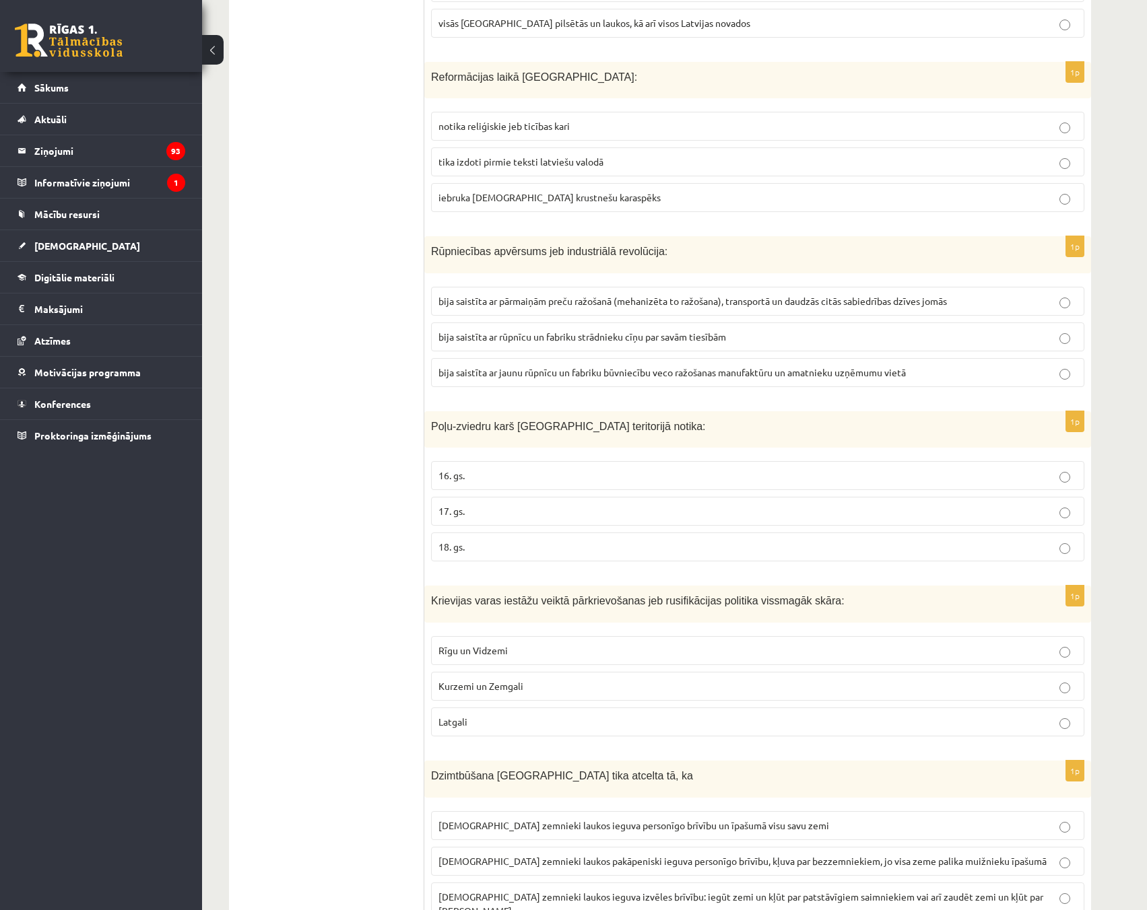
click at [1071, 310] on label "bija saistīta ar pārmaiņām preču ražošanā (mehanizēta to ražošana), transportā …" at bounding box center [757, 301] width 653 height 29
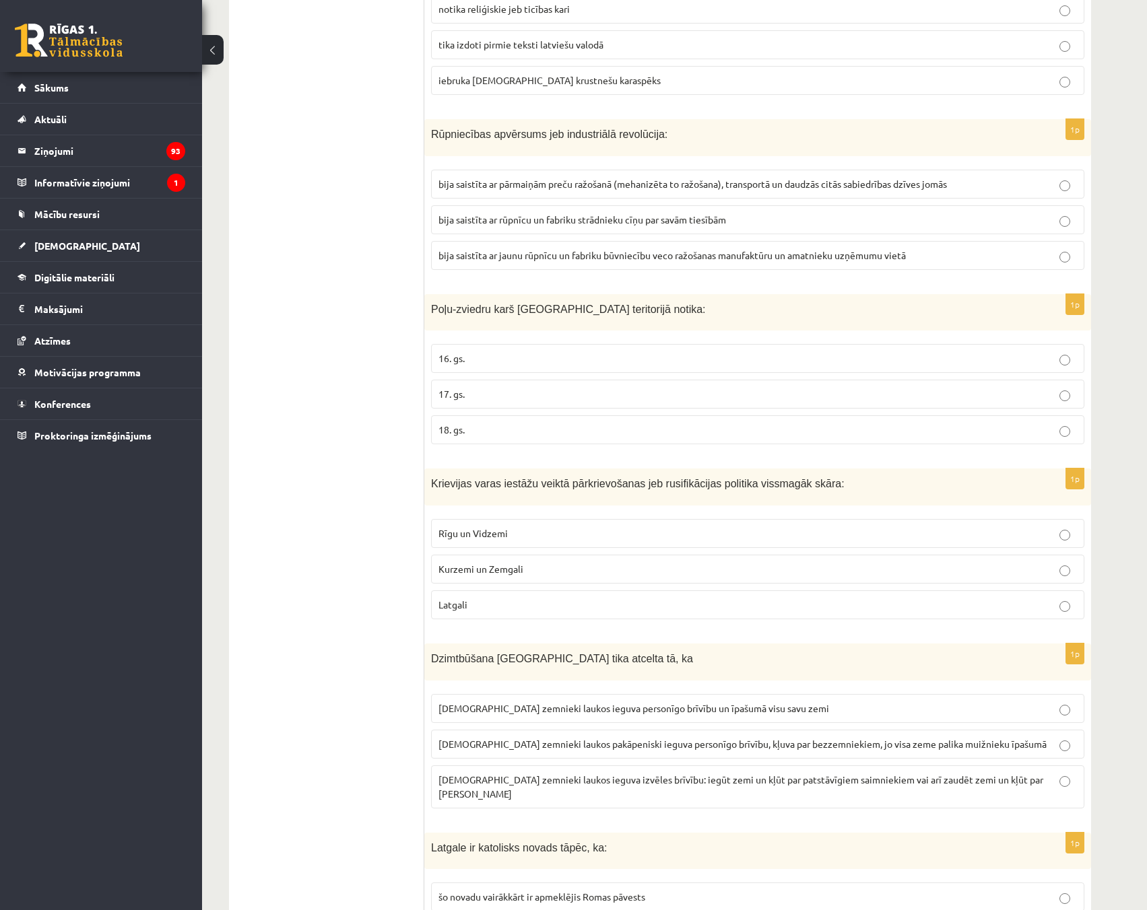
scroll to position [2963, 0]
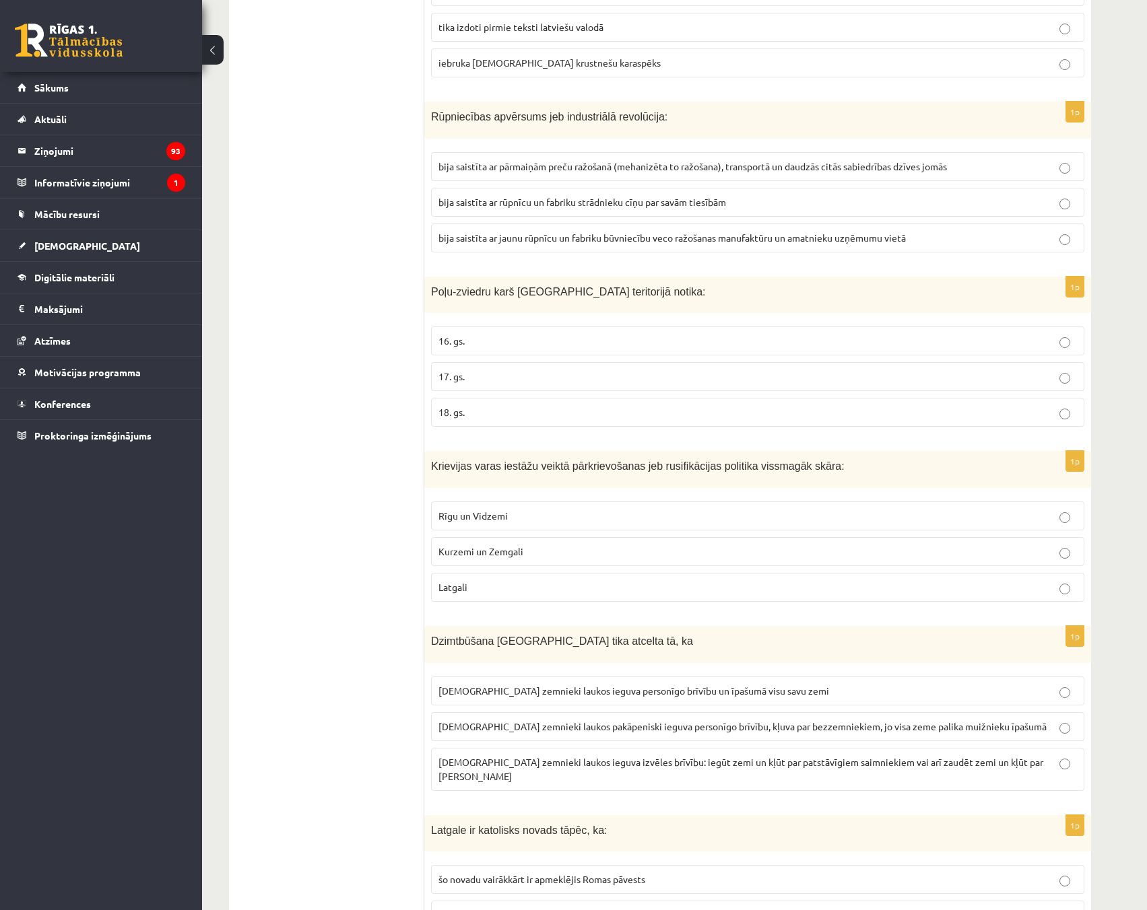
click at [1071, 376] on p "17. gs." at bounding box center [757, 377] width 638 height 14
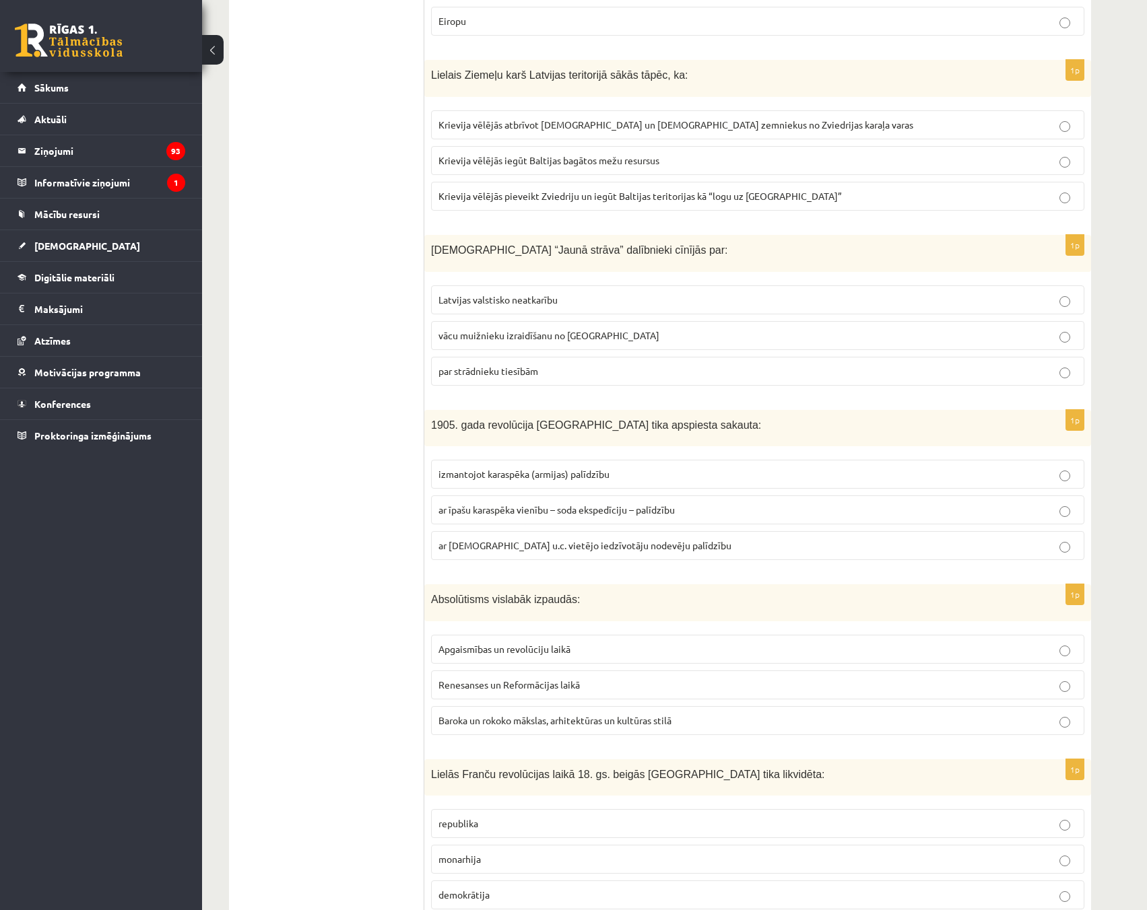
scroll to position [4643, 0]
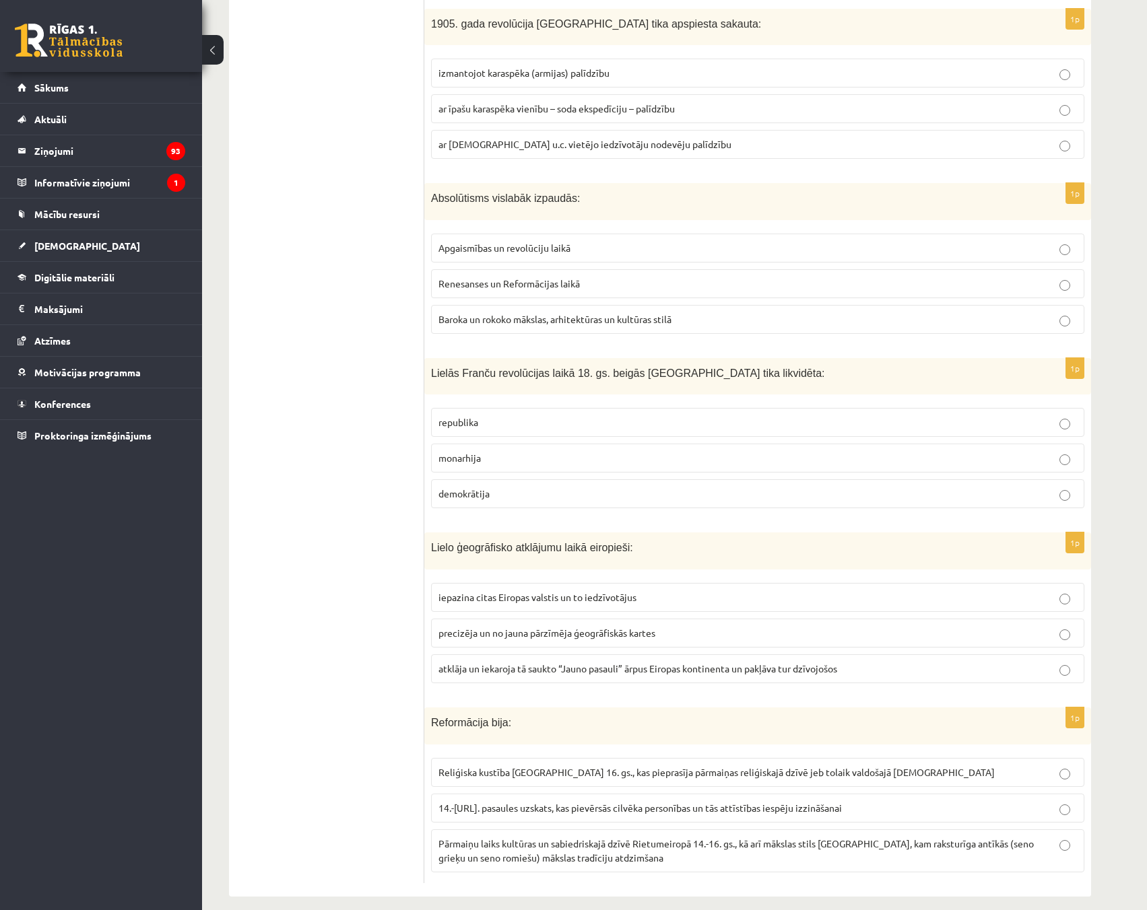
click at [1065, 838] on p "Pārmaiņu laiks kultūras un sabiedriskajā dzīvē Rietumeiropā 14.-16. gs., kā arī…" at bounding box center [757, 851] width 638 height 28
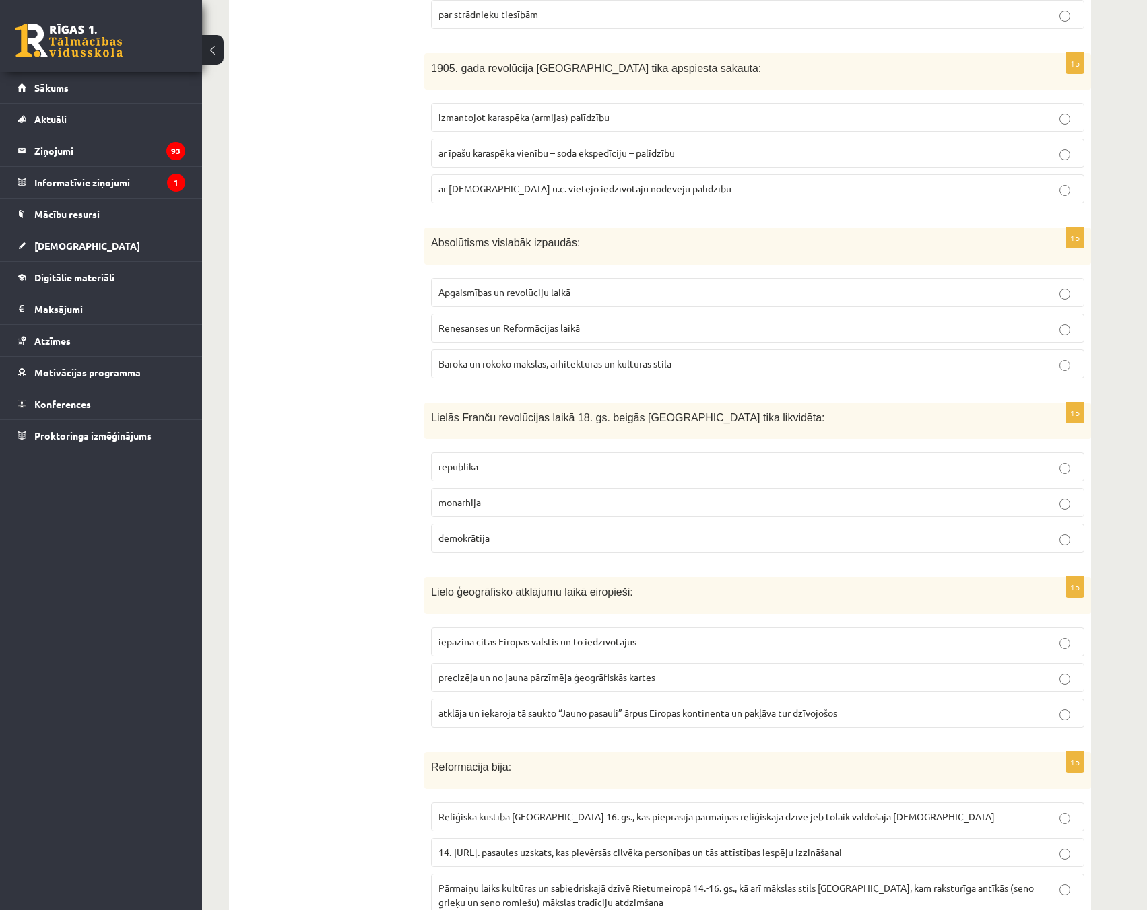
scroll to position [4576, 0]
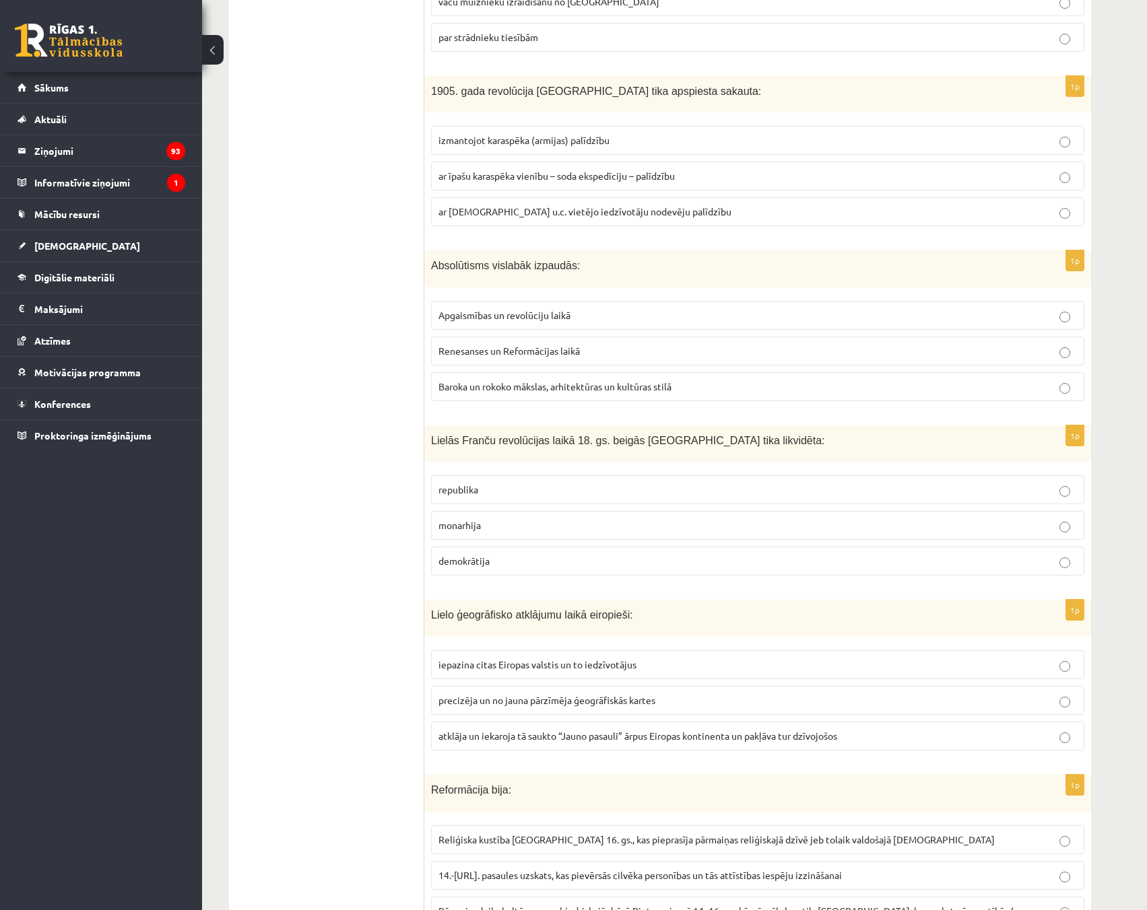
click at [1071, 722] on label "atklāja un iekaroja tā saukto “Jauno pasauli” ārpus Eiropas kontinenta un pakļā…" at bounding box center [757, 736] width 653 height 29
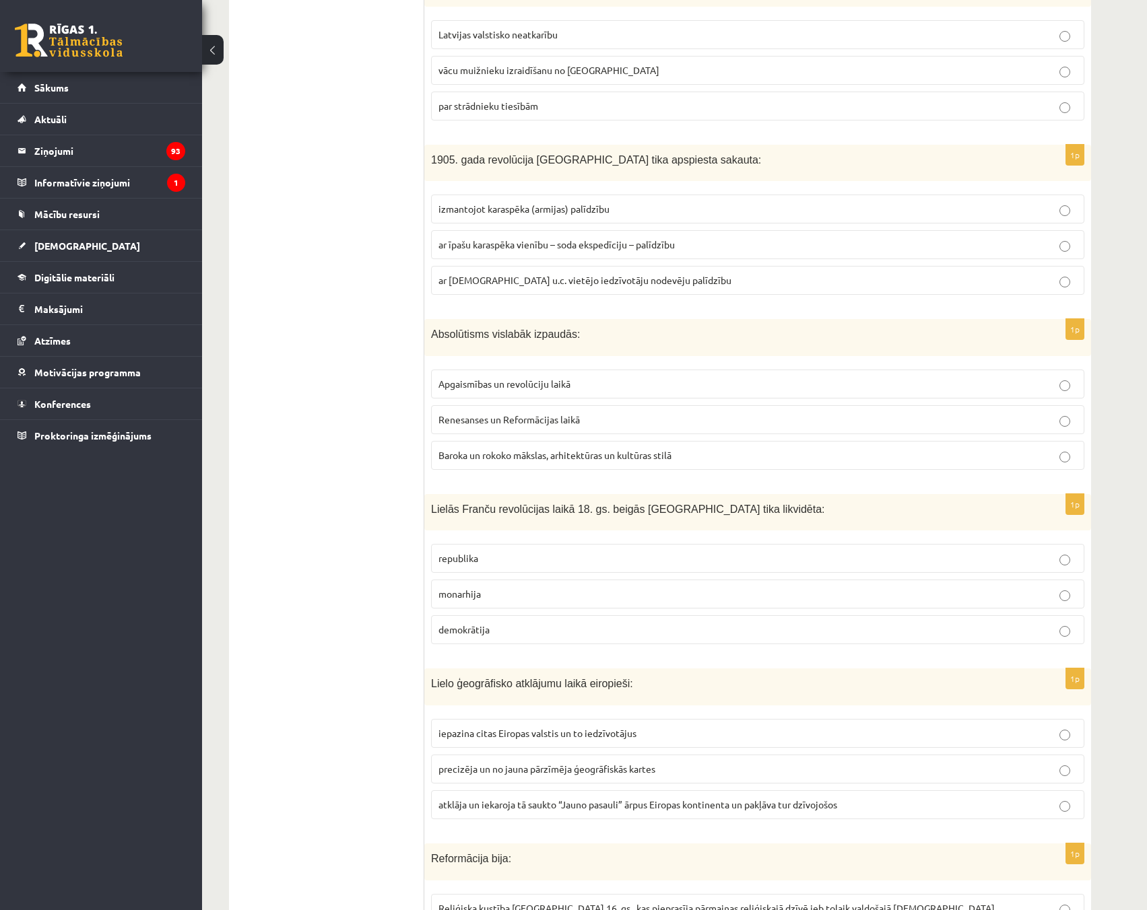
scroll to position [4441, 0]
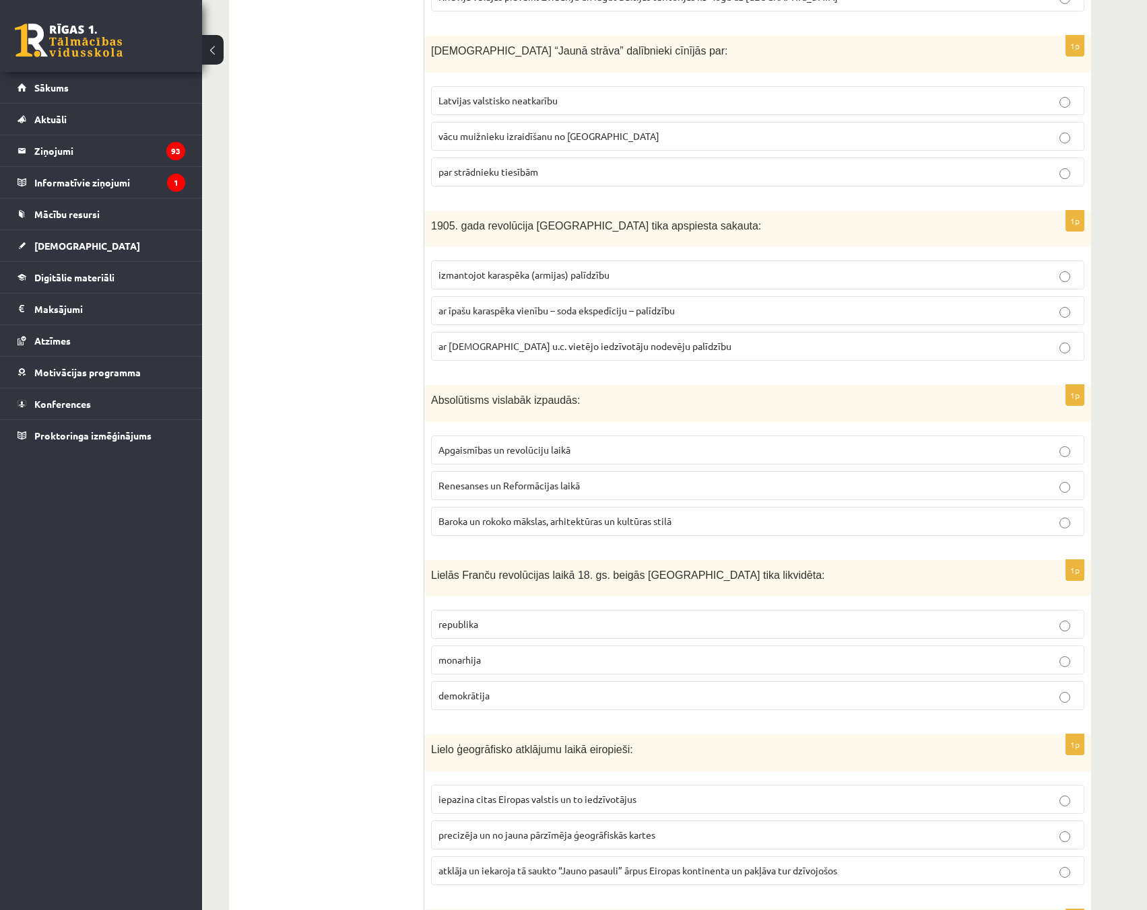
click at [1057, 653] on p "monarhija" at bounding box center [757, 660] width 638 height 14
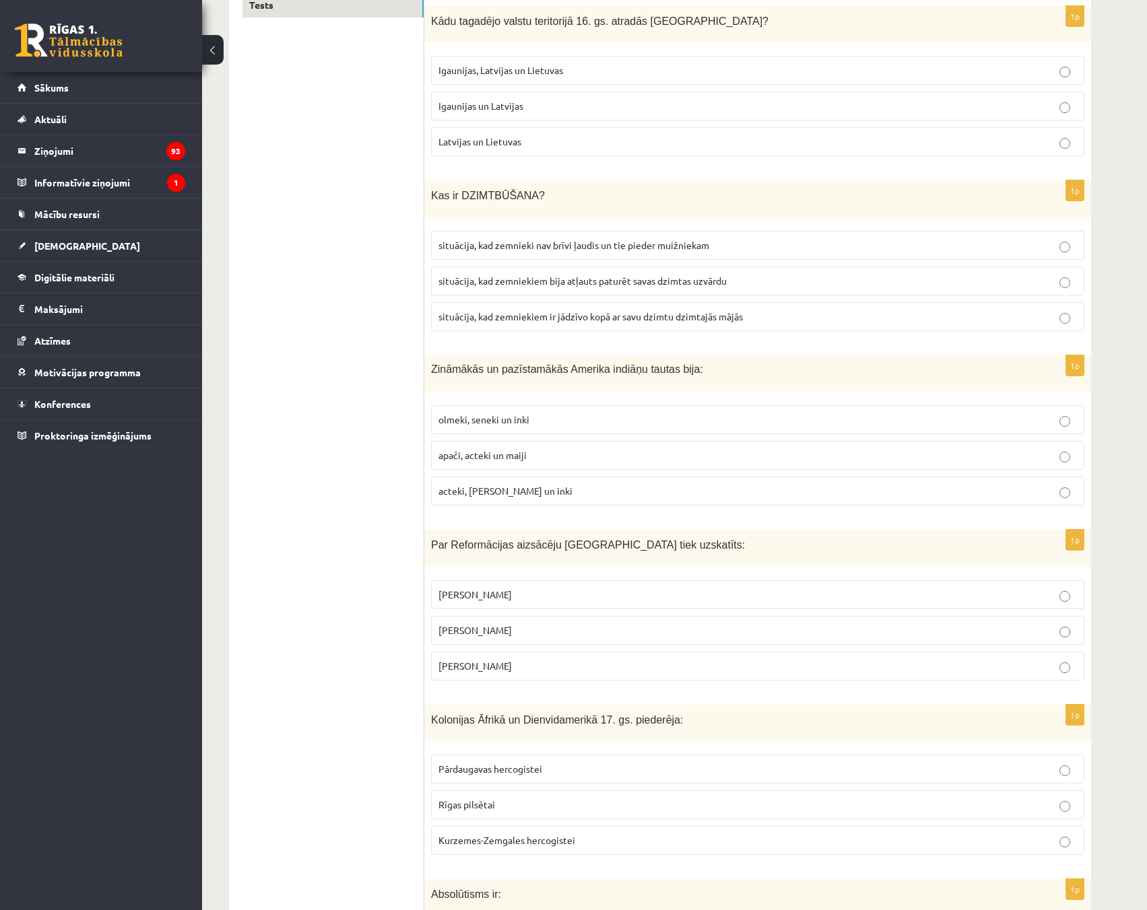
scroll to position [0, 0]
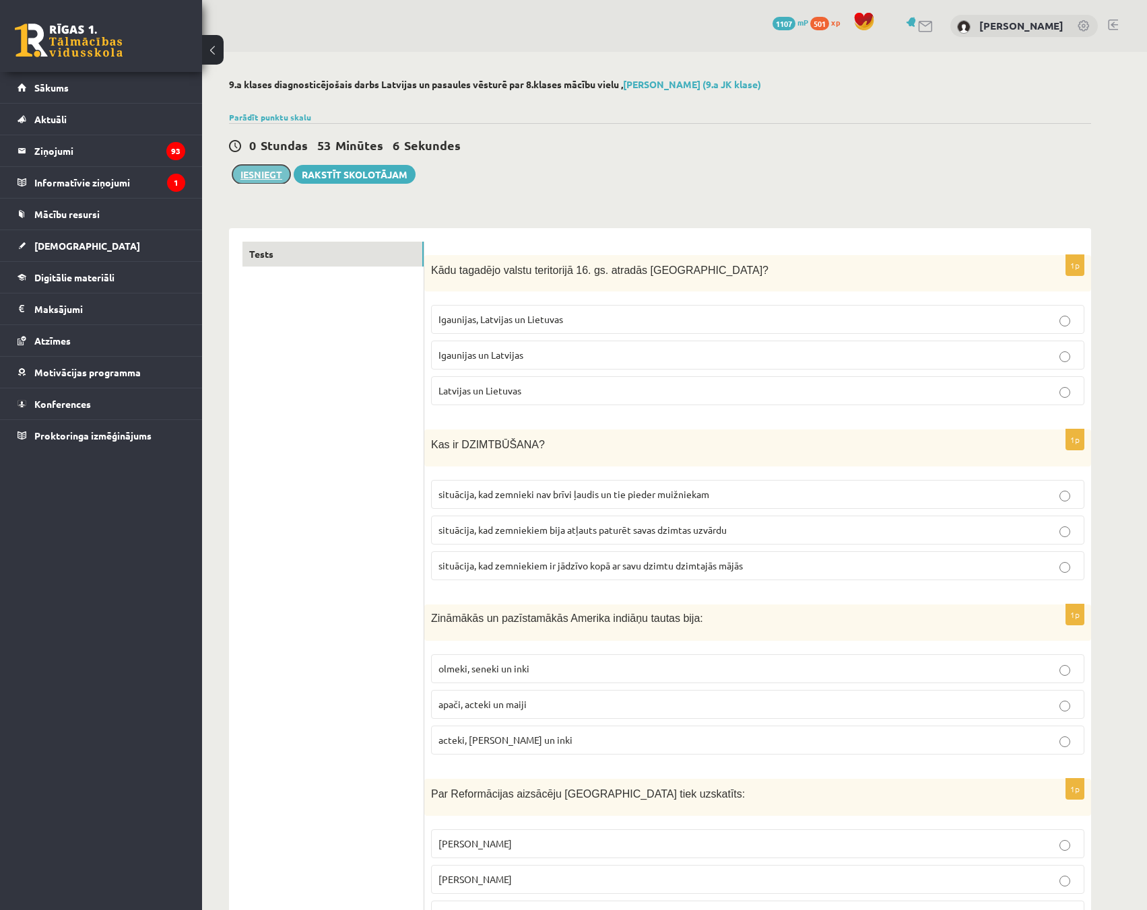
click at [263, 178] on button "Iesniegt" at bounding box center [261, 174] width 58 height 19
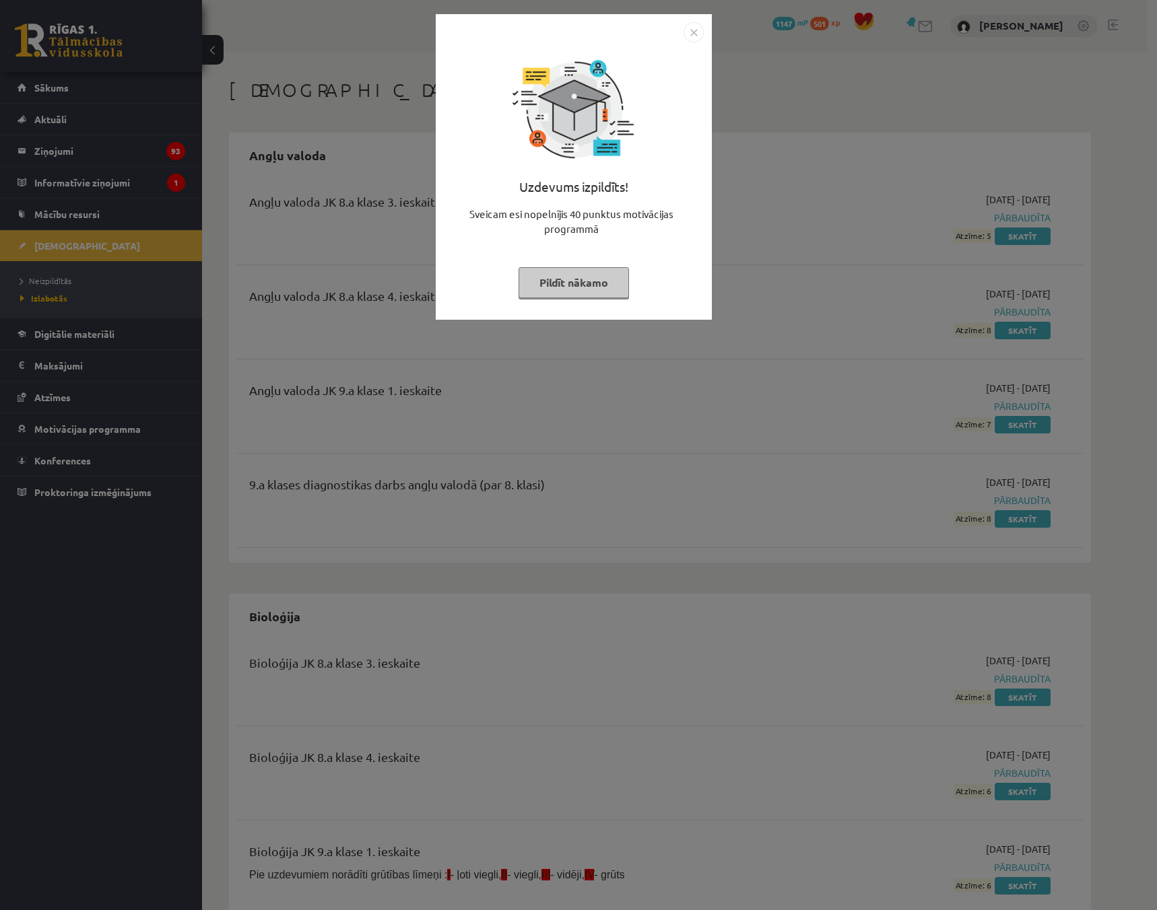
click at [548, 287] on button "Pildīt nākamo" at bounding box center [573, 282] width 110 height 31
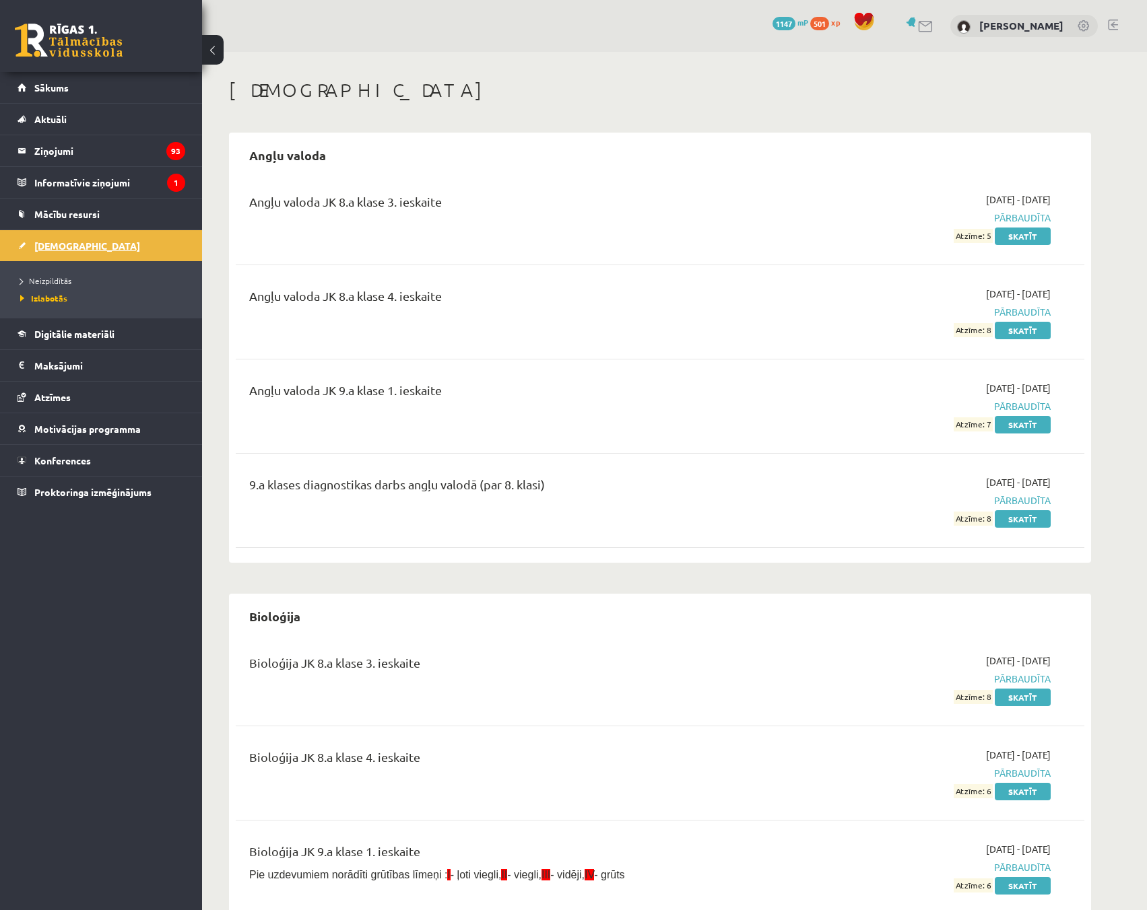
click at [54, 244] on span "[DEMOGRAPHIC_DATA]" at bounding box center [87, 246] width 106 height 12
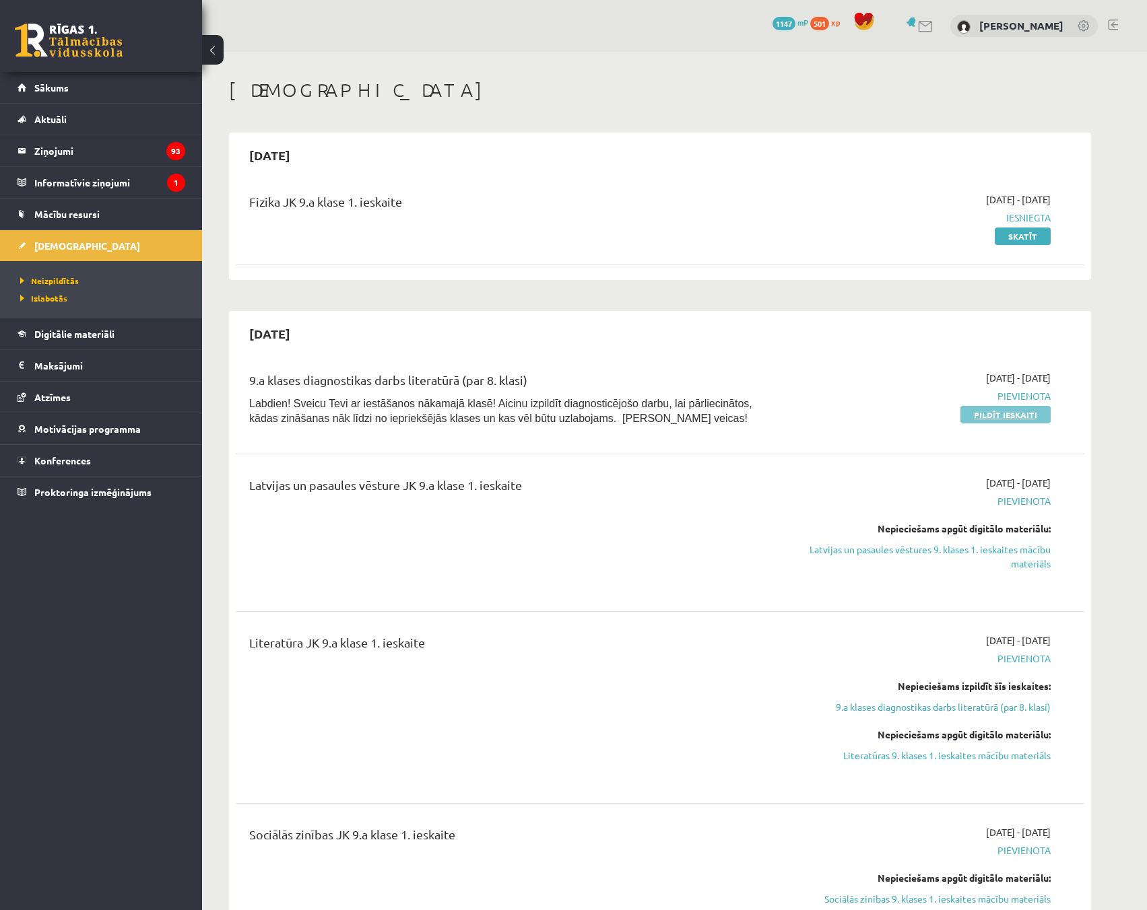
click at [1008, 415] on link "Pildīt ieskaiti" at bounding box center [1005, 415] width 90 height 18
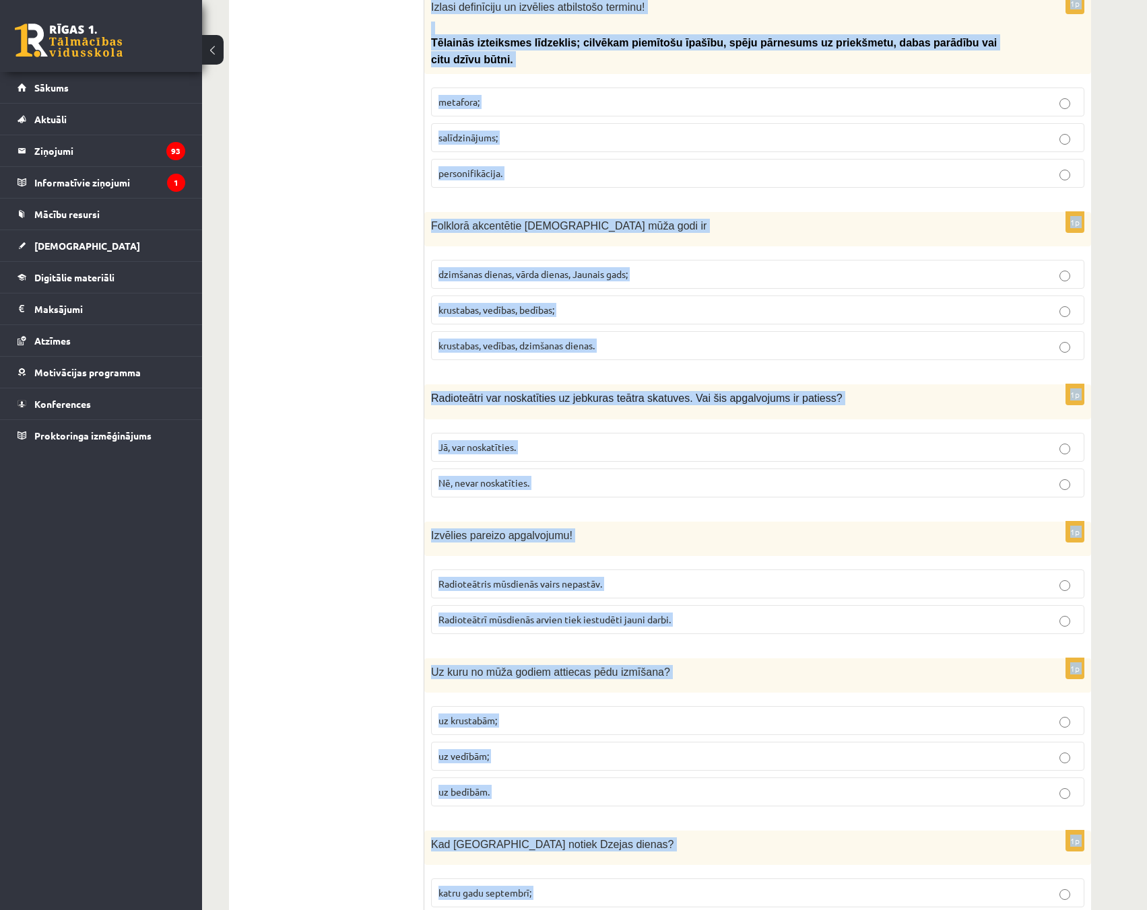
scroll to position [4773, 0]
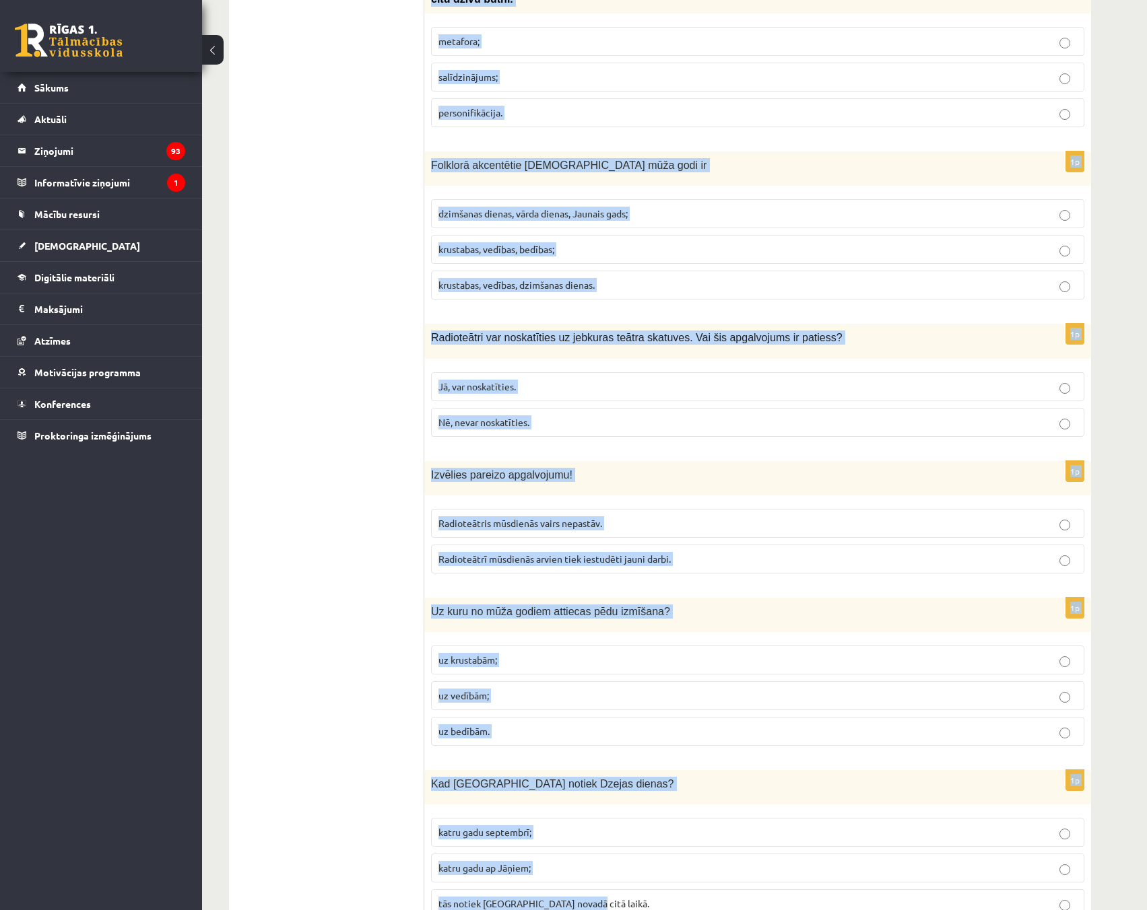
drag, startPoint x: 431, startPoint y: 290, endPoint x: 801, endPoint y: 875, distance: 692.1
copy form "Loremi dolorsitam co adipisci elitsed doeiusm! Temporinc utlabore, etdo magnaal…"
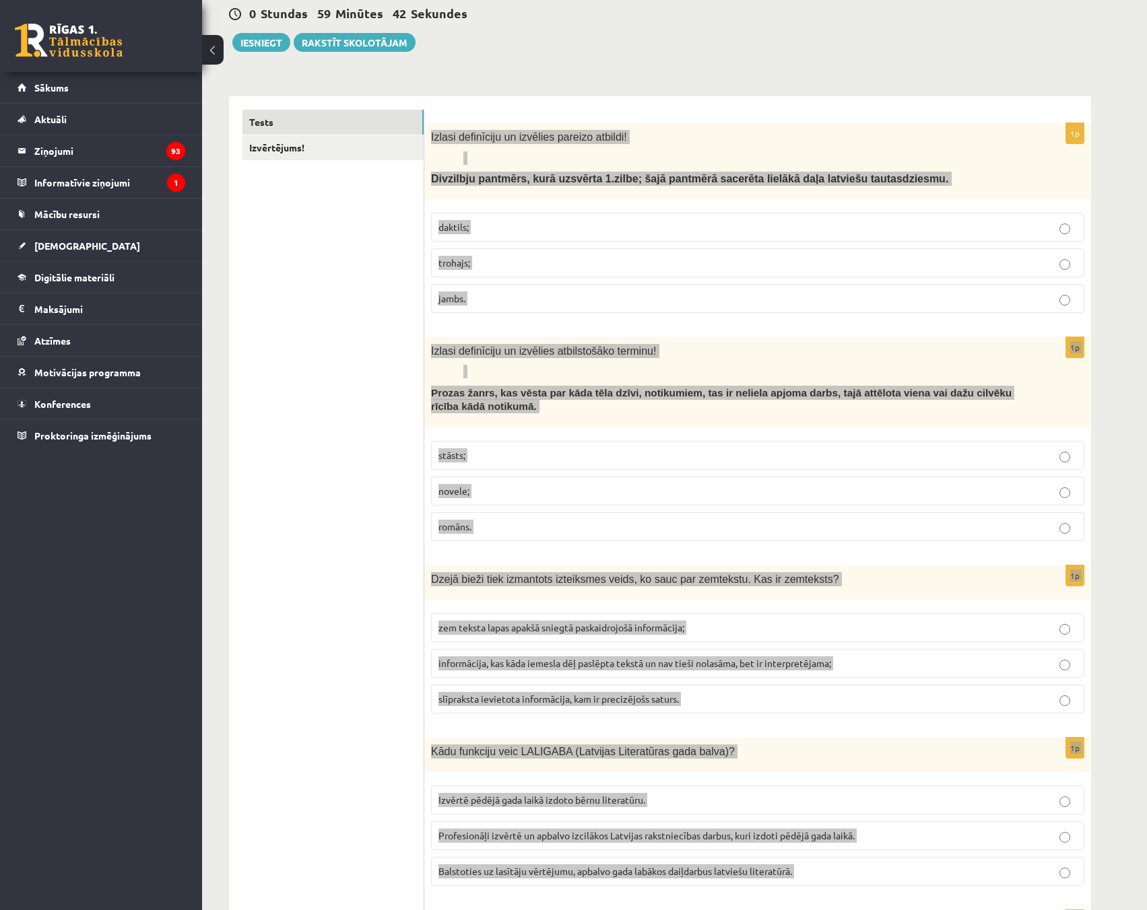
scroll to position [0, 0]
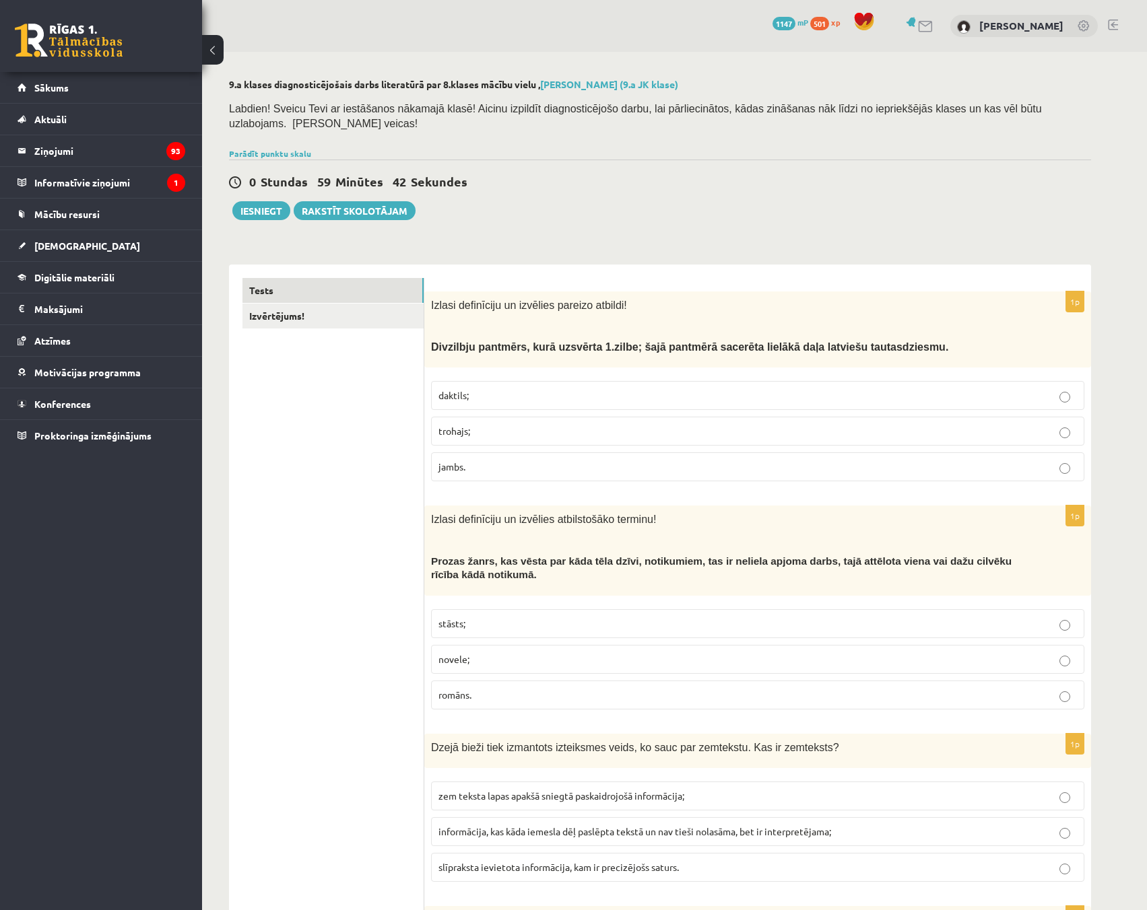
click at [1052, 424] on p "trohajs;" at bounding box center [757, 431] width 638 height 14
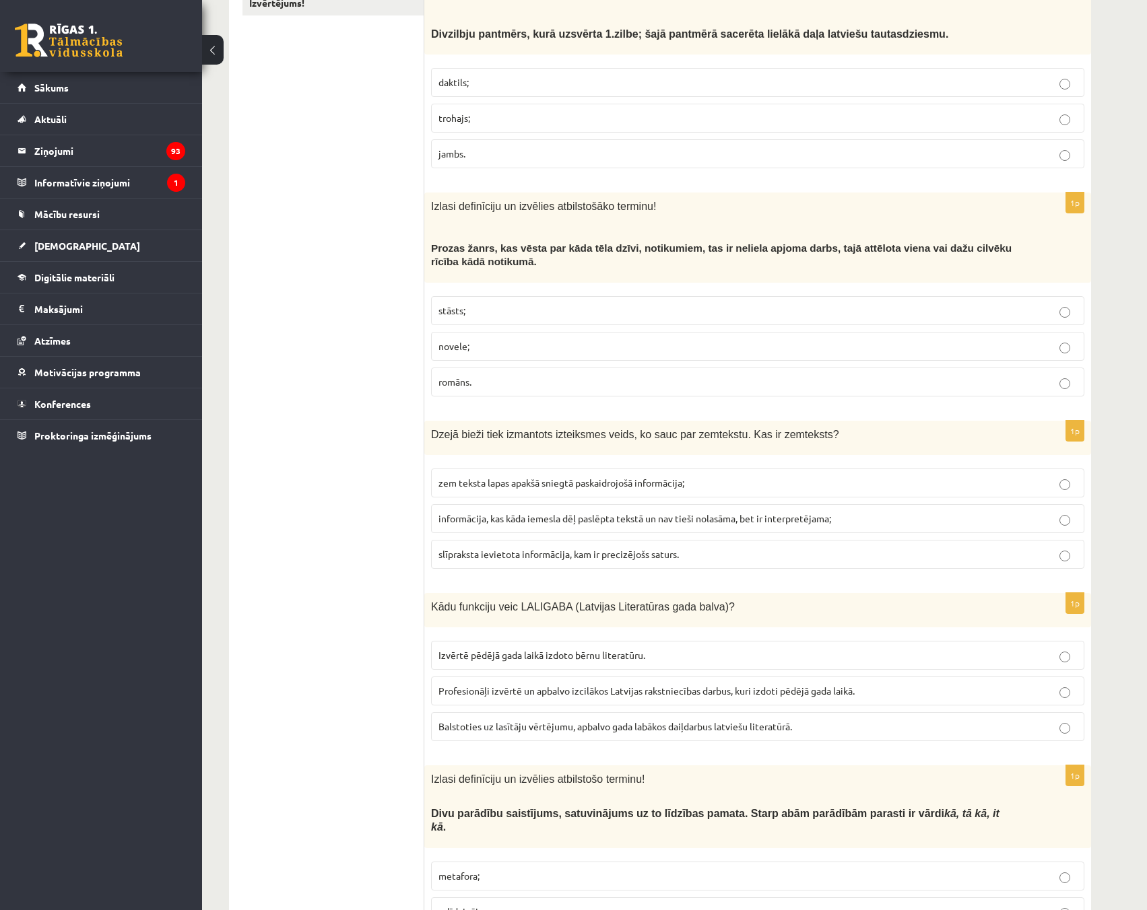
scroll to position [337, 0]
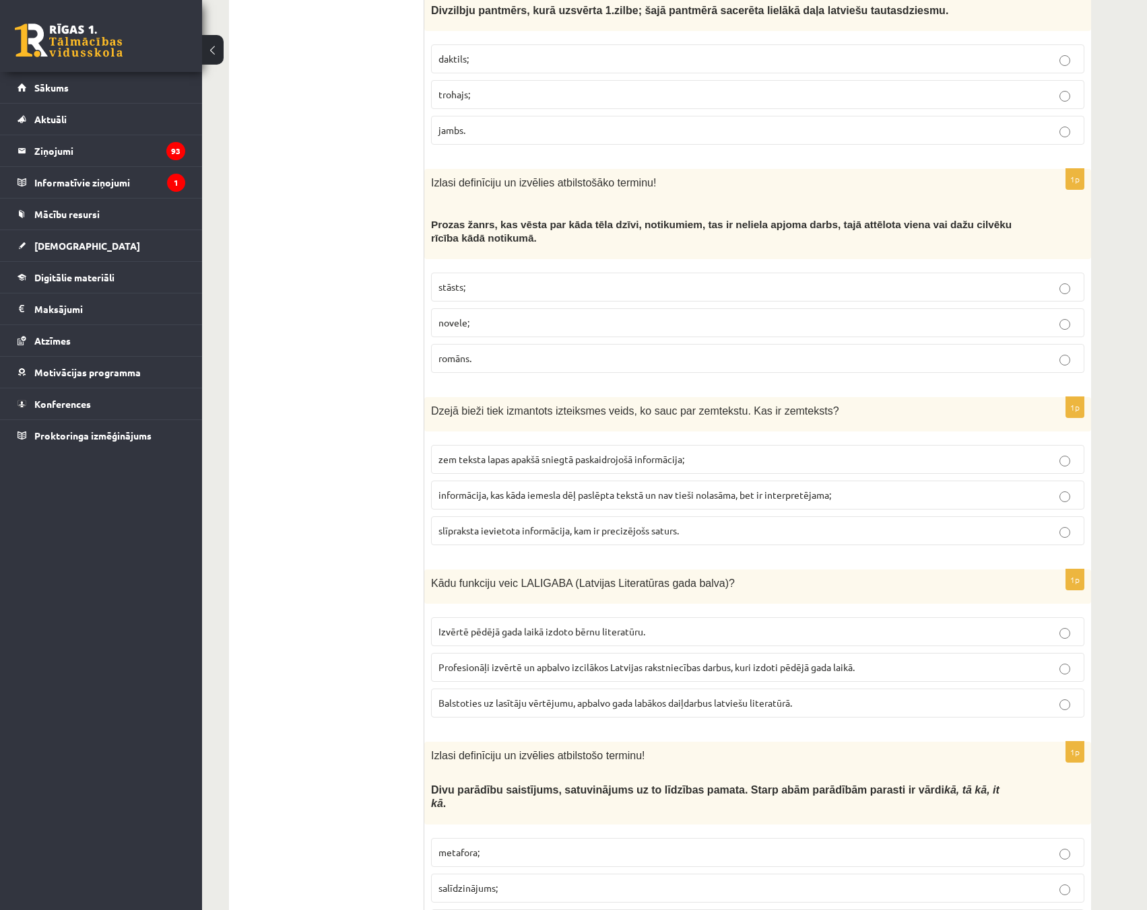
click at [1058, 488] on p "informācija, kas kāda iemesla dēļ paslēpta tekstā un nav tieši nolasāma, bet ir…" at bounding box center [757, 495] width 638 height 14
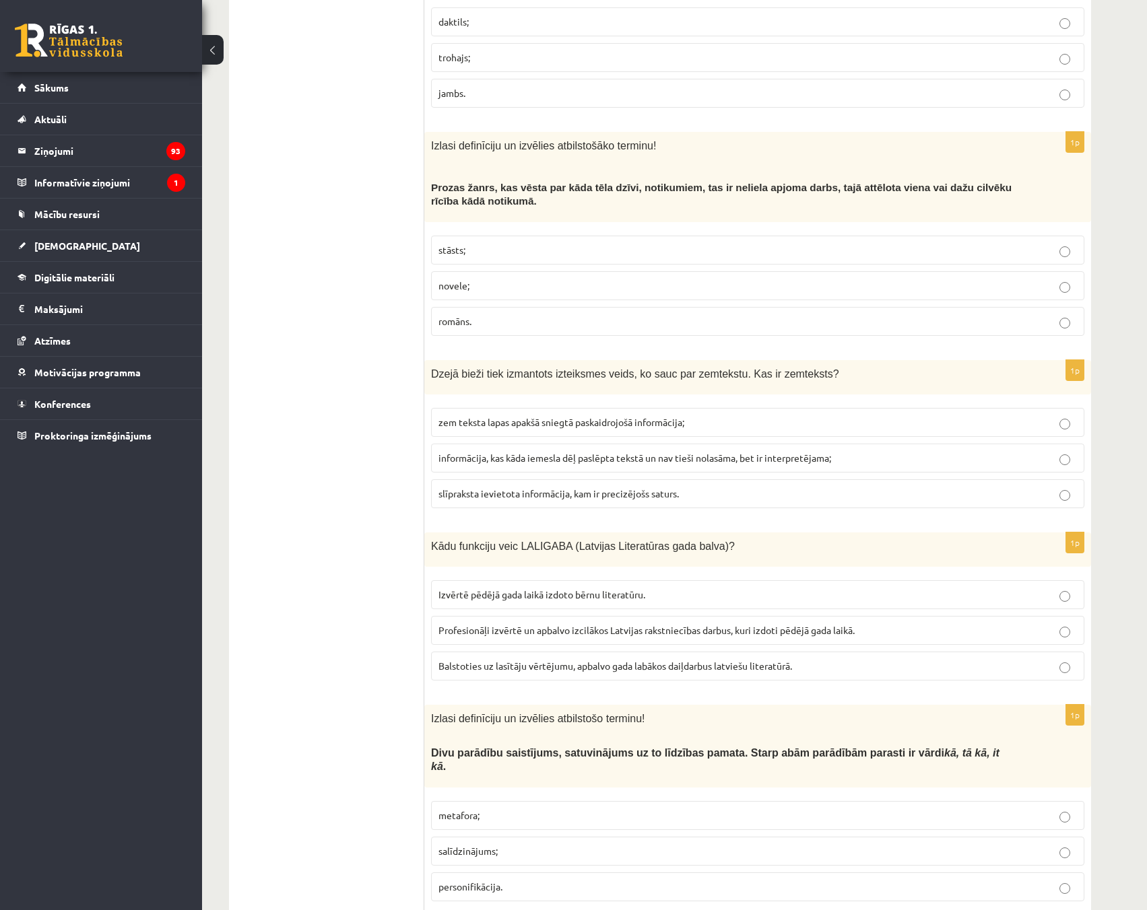
scroll to position [404, 0]
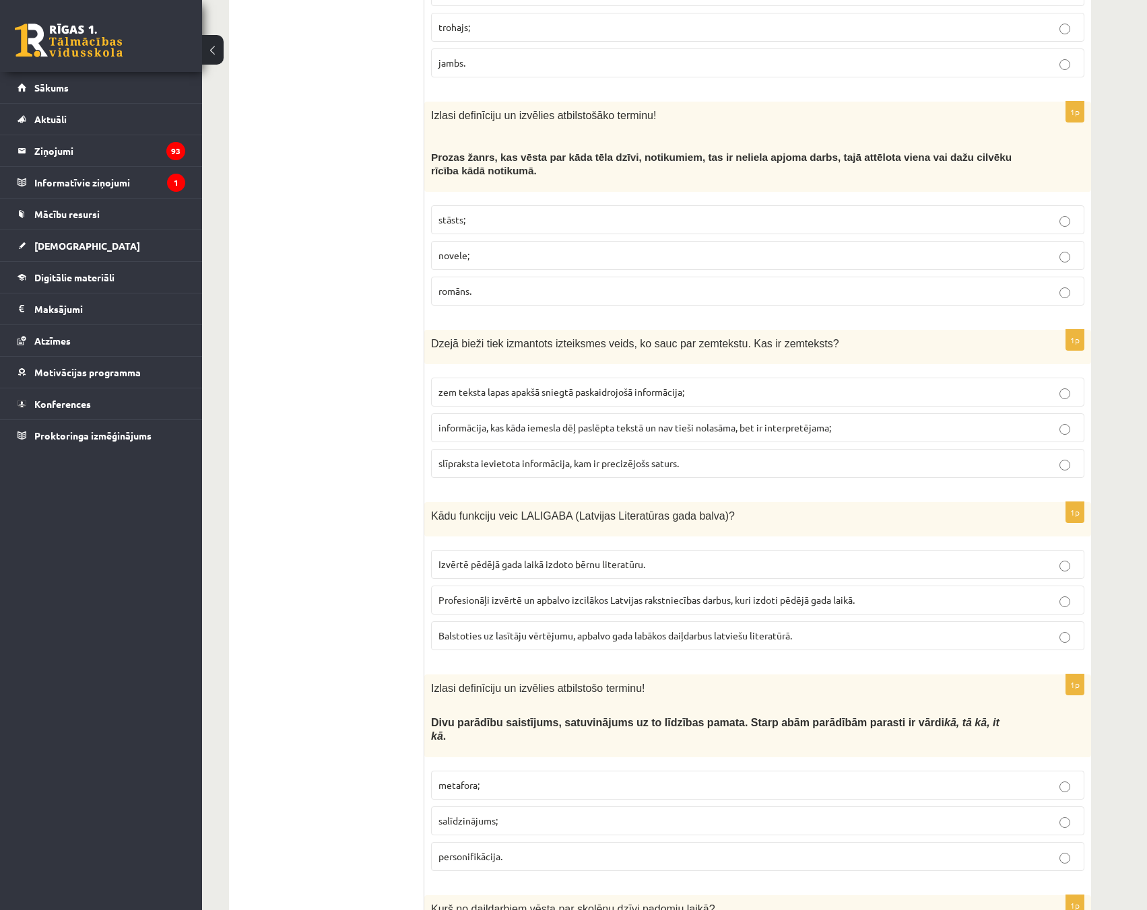
click at [1073, 593] on p "Profesionāļi izvērtē un apbalvo izcilākos Latvijas rakstniecības darbus, kuri i…" at bounding box center [757, 600] width 638 height 14
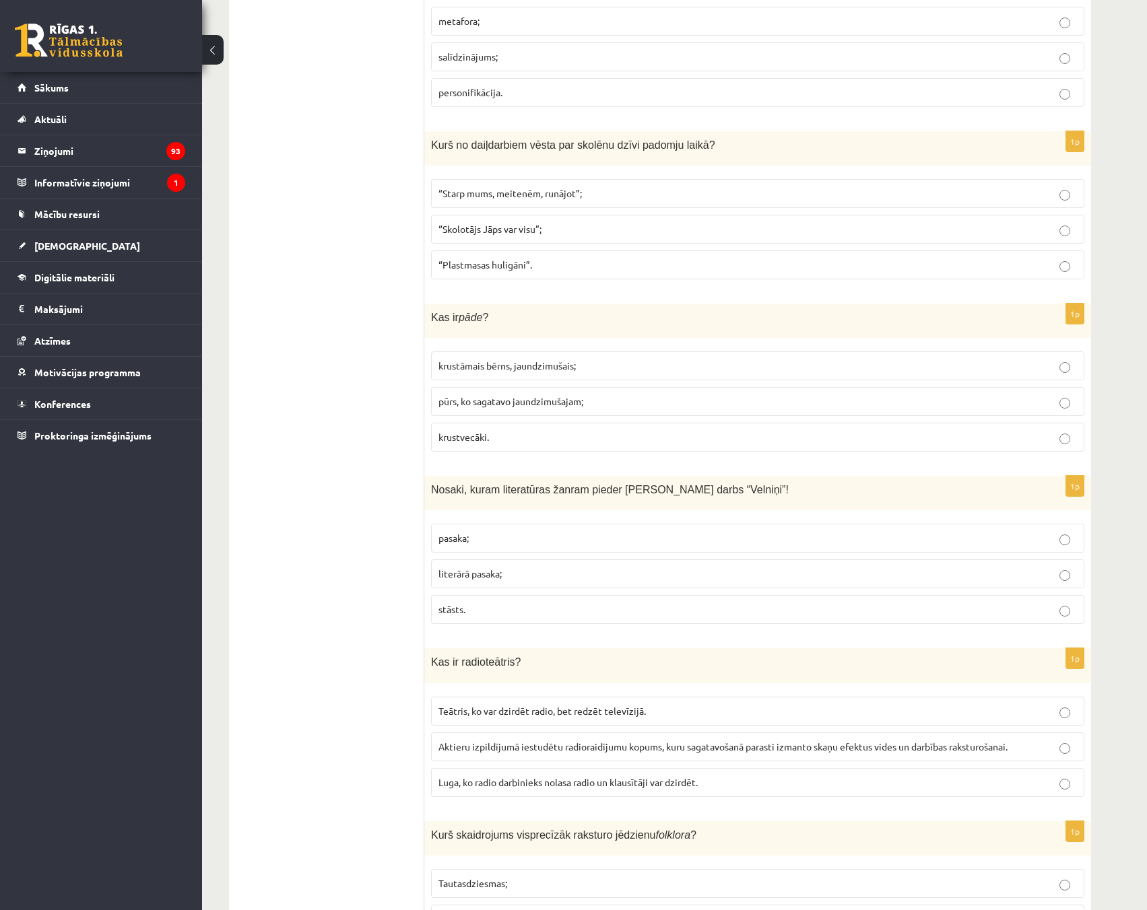
scroll to position [1145, 0]
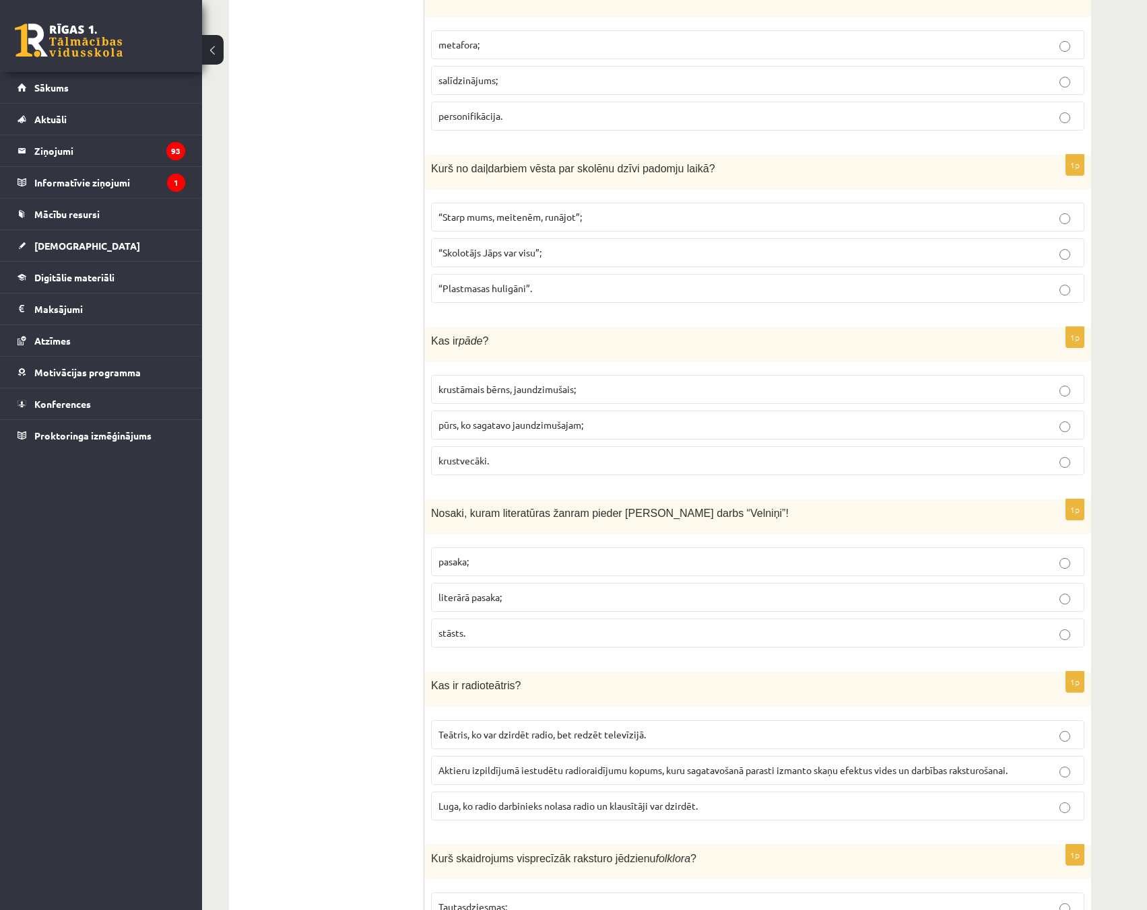
click at [1066, 375] on label "krustāmais bērns, jaundzimušais;" at bounding box center [757, 389] width 653 height 29
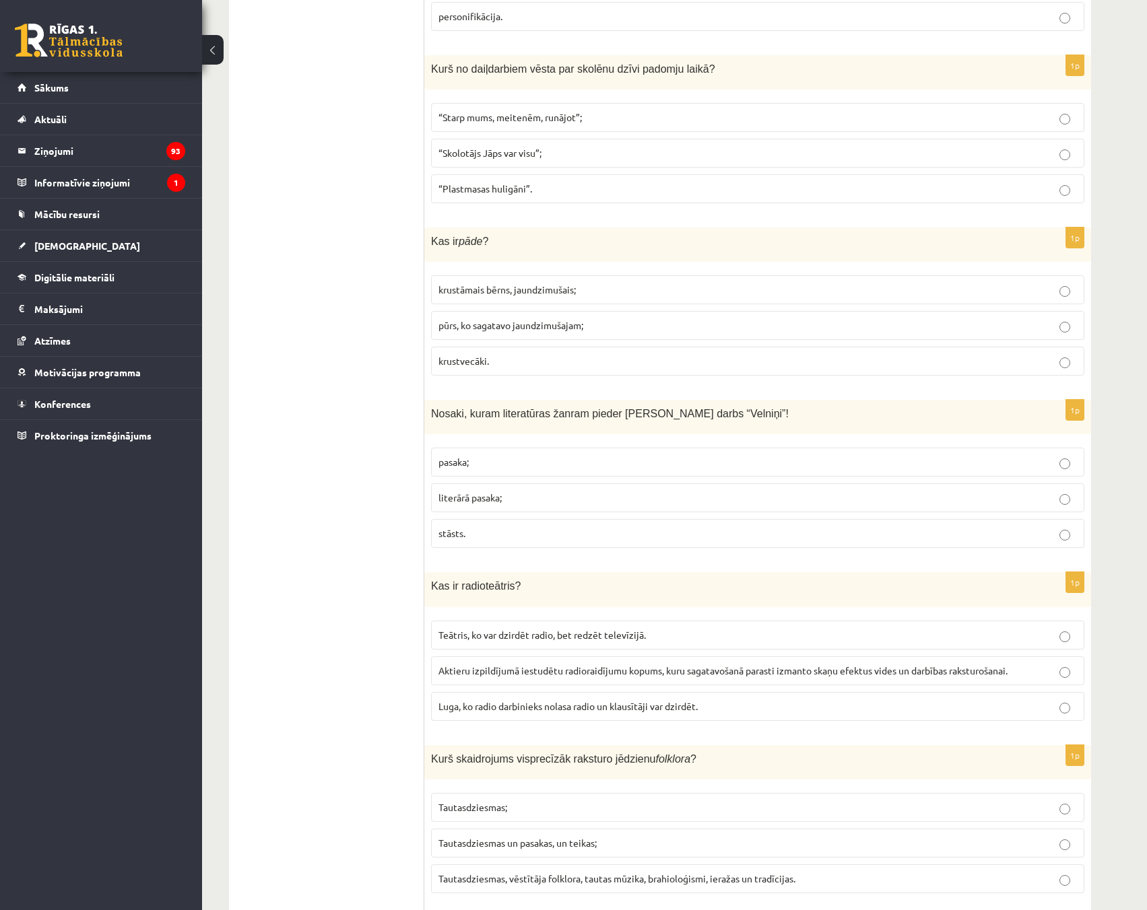
scroll to position [1279, 0]
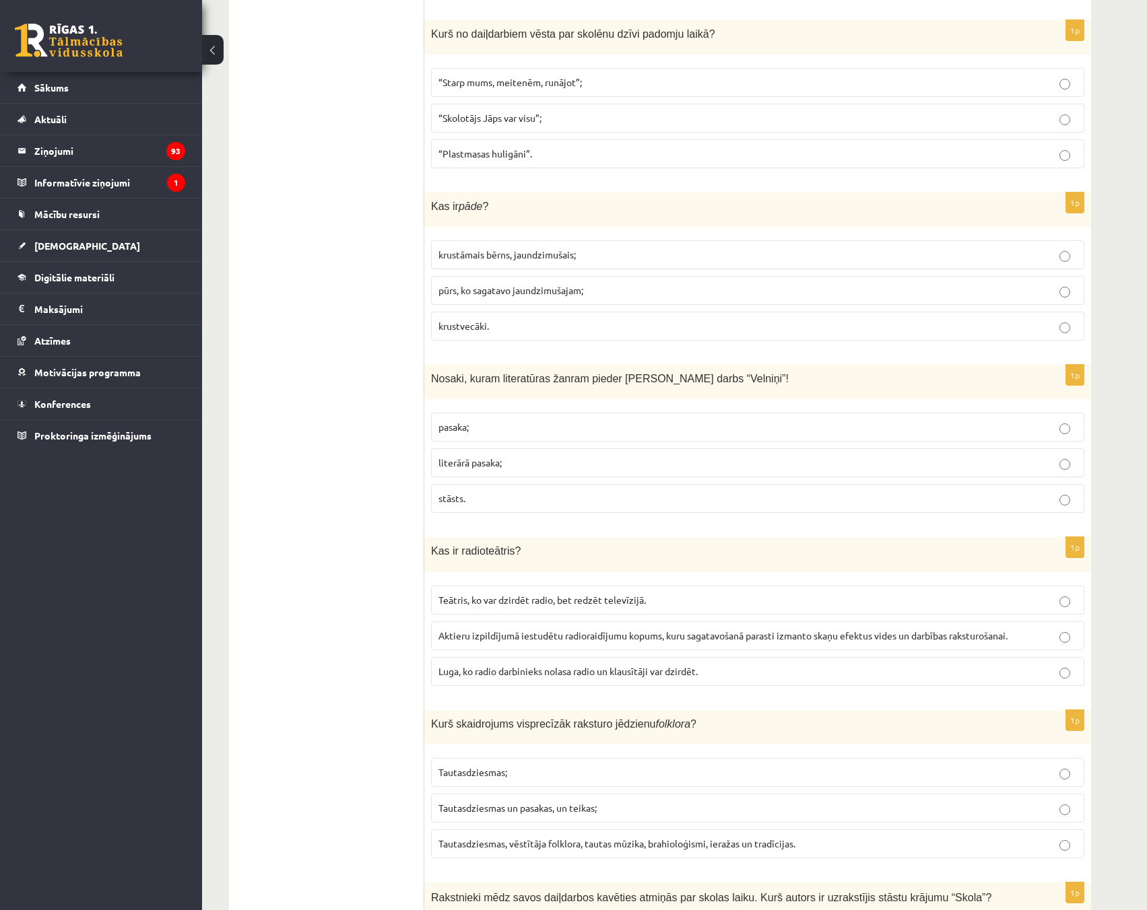
click at [1064, 448] on label "literārā pasaka;" at bounding box center [757, 462] width 653 height 29
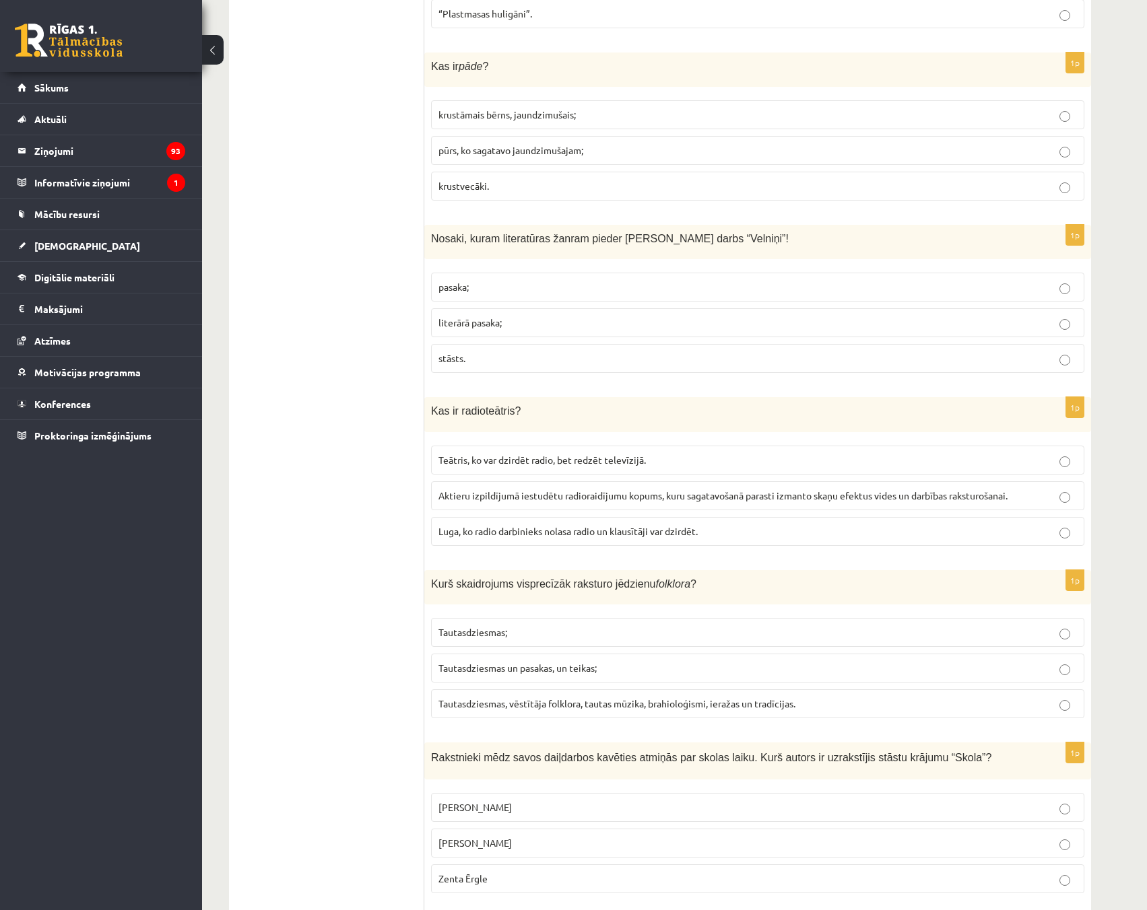
scroll to position [1481, 0]
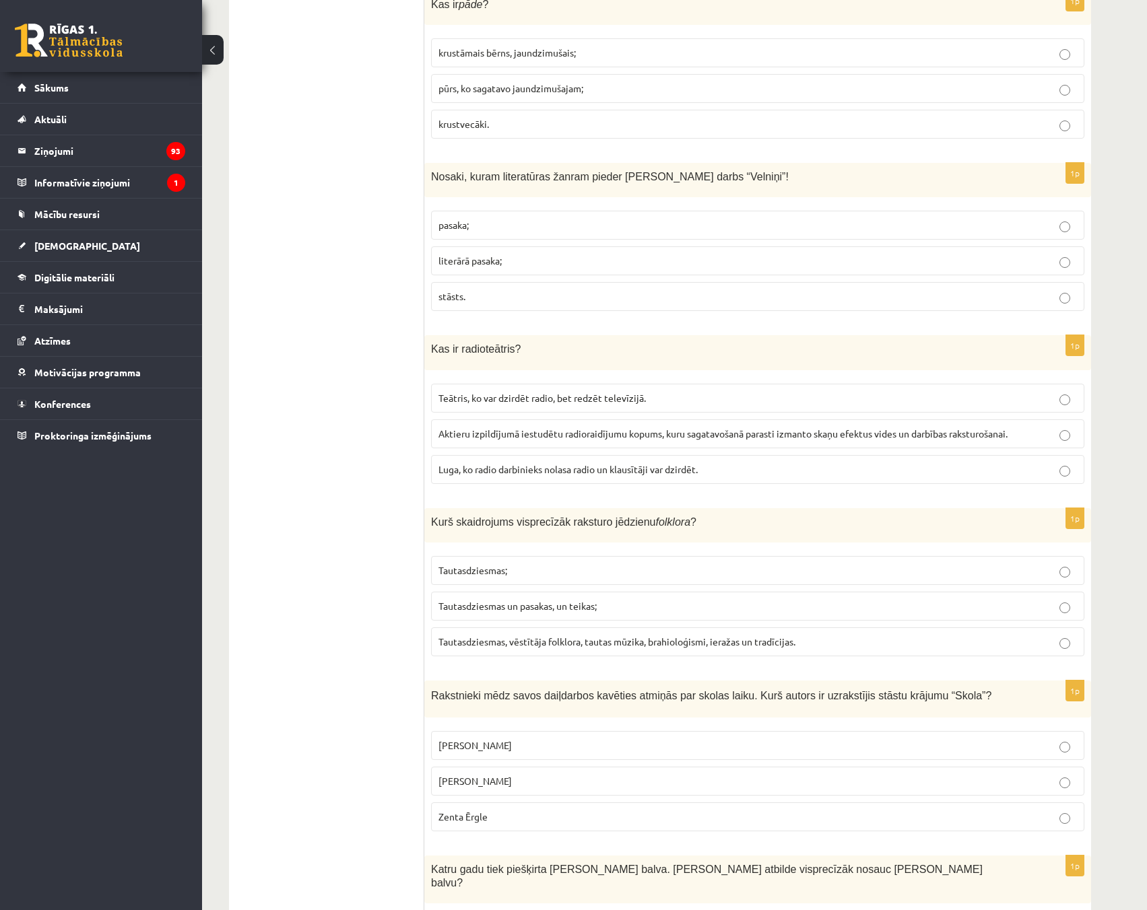
click at [1070, 427] on p "Aktieru izpildījumā iestudētu radioraidījumu kopums, kuru sagatavošanā parasti …" at bounding box center [757, 434] width 638 height 14
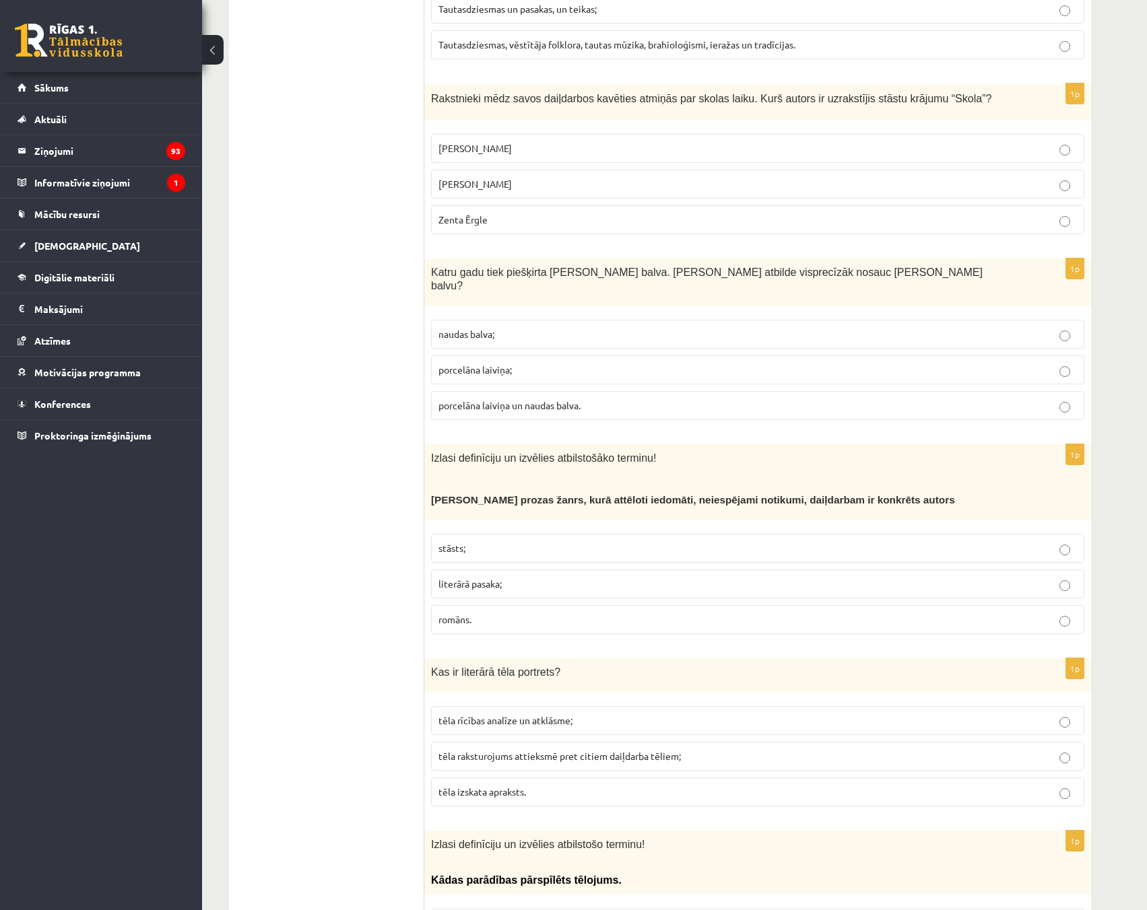
scroll to position [2087, 0]
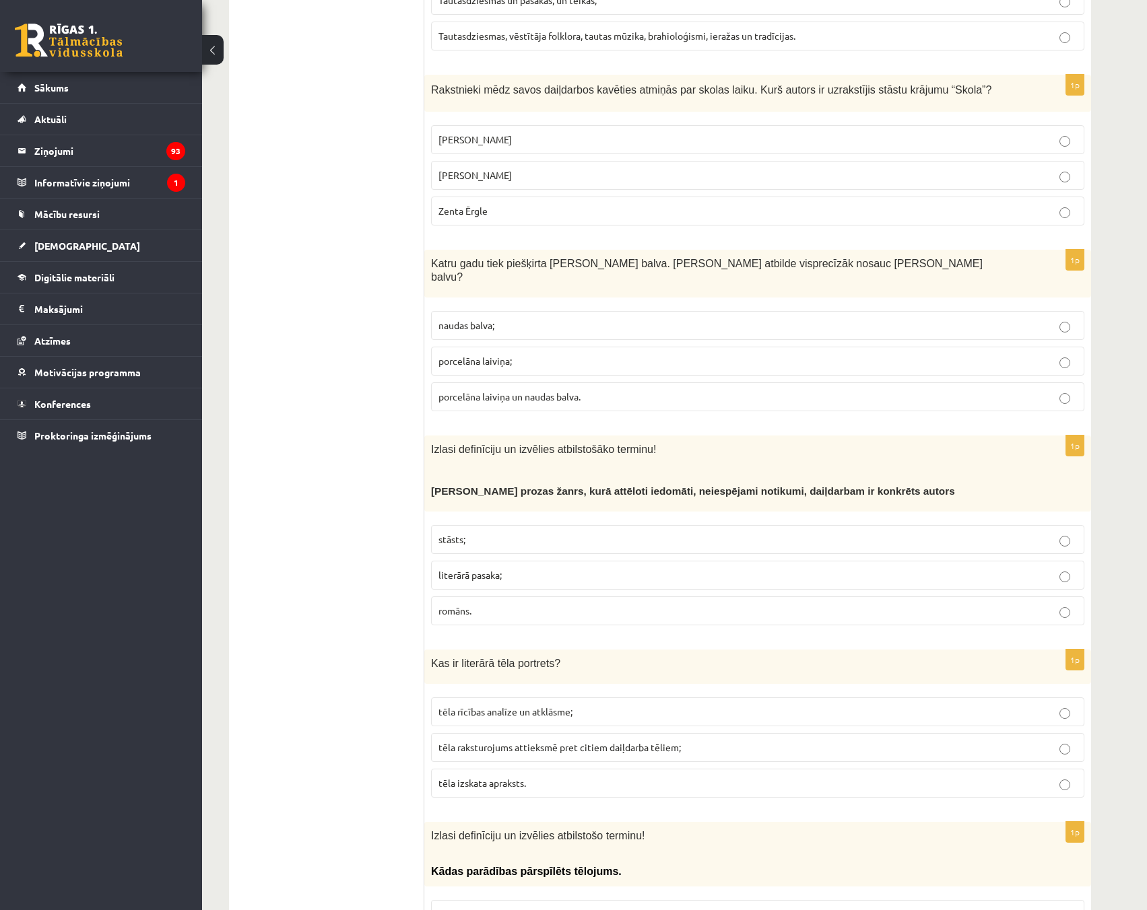
click at [1057, 318] on p "naudas balva;" at bounding box center [757, 325] width 638 height 14
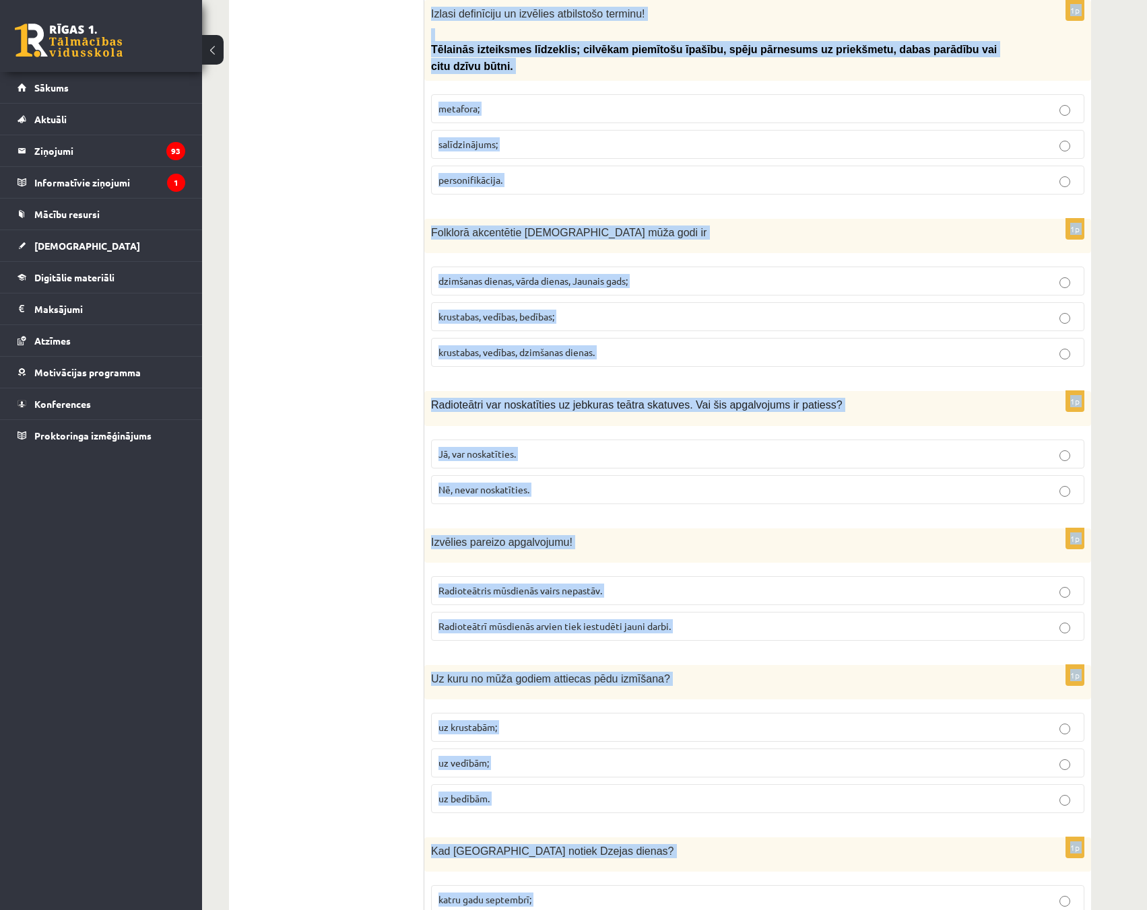
scroll to position [4773, 0]
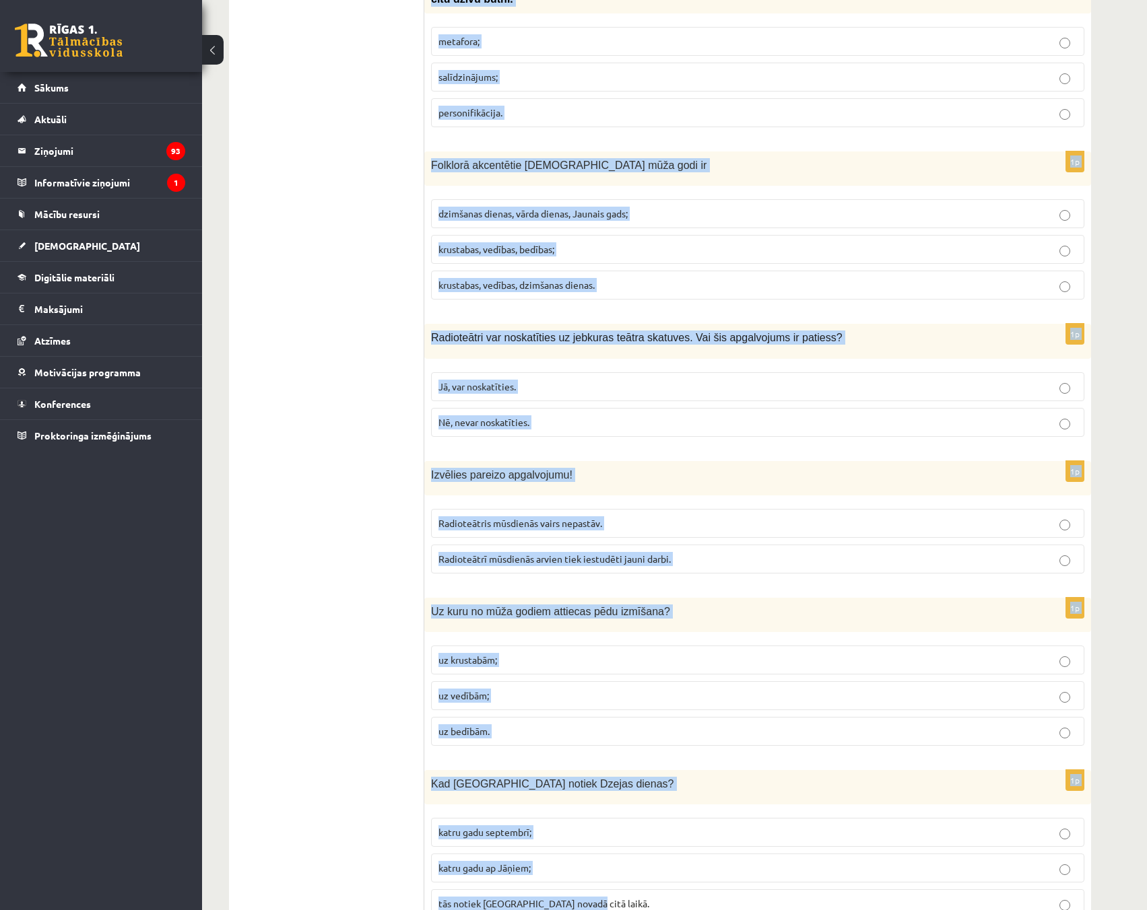
drag, startPoint x: 428, startPoint y: 252, endPoint x: 801, endPoint y: 863, distance: 715.4
copy form "Izlasi definīciju un izvēlies atbilstošo terminu! Kādas parādības pārspīlēts tē…"
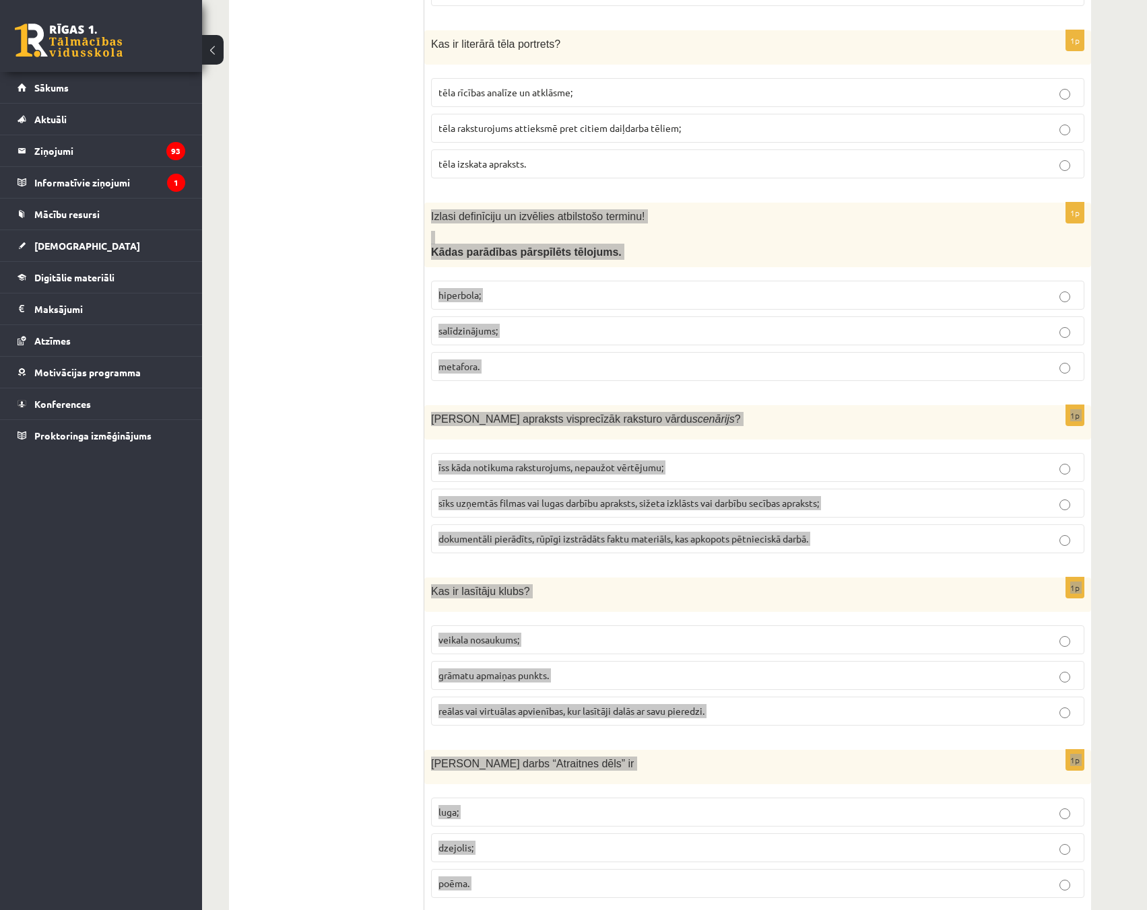
scroll to position [2484, 0]
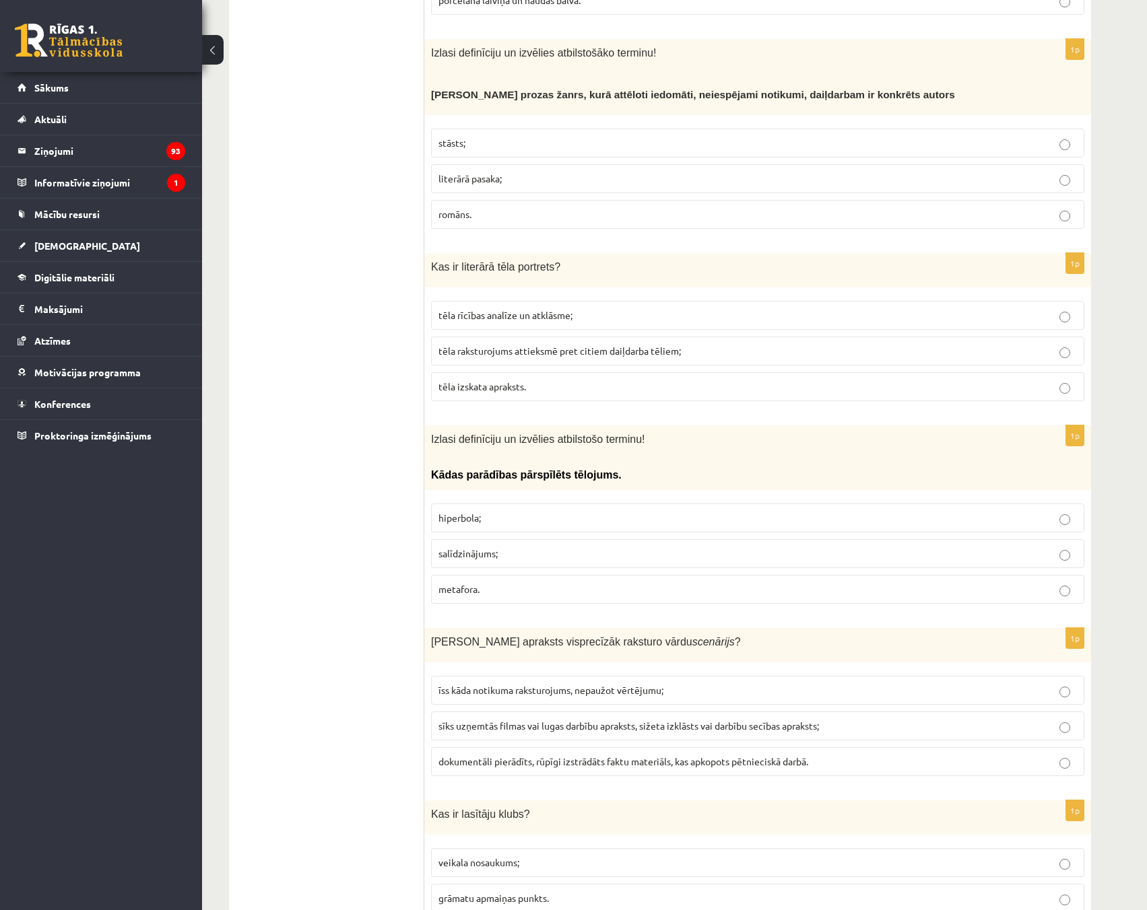
click at [272, 428] on ul "Tests Izvērtējums!" at bounding box center [333, 506] width 182 height 5424
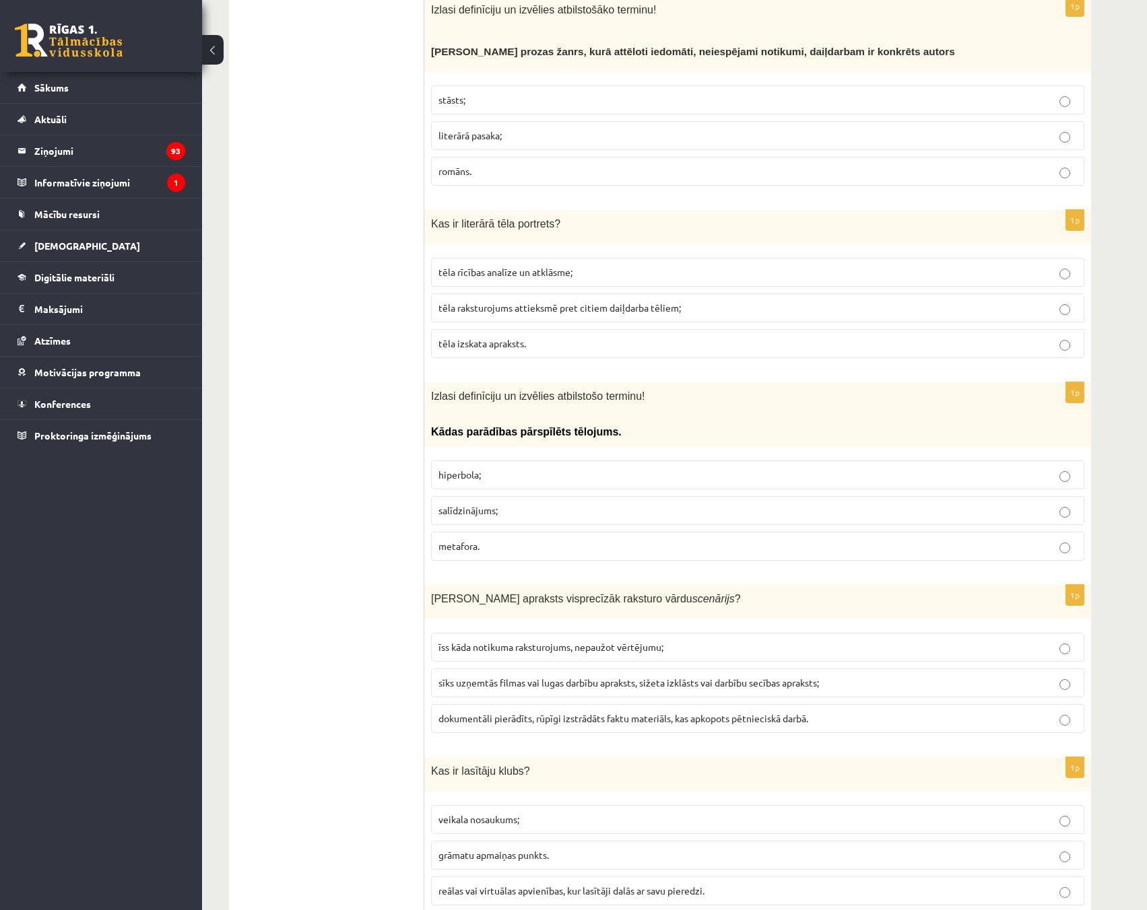
scroll to position [2551, 0]
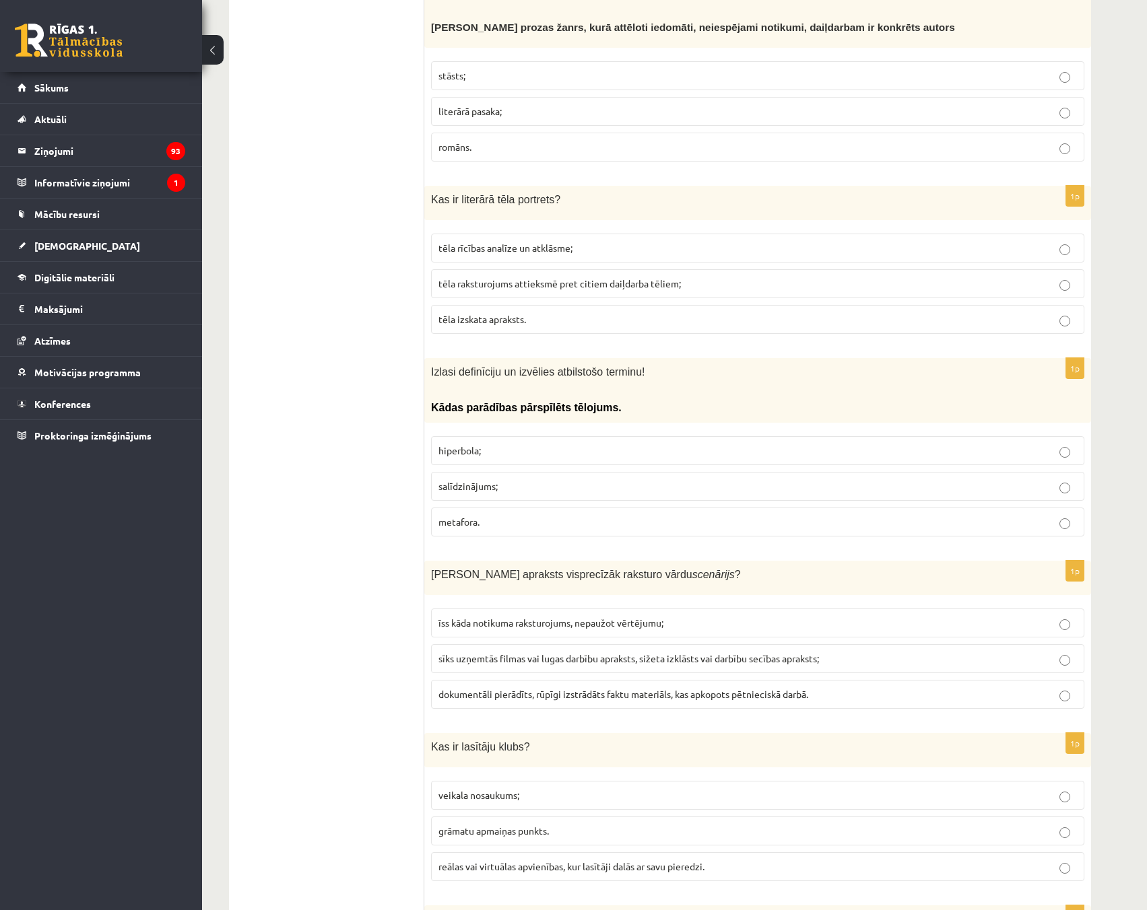
click at [1065, 436] on label "hiperbola;" at bounding box center [757, 450] width 653 height 29
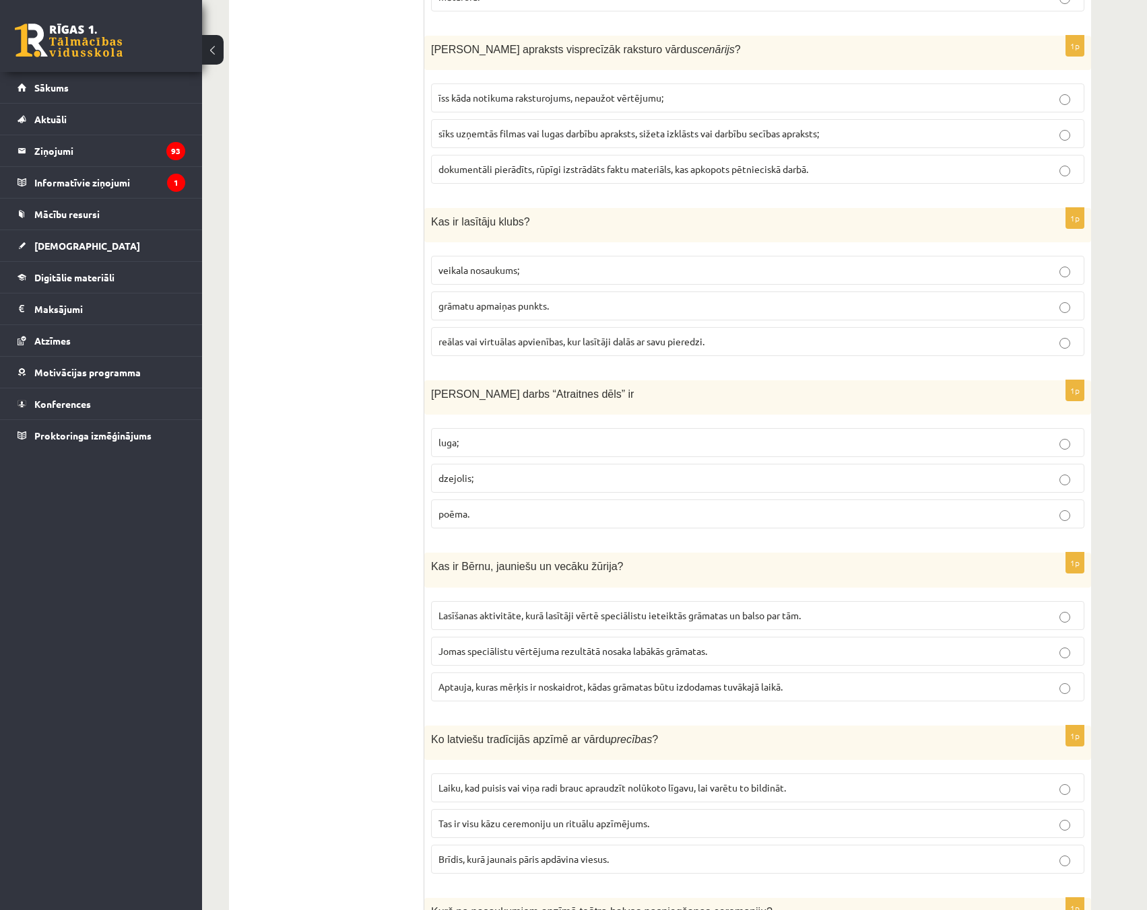
scroll to position [3090, 0]
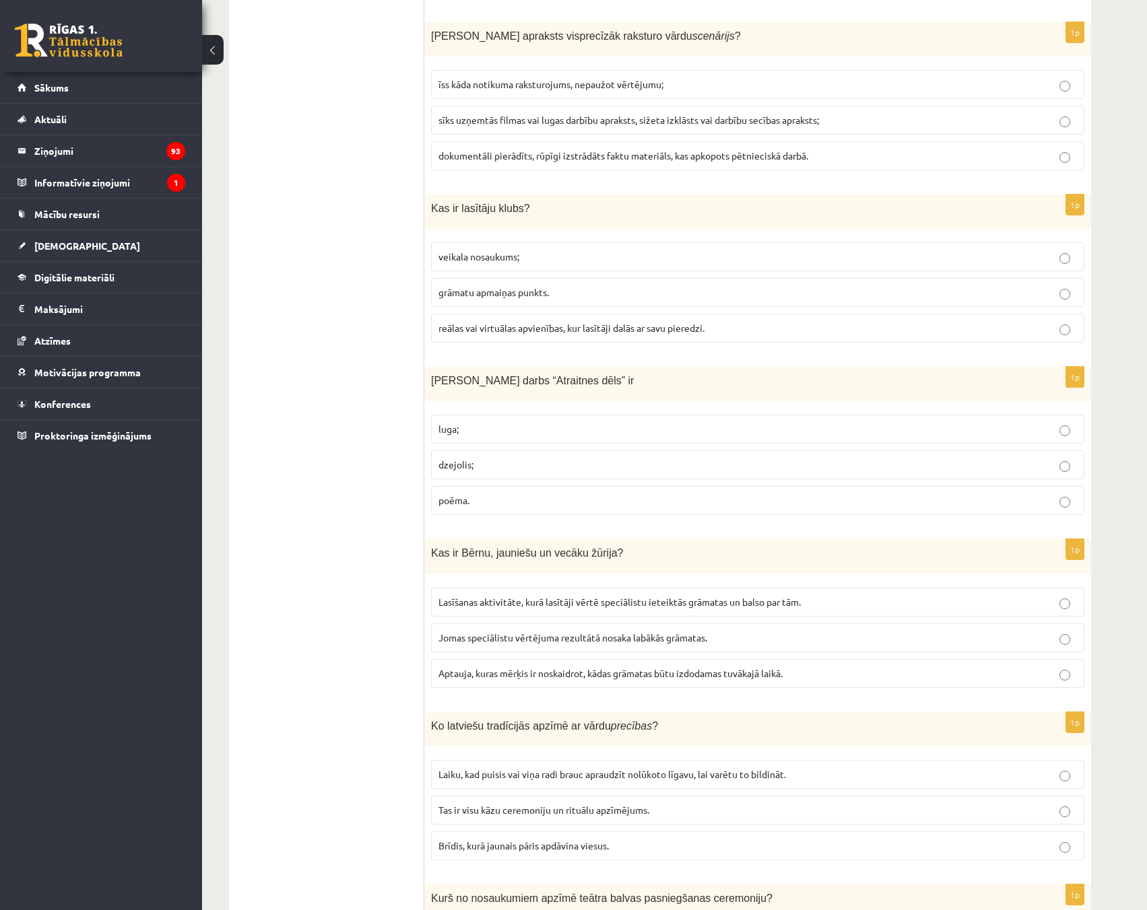
click at [1055, 494] on p "poēma." at bounding box center [757, 501] width 638 height 14
click at [1062, 588] on label "Lasīšanas aktivitāte, kurā lasītāji vērtē speciālistu ieteiktās grāmatas un bal…" at bounding box center [757, 602] width 653 height 29
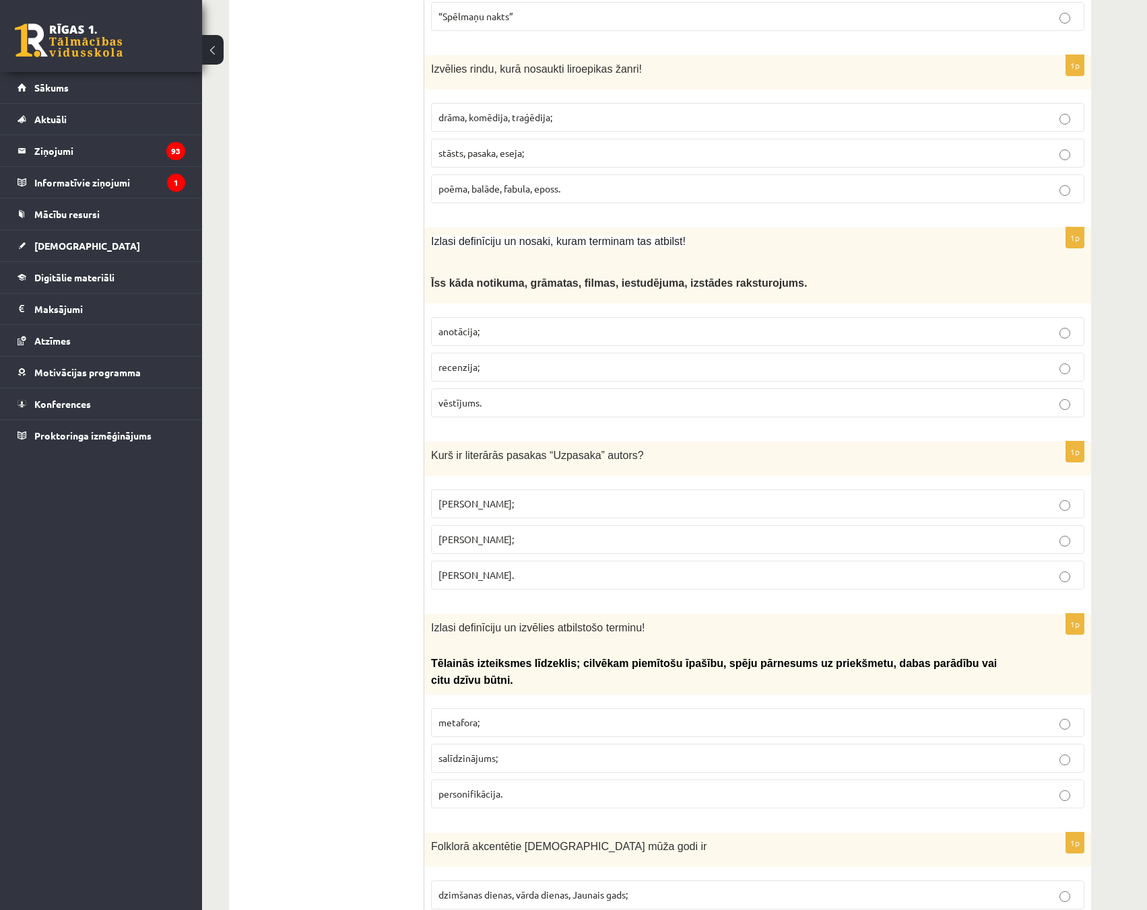
scroll to position [4100, 0]
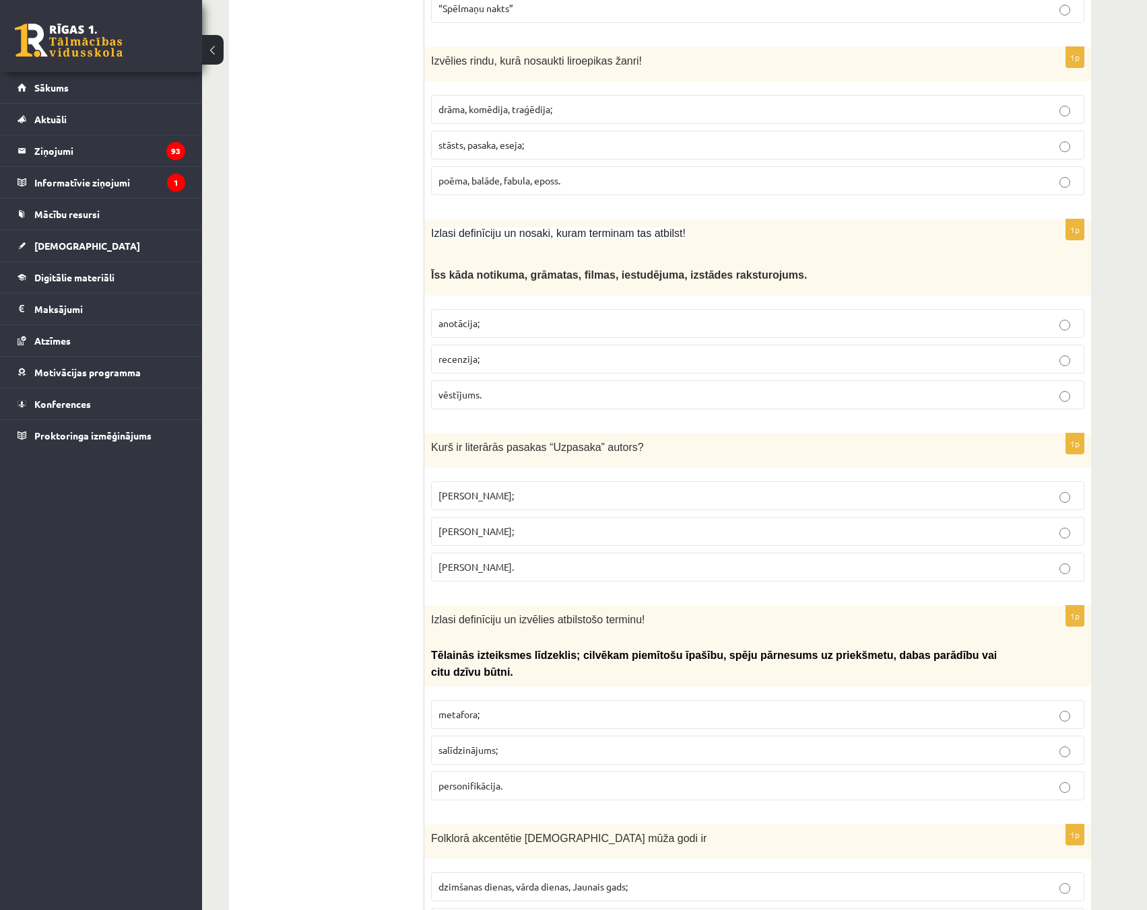
click at [1058, 489] on p "Imants Ziedonis;" at bounding box center [757, 496] width 638 height 14
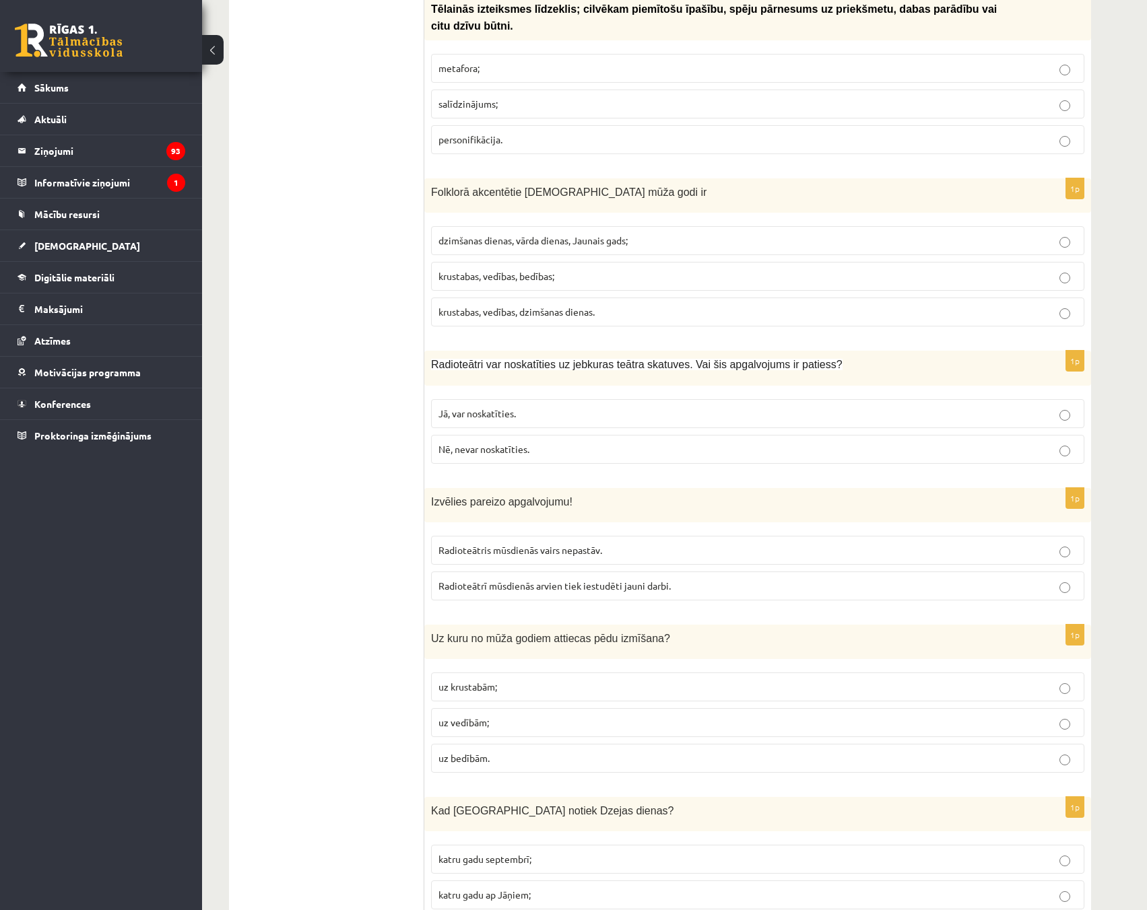
scroll to position [4773, 0]
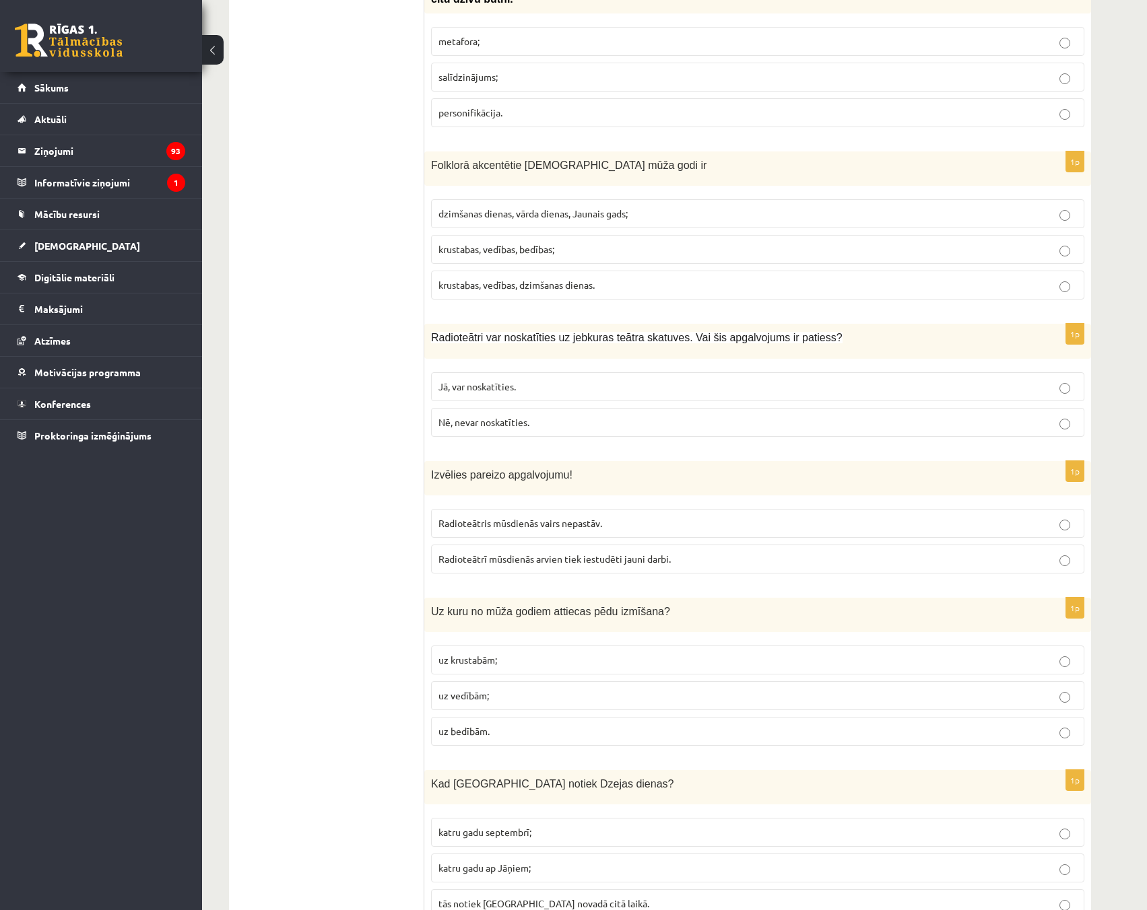
click at [1065, 552] on p "Radioteātrī mūsdienās arvien tiek iestudēti jauni darbi." at bounding box center [757, 559] width 638 height 14
click at [1072, 825] on p "katru gadu septembrī;" at bounding box center [757, 832] width 638 height 14
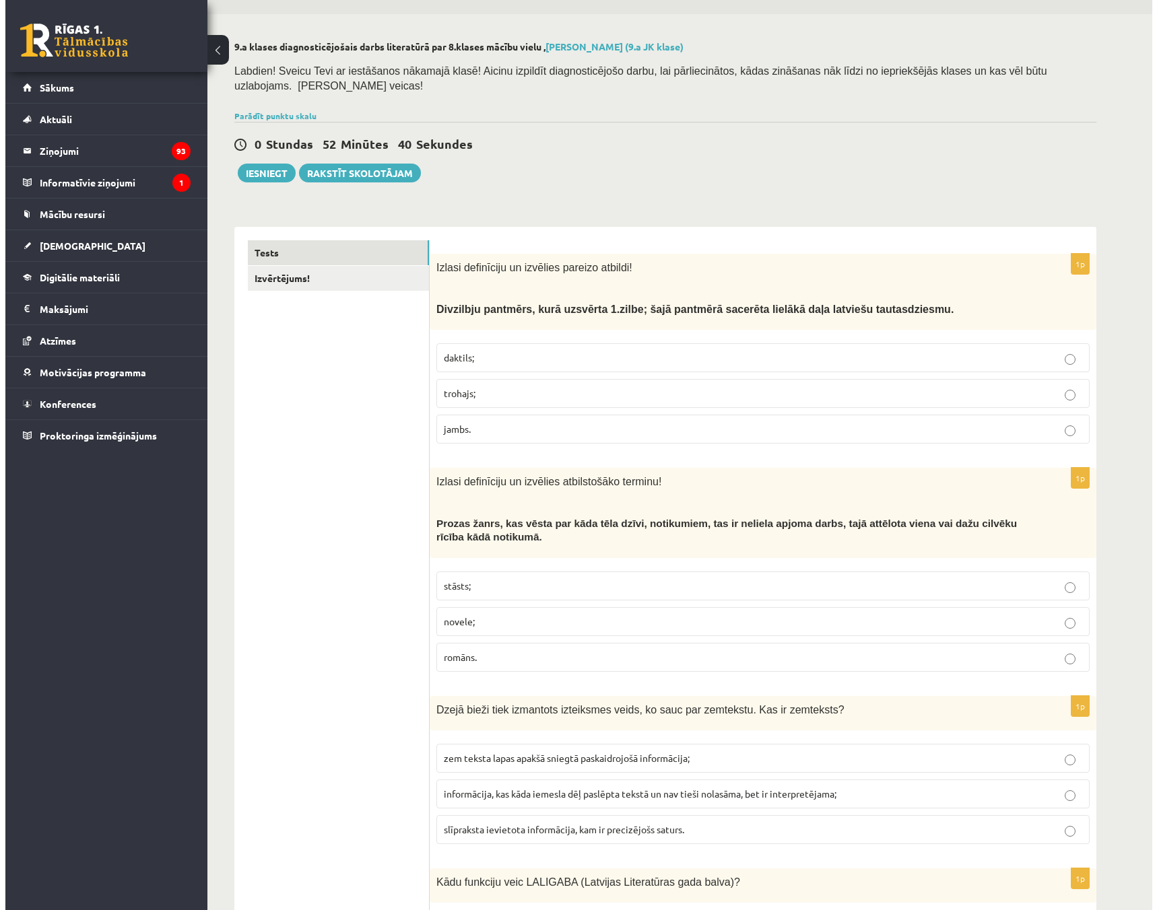
scroll to position [0, 0]
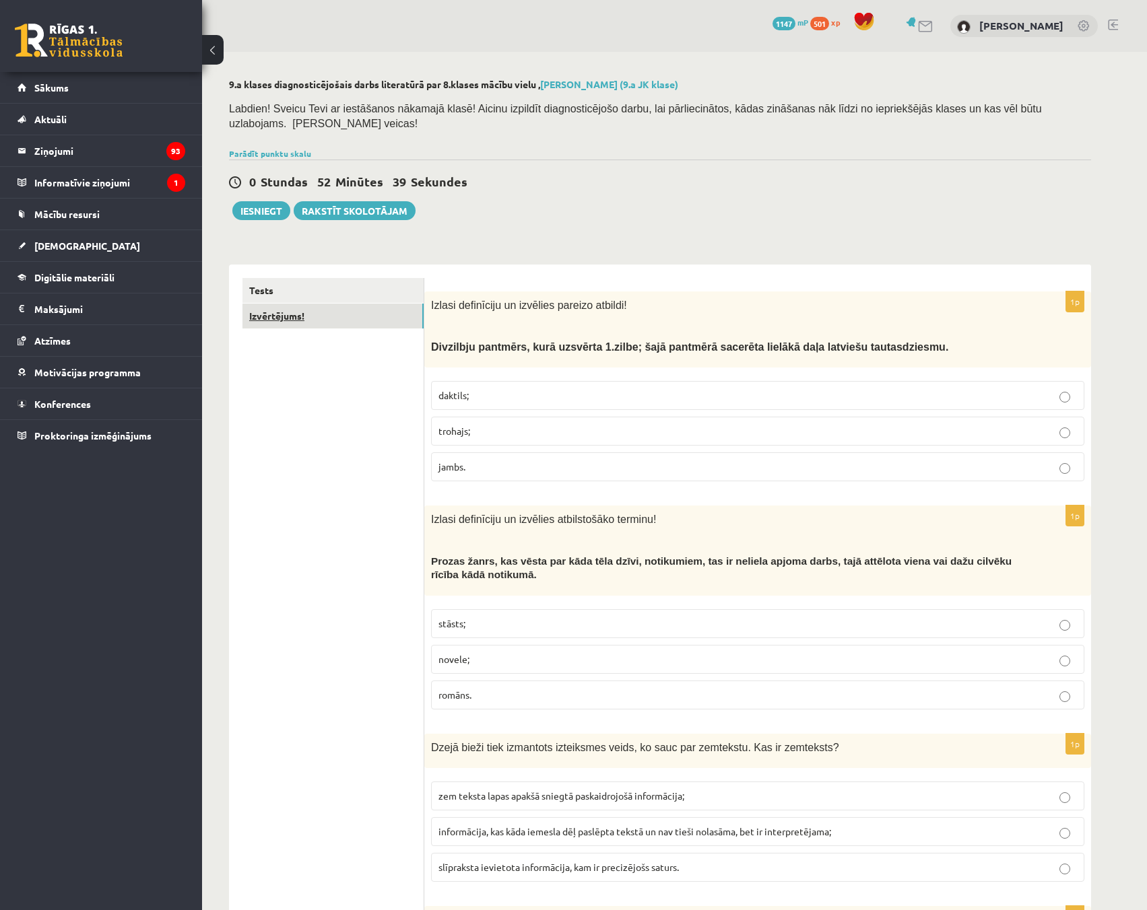
click at [302, 304] on link "Izvērtējums!" at bounding box center [332, 316] width 181 height 25
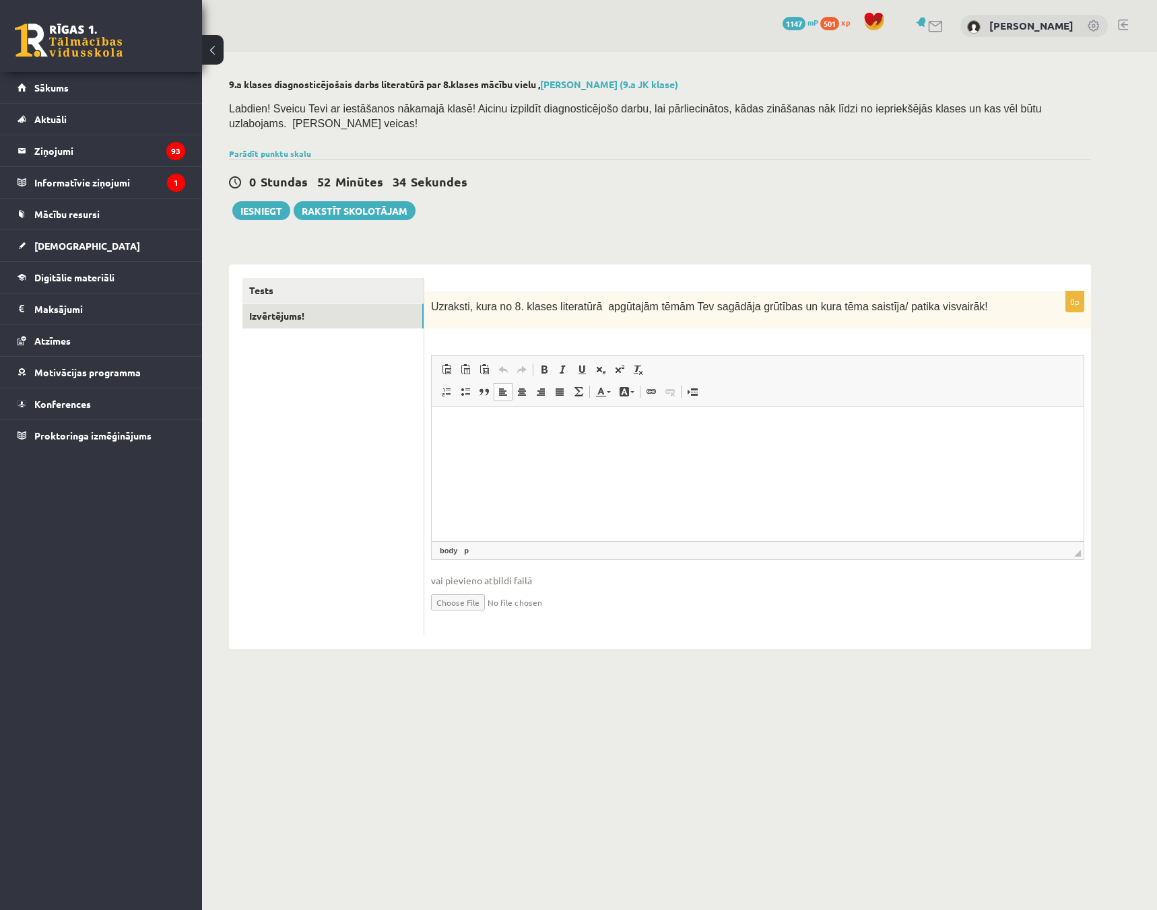
click at [596, 448] on html at bounding box center [758, 427] width 652 height 41
click at [263, 205] on button "Iesniegt" at bounding box center [261, 210] width 58 height 19
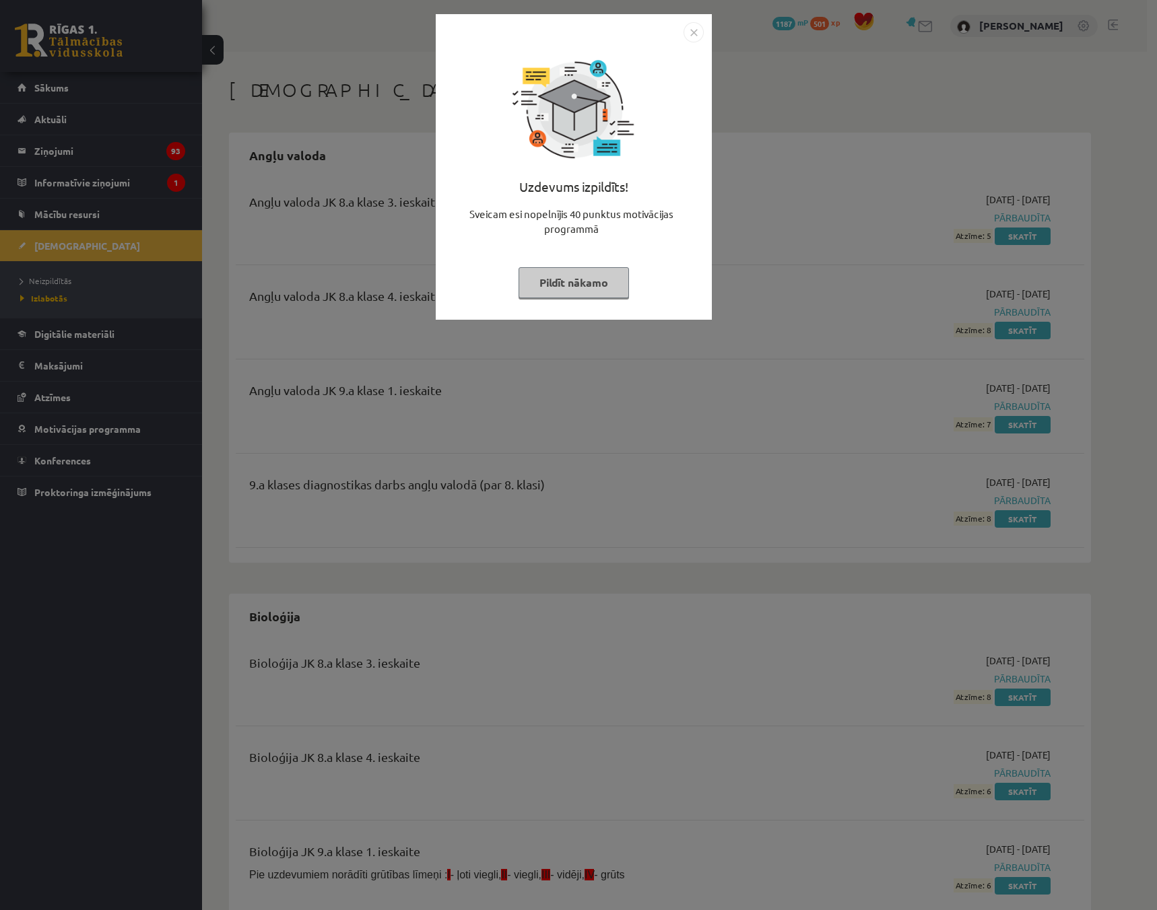
click at [595, 283] on button "Pildīt nākamo" at bounding box center [573, 282] width 110 height 31
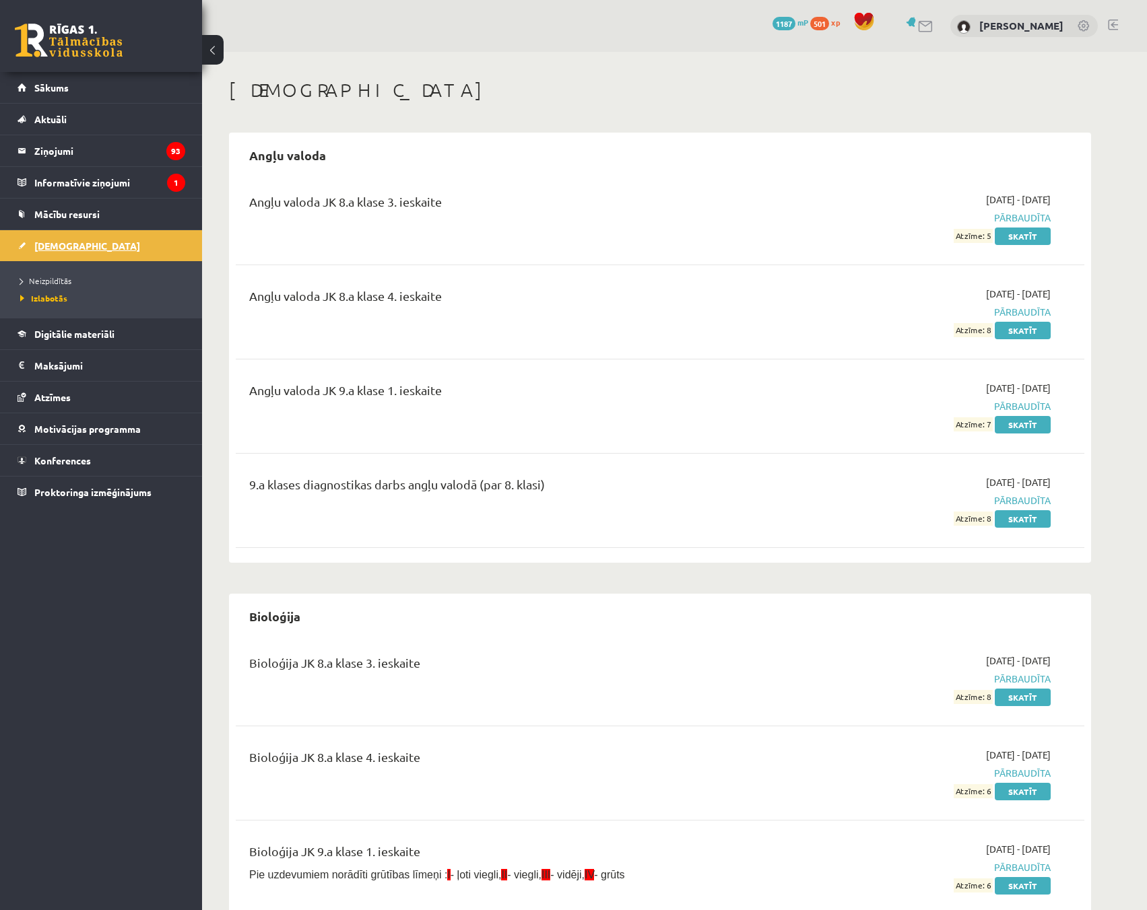
click at [52, 246] on span "[DEMOGRAPHIC_DATA]" at bounding box center [87, 246] width 106 height 12
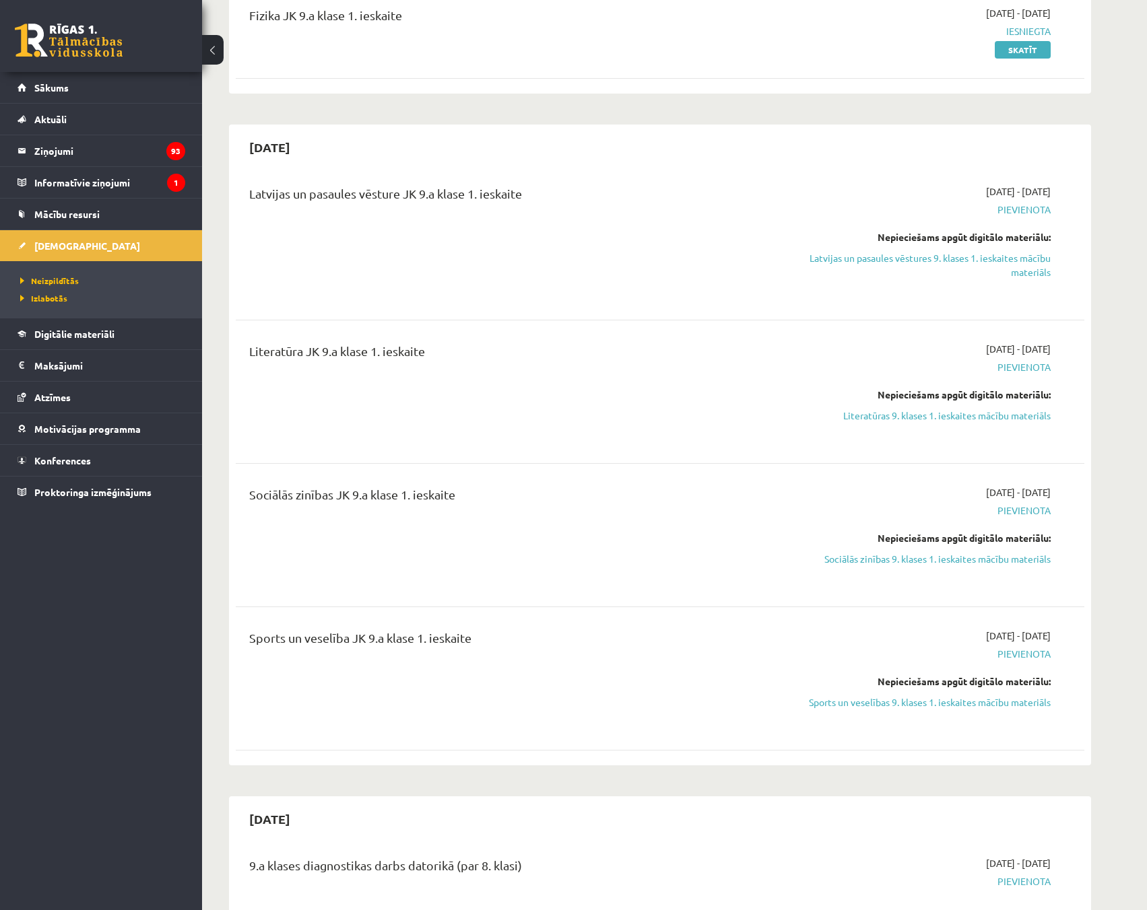
scroll to position [202, 0]
